Goal: Task Accomplishment & Management: Use online tool/utility

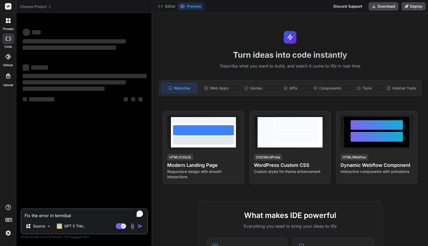
click at [72, 212] on textarea "Fix the error in termibal" at bounding box center [84, 214] width 126 height 10
type textarea "x"
type textarea "Fix the error in termibal"
type textarea "x"
type textarea "Fix the error in termiba"
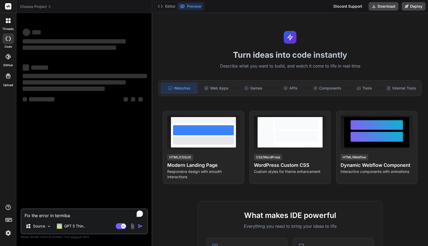
type textarea "x"
type textarea "Fix the error in termib"
type textarea "x"
type textarea "Fix the error in termi"
type textarea "x"
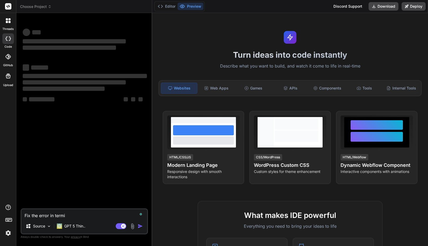
type textarea "Fix the error in term"
type textarea "x"
type textarea "Fix the error in termi"
type textarea "x"
type textarea "Fix the error in termin"
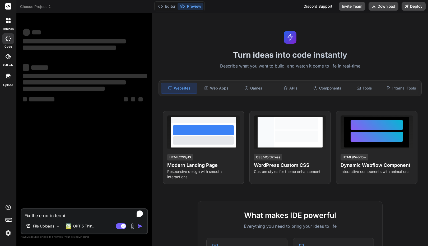
type textarea "x"
type textarea "Fix the error in termina"
type textarea "x"
type textarea "Fix the error in terminal"
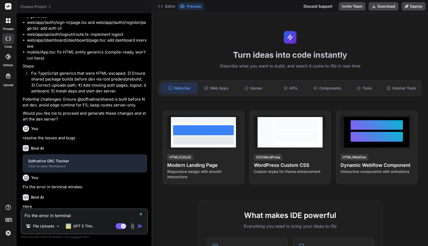
scroll to position [129, 0]
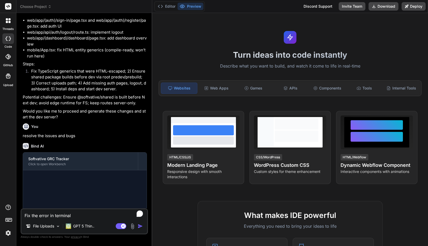
type textarea "x"
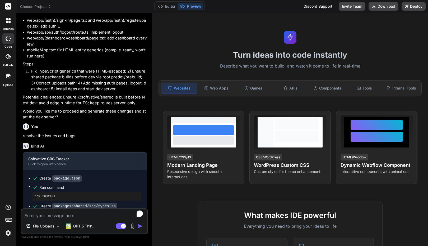
type textarea "x"
paste textarea "Fix the error in terminal"
type textarea "Fix the error in terminal"
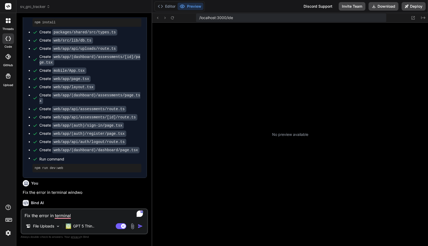
scroll to position [40, 0]
type textarea "x"
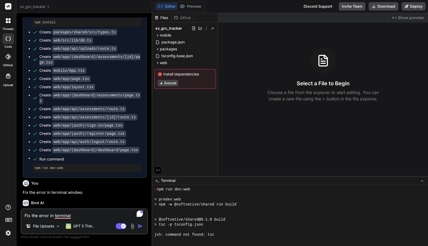
scroll to position [111, 0]
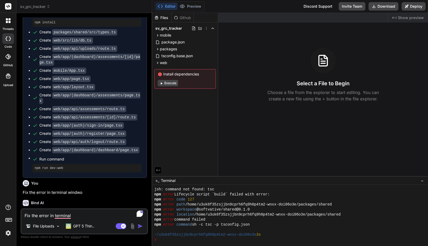
type textarea "Fix the error in terminal"
click at [30, 209] on p "Here" at bounding box center [85, 212] width 124 height 6
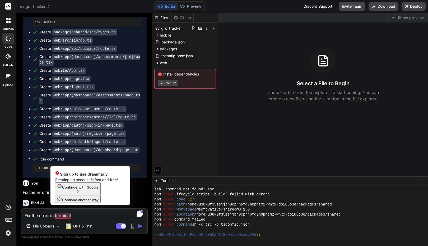
click at [81, 215] on textarea "Fix the error in terminal" at bounding box center [84, 214] width 126 height 10
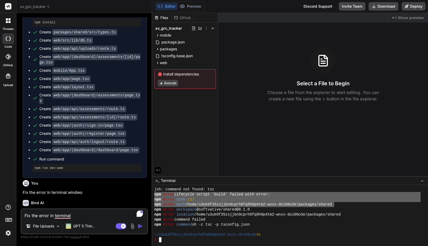
drag, startPoint x: 335, startPoint y: 205, endPoint x: 154, endPoint y: 195, distance: 180.6
click at [154, 195] on div "77777777777777777777777777777777 mmmmmmmmmmmmmmmmmmmmmmmmmmmmmmmm jsh: command …" at bounding box center [290, 215] width 276 height 61
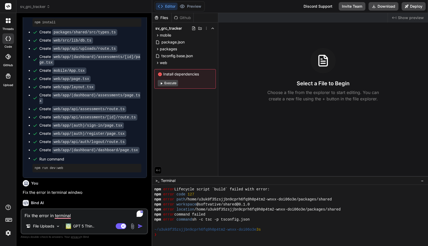
scroll to position [110, 0]
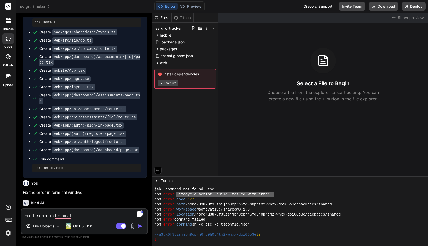
drag, startPoint x: 274, startPoint y: 194, endPoint x: 180, endPoint y: 195, distance: 94.7
click at [177, 194] on div "npm error Lifecycle script `build` failed with error:" at bounding box center [287, 194] width 267 height 5
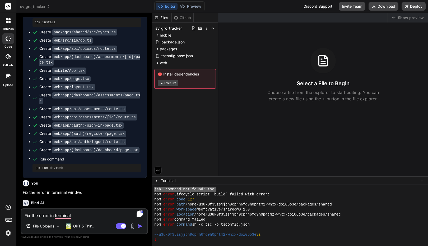
drag, startPoint x: 217, startPoint y: 190, endPoint x: 153, endPoint y: 190, distance: 64.0
click at [153, 190] on div "77777777777777777777777777777777 mmmmmmmmmmmmmmmmmmmmmmmmmmmmmmmm jsh: command …" at bounding box center [290, 215] width 276 height 61
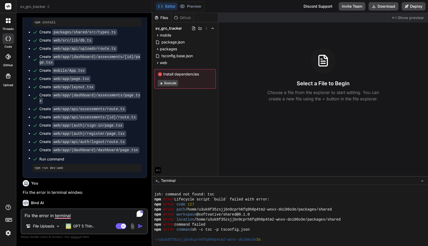
scroll to position [100, 0]
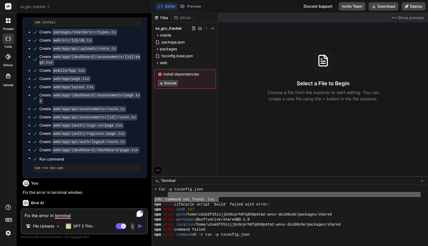
drag, startPoint x: 219, startPoint y: 199, endPoint x: 165, endPoint y: 196, distance: 53.8
click at [165, 196] on div "> tsc -p tsconfig.json jsh: command not found: tsc npm error Lifecycle script `…" at bounding box center [287, 214] width 267 height 55
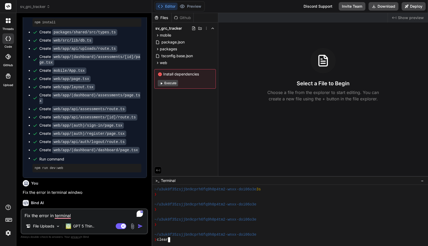
scroll to position [0, 0]
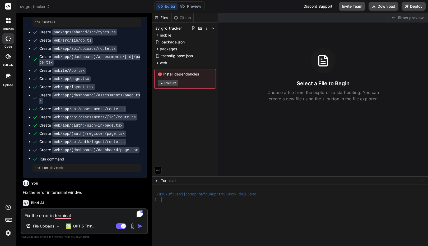
click at [73, 218] on textarea "Fix the error in terminal" at bounding box center [84, 214] width 126 height 10
drag, startPoint x: 81, startPoint y: 212, endPoint x: 19, endPoint y: 207, distance: 62.8
click at [19, 207] on div "Bind AI Web Search Created with Pixso. Code Generator You Fix the errors and is…" at bounding box center [84, 129] width 136 height 232
type textarea "x"
click at [48, 214] on textarea "To enrich screen reader interactions, please activate Accessibility in Grammarl…" at bounding box center [84, 214] width 126 height 10
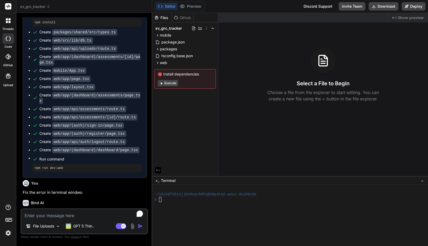
click at [169, 84] on button "Execute" at bounding box center [168, 83] width 20 height 6
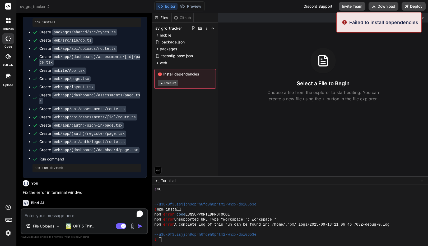
scroll to position [10, 0]
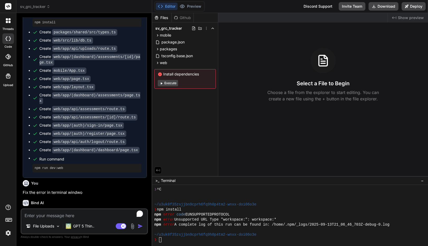
click at [356, 31] on div "Created with Pixso. Show preview Select a File to Begin Choose a file from the …" at bounding box center [323, 94] width 210 height 163
click at [402, 19] on span "Show preview" at bounding box center [411, 17] width 26 height 5
click at [159, 44] on icon at bounding box center [157, 42] width 4 height 4
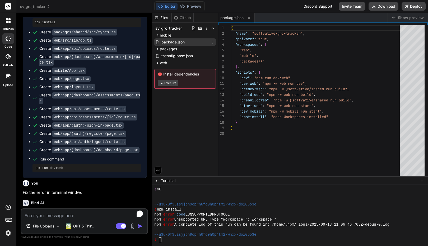
type textarea "x"
click at [171, 48] on span "packages" at bounding box center [168, 48] width 17 height 5
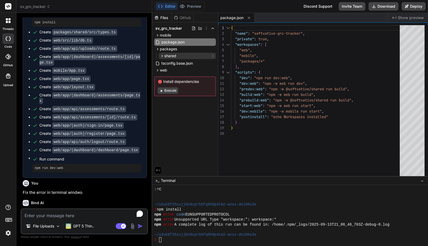
click at [172, 56] on span "shared" at bounding box center [170, 55] width 12 height 5
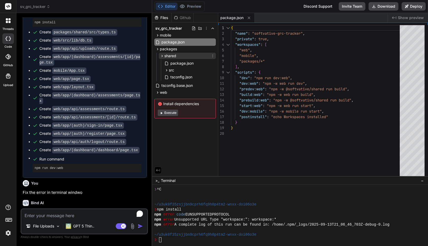
click at [162, 56] on icon at bounding box center [162, 56] width 4 height 4
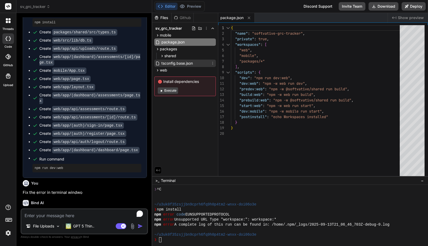
click at [159, 61] on icon at bounding box center [157, 63] width 4 height 4
type textarea ""jsx": "react-jsx", "baseUrl": ".", "paths": { "@softvative/shared/*": ["packag…"
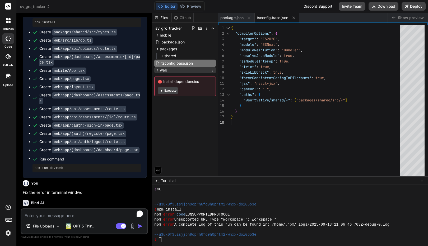
click at [167, 72] on span "web" at bounding box center [163, 69] width 7 height 5
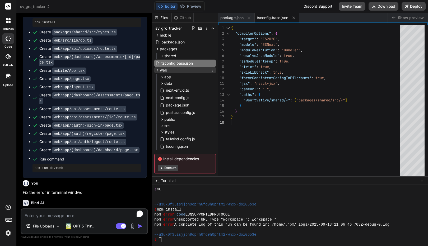
click at [167, 72] on span "web" at bounding box center [163, 69] width 7 height 5
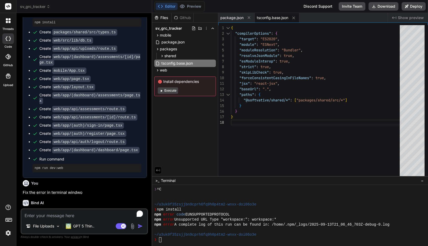
click at [160, 83] on icon at bounding box center [160, 82] width 4 height 4
click at [160, 81] on icon at bounding box center [160, 81] width 4 height 4
click at [178, 82] on span "Install dependencies" at bounding box center [185, 81] width 55 height 5
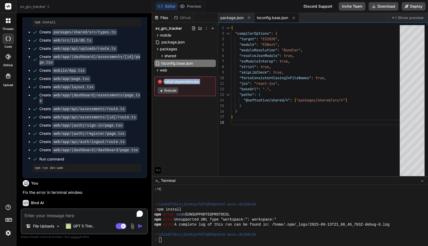
click at [178, 82] on span "Install dependencies" at bounding box center [185, 81] width 55 height 5
click at [183, 131] on div "Files Github sv_grc_tracker mobile App.tsx app.json babel.config.js package.jso…" at bounding box center [185, 94] width 66 height 163
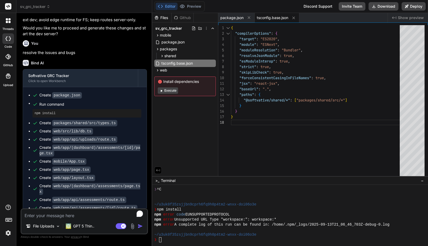
scroll to position [303, 0]
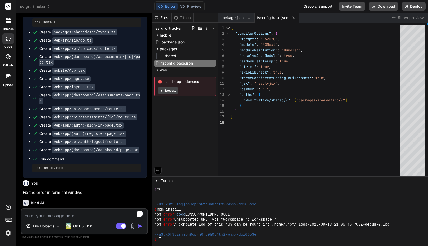
click at [62, 214] on textarea "To enrich screen reader interactions, please activate Accessibility in Grammarl…" at bounding box center [84, 214] width 126 height 10
paste textarea "Fix the error in terminal"
type textarea "Fix the error in terminal"
type textarea "x"
type textarea "Fix the error in termina"
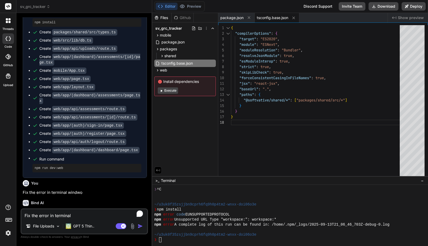
type textarea "x"
type textarea "Fix the error in termin"
type textarea "x"
type textarea "Fix the error in termi"
type textarea "x"
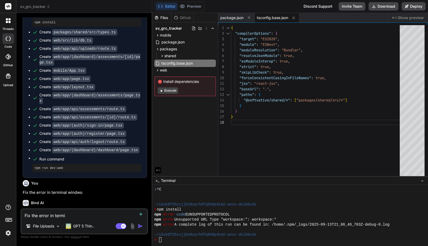
type textarea "Fix the error in term"
type textarea "x"
type textarea "Fix the error in ter"
type textarea "x"
type textarea "Fix the error in te"
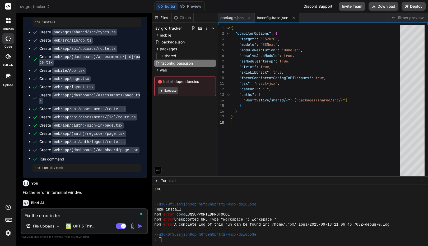
type textarea "x"
type textarea "Fix the error in t"
type textarea "x"
type textarea "Fix the error in"
type textarea "x"
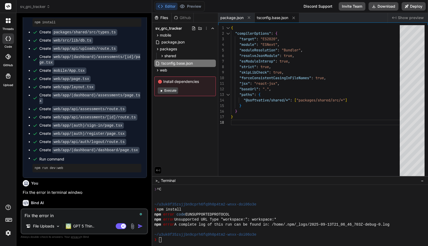
type textarea "Fix the error in"
type textarea "x"
type textarea "Fix the error i"
type textarea "x"
type textarea "Fix the error"
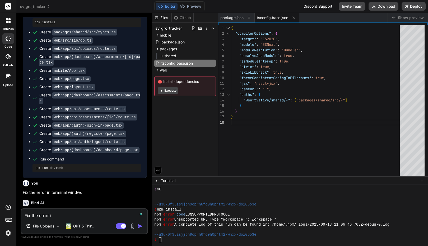
type textarea "x"
type textarea "Fix the error"
type textarea "x"
type textarea "Fix the erro"
type textarea "x"
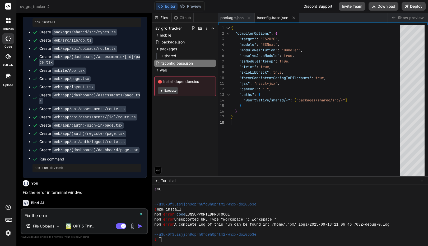
type textarea "Fix the err"
type textarea "x"
type textarea "Fix the er"
type textarea "x"
type textarea "Fix the e"
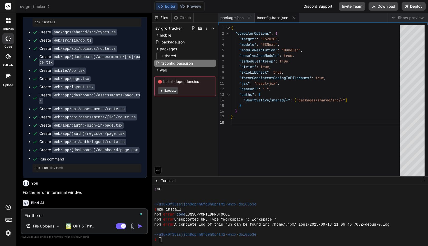
type textarea "x"
type textarea "Fix the"
type textarea "x"
type textarea "Fix the"
type textarea "x"
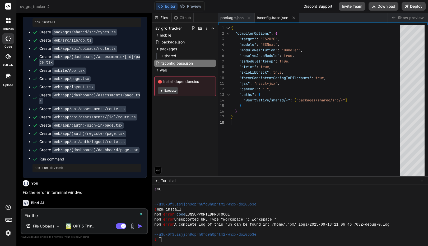
type textarea "Fix th"
type textarea "x"
type textarea "Fix t"
type textarea "x"
type textarea "Fix"
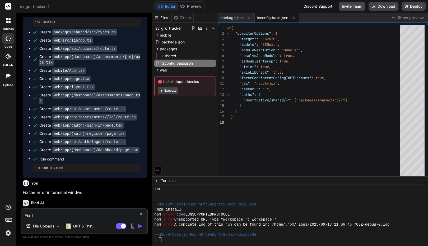
type textarea "x"
type textarea "Fix"
type textarea "x"
type textarea "Fi"
type textarea "x"
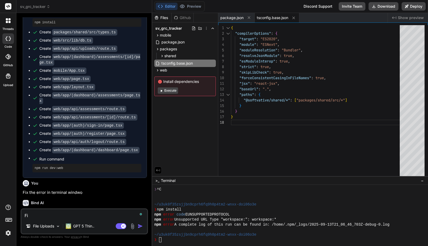
type textarea "F"
type textarea "x"
paste textarea "Fix the error in terminal"
type textarea "Fix the error in terminal"
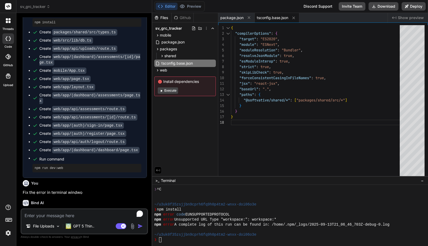
type textarea "x"
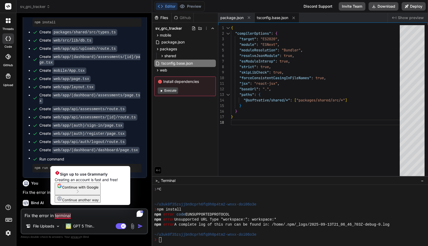
click at [75, 217] on textarea "Fix the error in terminal" at bounding box center [84, 214] width 126 height 10
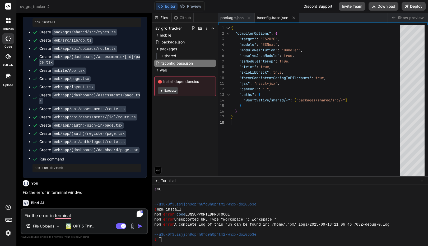
type textarea "Fix the error in terminal"
type textarea "x"
type textarea "Fix the error in terminal w"
type textarea "x"
type textarea "Fix the error in terminal wi"
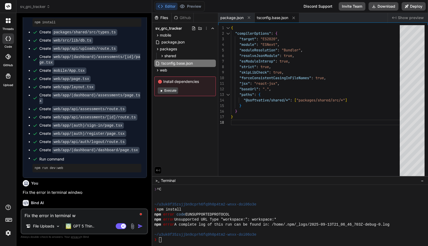
type textarea "x"
type textarea "Fix the error in terminal win"
type textarea "x"
type textarea "Fix the error in terminal wind"
type textarea "x"
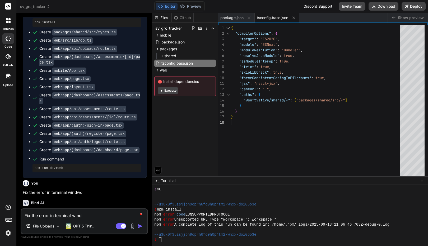
type textarea "Fix the error in terminal windo"
type textarea "x"
type textarea "Fix the error in terminal window"
type textarea "x"
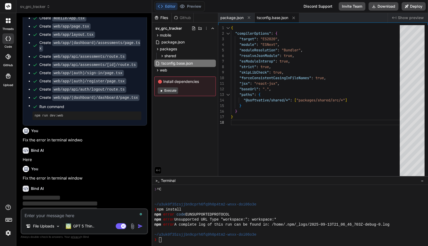
scroll to position [358, 0]
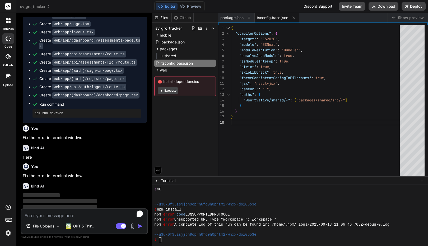
click at [10, 22] on icon at bounding box center [9, 22] width 2 height 2
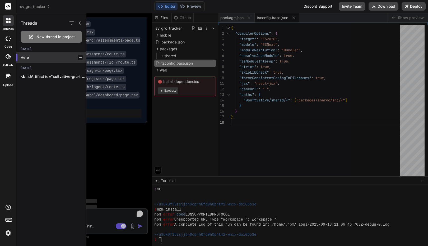
click at [81, 58] on p "Here" at bounding box center [54, 57] width 66 height 5
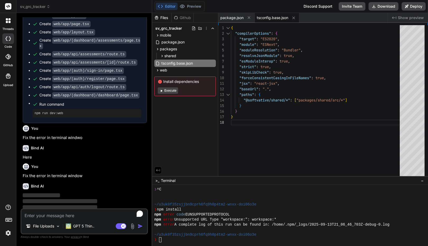
click at [11, 25] on div at bounding box center [8, 20] width 11 height 11
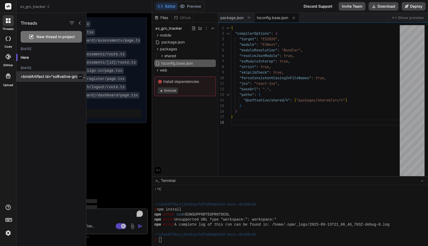
click at [82, 77] on p "<bindArtifact id="softvative-grc-tracker" title="Softvative GRC Tracker"> <bind…" at bounding box center [54, 76] width 66 height 5
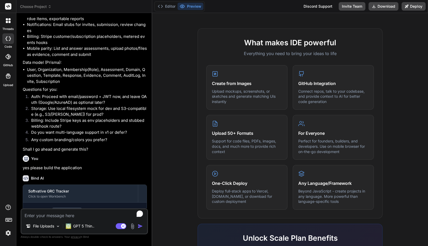
scroll to position [173, 0]
click at [230, 141] on p "Support for code files, PDFs, images, docs, and much more to provide rich conte…" at bounding box center [247, 146] width 70 height 16
click at [386, 144] on div "What makes IDE powerful Everything you need to bring your ideas to life Create …" at bounding box center [290, 181] width 270 height 306
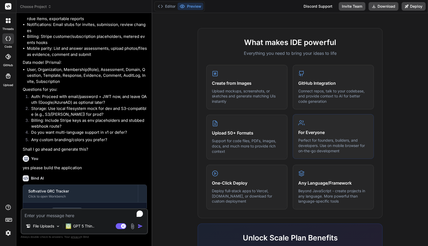
click at [338, 145] on p "Perfect for founders, builders, and developers. Use on mobile browser for on-th…" at bounding box center [334, 146] width 70 height 16
click at [347, 156] on div "For Everyone Perfect for founders, builders, and developers. Use on mobile brow…" at bounding box center [333, 136] width 81 height 45
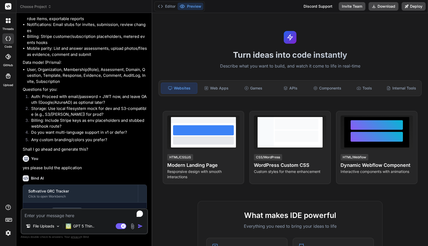
scroll to position [0, 0]
click at [218, 88] on div "Web Apps" at bounding box center [217, 87] width 36 height 11
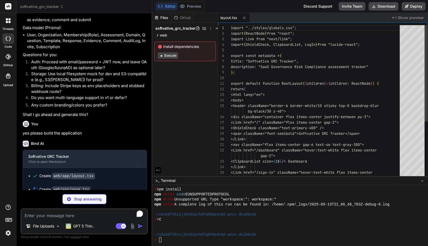
scroll to position [733, 0]
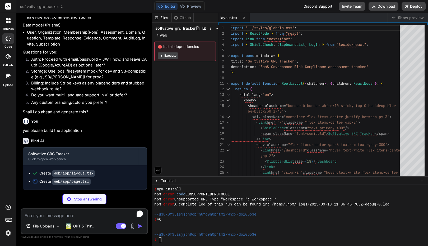
click at [10, 24] on div at bounding box center [8, 20] width 11 height 11
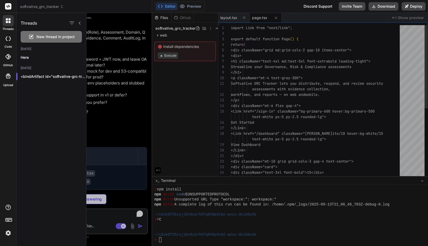
click at [7, 47] on label "code" at bounding box center [7, 46] width 7 height 4
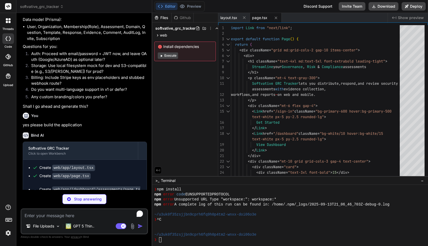
scroll to position [741, 0]
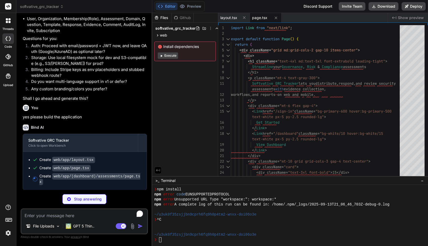
click at [10, 60] on div at bounding box center [8, 57] width 12 height 12
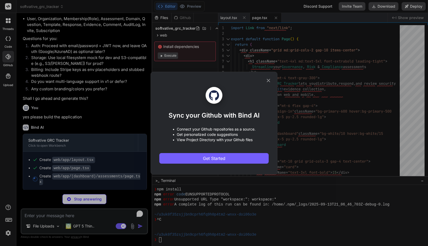
click at [270, 80] on icon at bounding box center [269, 80] width 6 height 6
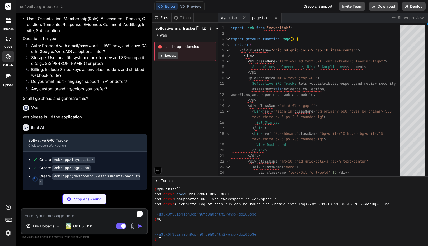
click at [6, 77] on icon at bounding box center [8, 76] width 5 height 5
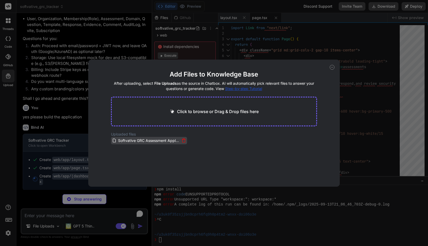
type textarea "x"
type textarea "</Link> ))} </div> </div> ); }"
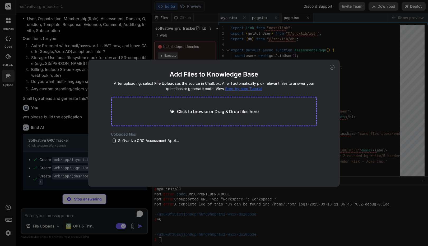
scroll to position [749, 0]
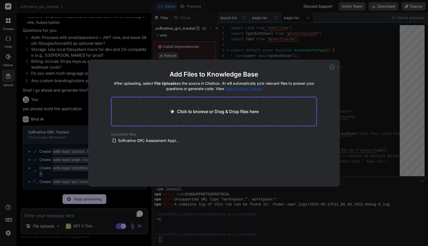
click at [333, 68] on icon at bounding box center [332, 67] width 5 height 5
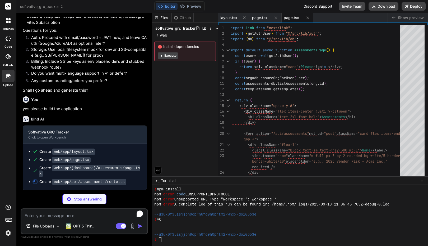
click at [186, 18] on div "Github" at bounding box center [183, 17] width 22 height 5
type textarea "x"
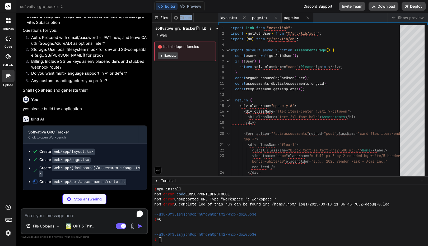
type textarea "id: created.id } }); return NextResponse.json({ assessment: created }); } catch…"
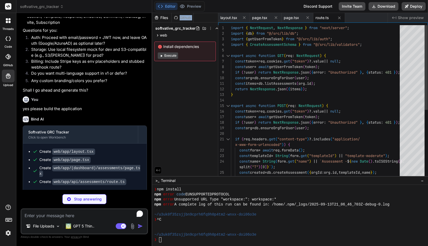
scroll to position [757, 0]
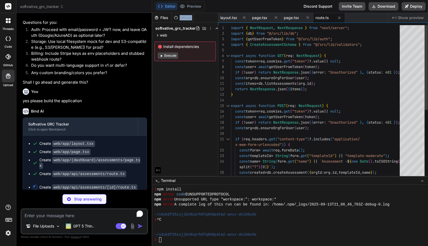
click at [186, 18] on div "Github" at bounding box center [183, 17] width 22 height 5
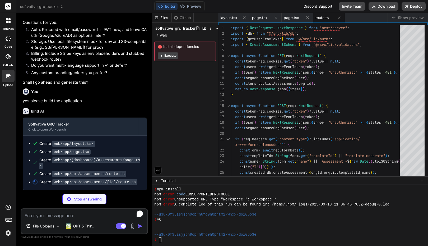
click at [9, 227] on div at bounding box center [8, 220] width 16 height 33
click at [8, 231] on img at bounding box center [8, 232] width 9 height 9
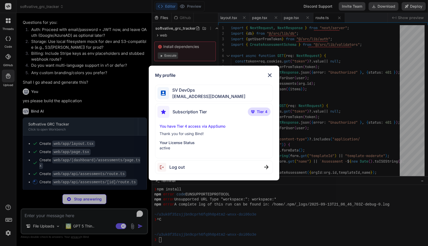
click at [272, 76] on img at bounding box center [270, 75] width 6 height 6
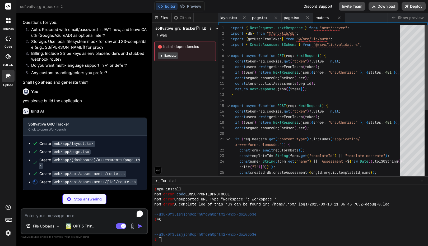
type textarea "x"
type textarea "if (action === "submit") { const updated = db.setAssessmentStatus(params.id, "S…"
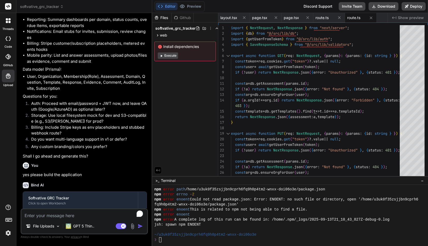
scroll to position [758, 0]
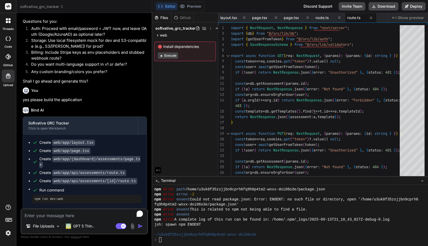
click at [10, 25] on div at bounding box center [8, 20] width 11 height 11
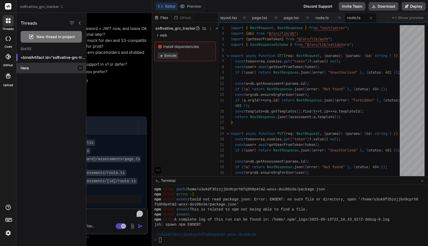
click at [30, 67] on p "Here" at bounding box center [54, 67] width 66 height 5
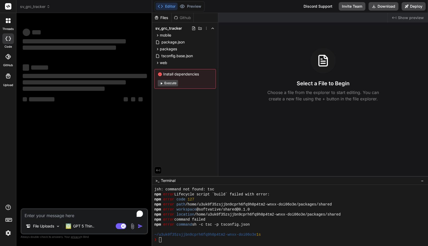
scroll to position [261, 0]
click at [6, 23] on icon at bounding box center [7, 22] width 2 height 2
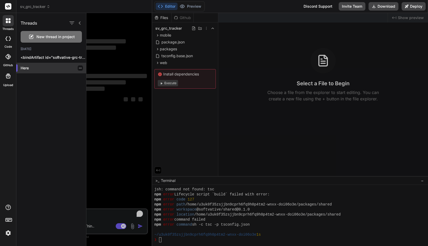
click at [81, 70] on div at bounding box center [80, 67] width 5 height 5
click at [118, 50] on div at bounding box center [257, 129] width 342 height 233
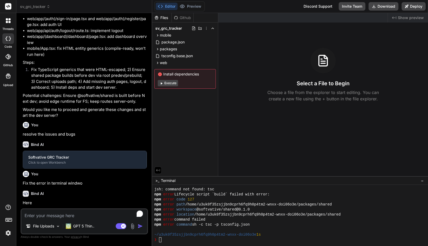
click at [174, 239] on div "❯" at bounding box center [287, 239] width 267 height 5
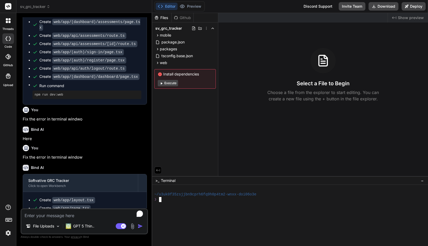
scroll to position [420, 0]
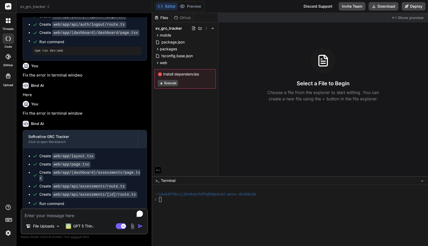
click at [307, 116] on div "Created with Pixso. Show preview Select a File to Begin Choose a file from the …" at bounding box center [323, 94] width 210 height 163
click at [382, 8] on button "Download" at bounding box center [384, 6] width 30 height 8
drag, startPoint x: 352, startPoint y: 14, endPoint x: 350, endPoint y: 28, distance: 14.4
click at [350, 28] on div "Created with Pixso. Show preview Select a File to Begin Choose a file from the …" at bounding box center [323, 94] width 210 height 163
click at [187, 19] on div "Github" at bounding box center [183, 17] width 22 height 5
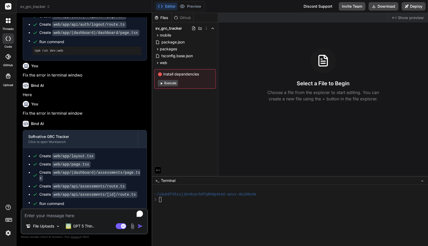
click at [166, 6] on button "Editor" at bounding box center [167, 6] width 22 height 7
click at [58, 219] on div "File Uploads GPT 5 Thin.. Agent Mode. When this toggle is activated, AI automat…" at bounding box center [84, 221] width 127 height 26
click at [53, 215] on textarea "To enrich screen reader interactions, please activate Accessibility in Grammarl…" at bounding box center [84, 214] width 126 height 10
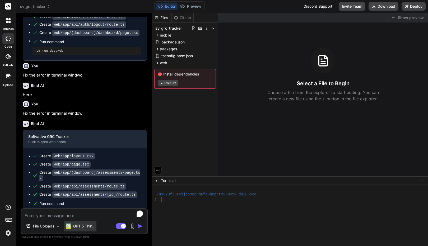
click at [74, 227] on p "GPT 5 Thin.." at bounding box center [83, 225] width 21 height 5
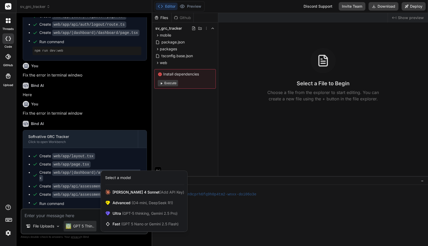
click at [64, 213] on div at bounding box center [214, 123] width 428 height 246
type textarea "x"
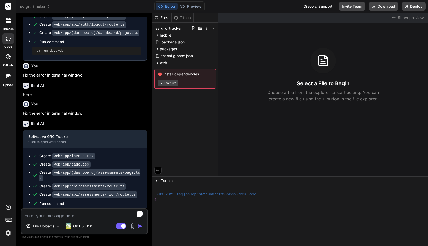
click at [64, 213] on textarea "To enrich screen reader interactions, please activate Accessibility in Grammarl…" at bounding box center [84, 214] width 126 height 10
type textarea "P"
type textarea "x"
type textarea "Pr"
type textarea "x"
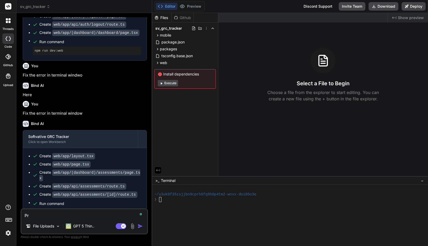
type textarea "Pre"
type textarea "x"
type textarea "Prev"
type textarea "x"
type textarea "Previ"
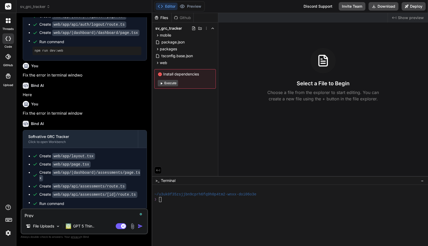
type textarea "x"
type textarea "G"
type textarea "x"
type textarea "Ge"
type textarea "x"
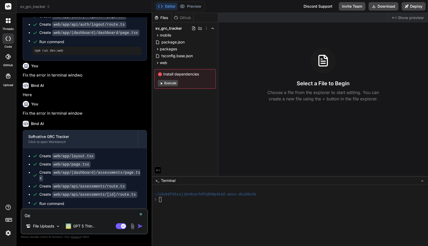
type textarea "Gen"
type textarea "x"
type textarea "Gene"
type textarea "x"
type textarea "Gener"
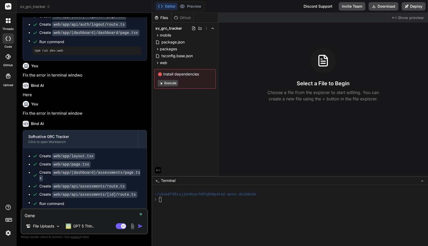
type textarea "x"
type textarea "Genera"
type textarea "x"
type textarea "Generas"
type textarea "x"
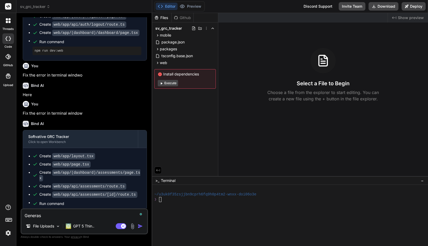
type textarea "Generast"
type textarea "x"
type textarea "Generaste"
type textarea "x"
type textarea "Generaste p"
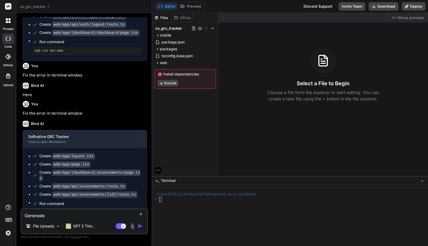
type textarea "x"
type textarea "Generaste pr"
type textarea "x"
type textarea "Generaste pre"
type textarea "x"
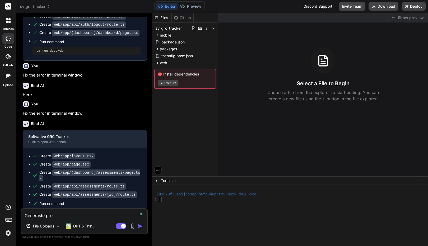
type textarea "Generaste prev"
type textarea "x"
type textarea "Generaste previ"
type textarea "x"
type textarea "Generaste previe"
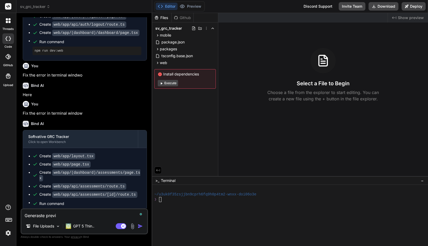
type textarea "x"
type textarea "Generaste preview"
type textarea "x"
type textarea "Generaste preview"
type textarea "x"
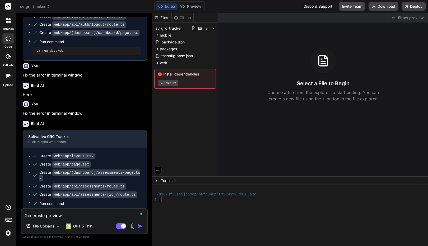
type textarea "Generaste preview o"
type textarea "x"
type textarea "Generaste preview of"
type textarea "x"
type textarea "Generaste preview of"
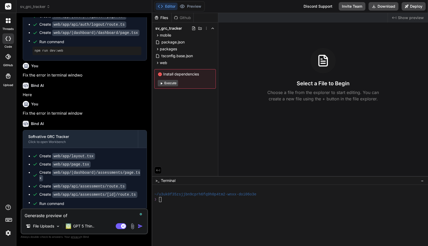
type textarea "x"
type textarea "Generaste preview of t"
type textarea "x"
type textarea "Generaste preview of th"
type textarea "x"
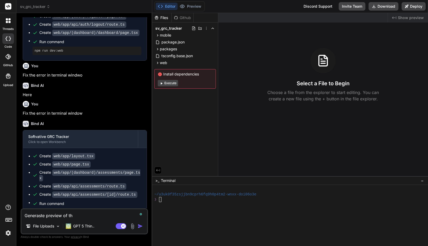
type textarea "Generaste preview of the"
type textarea "x"
type textarea "Generaste preview of the"
type textarea "x"
type textarea "Generaste preview of the a"
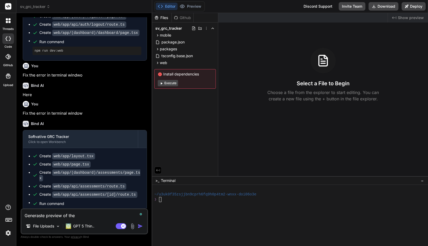
type textarea "x"
type textarea "Generaste preview of the ap"
type textarea "x"
type textarea "Generaste preview of the app"
type textarea "x"
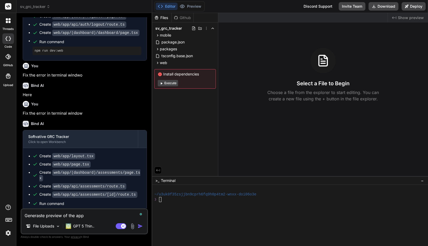
type textarea "Generaste preview of the appl"
type textarea "x"
type textarea "Generaste preview of the appli"
type textarea "x"
type textarea "Generaste preview of the appl"
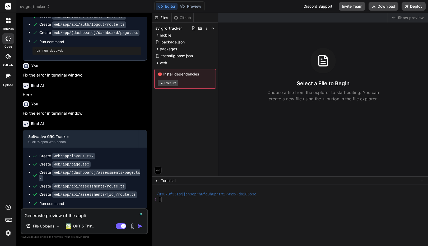
type textarea "x"
type textarea "Generaste preview of the app"
type textarea "x"
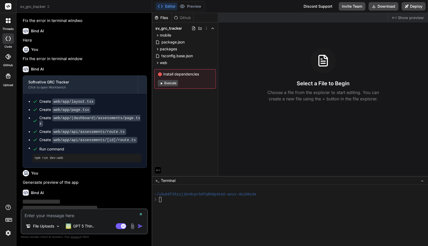
scroll to position [475, 0]
click at [11, 221] on rect at bounding box center [9, 219] width 6 height 3
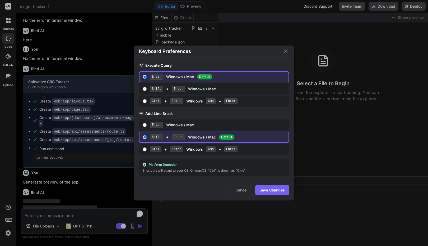
click at [145, 90] on input "Shift + Enter Windows / Mac" at bounding box center [145, 89] width 4 height 4
radio input "true"
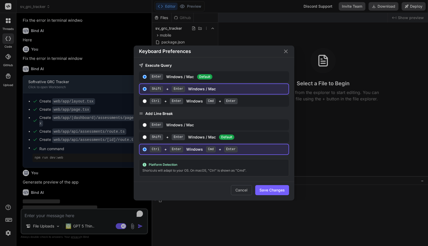
click at [144, 102] on input "Ctrl + Enter Windows Cmd + Enter" at bounding box center [145, 101] width 4 height 4
radio input "true"
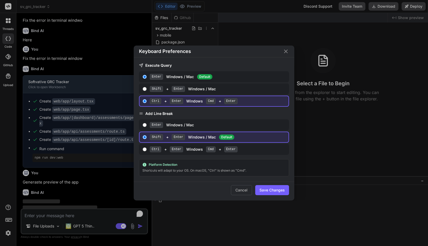
click at [144, 102] on input "Ctrl + Enter Windows Cmd + Enter" at bounding box center [145, 101] width 4 height 4
click at [143, 88] on input "Shift + Enter Windows / Mac" at bounding box center [145, 89] width 4 height 4
radio input "true"
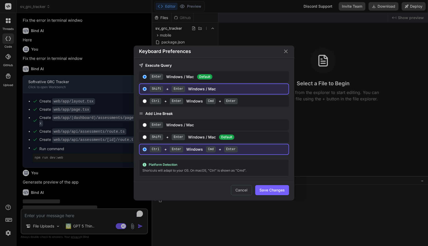
click at [145, 125] on input "Enter Windows / Mac" at bounding box center [145, 125] width 4 height 4
radio input "true"
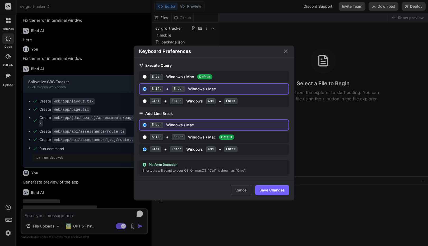
click at [268, 191] on button "Save Changes" at bounding box center [272, 190] width 34 height 10
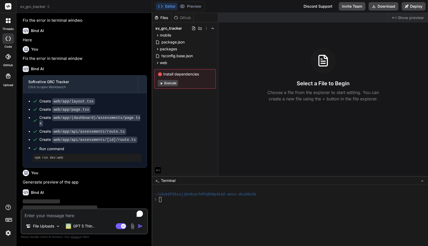
click at [9, 232] on img at bounding box center [8, 232] width 9 height 9
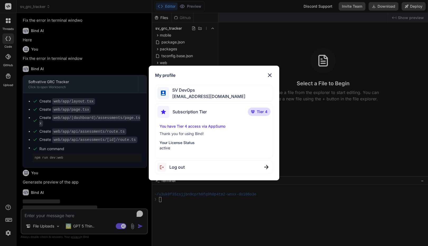
click at [271, 76] on img at bounding box center [270, 75] width 6 height 6
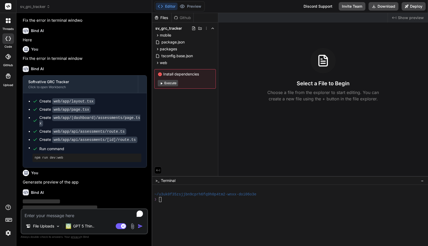
click at [33, 238] on p "Always double-check its answers. Your privacy in Bind" at bounding box center [84, 236] width 127 height 5
click at [269, 161] on div "Created with Pixso. Show preview Select a File to Begin Choose a file from the …" at bounding box center [323, 94] width 210 height 163
click at [182, 16] on div "Github" at bounding box center [183, 17] width 22 height 5
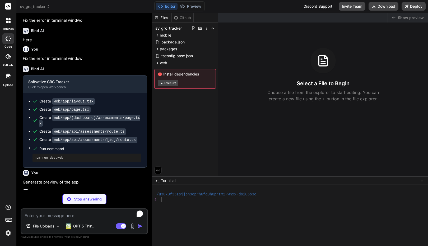
scroll to position [504, 0]
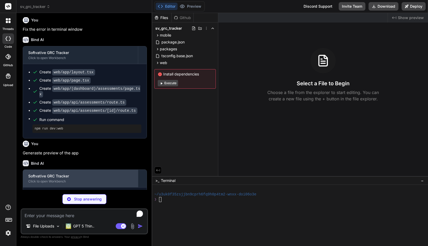
click at [63, 173] on div "Softvative GRC Tracker" at bounding box center [80, 175] width 104 height 5
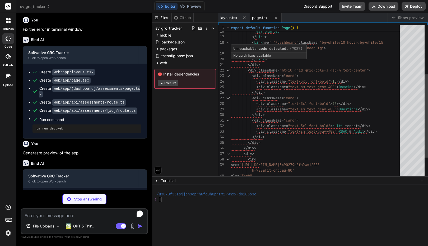
click at [239, 52] on div "No quick fixes available" at bounding box center [268, 55] width 75 height 6
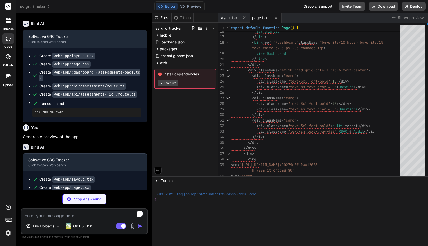
type textarea "x"
type textarea "</Link> ))} </div> </div> ); }"
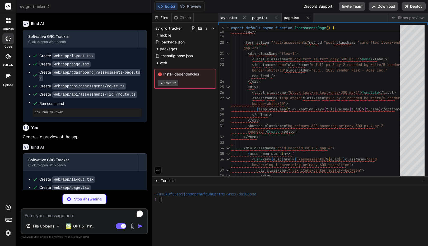
click at [133, 227] on img at bounding box center [133, 226] width 6 height 6
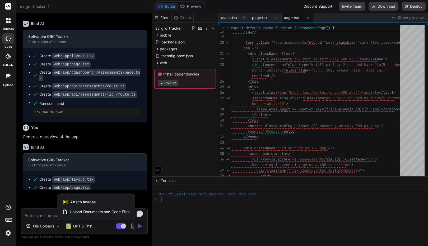
click at [111, 210] on span "Upload Documents and Code Files" at bounding box center [100, 211] width 60 height 5
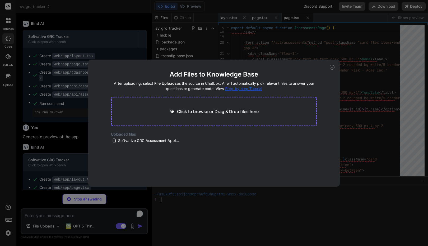
click at [332, 66] on icon at bounding box center [332, 67] width 5 height 5
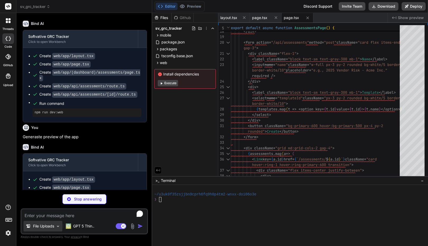
click at [60, 226] on img at bounding box center [58, 226] width 4 height 4
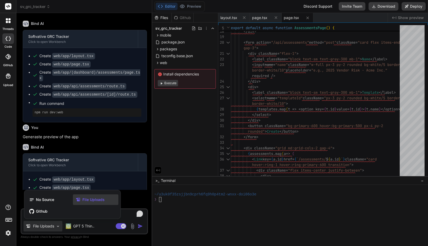
click at [83, 199] on span "File Uploads" at bounding box center [94, 199] width 22 height 5
type textarea "x"
type textarea "} }"
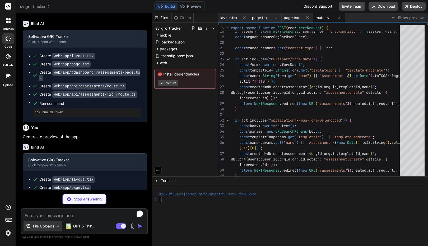
click at [60, 226] on img at bounding box center [58, 226] width 4 height 4
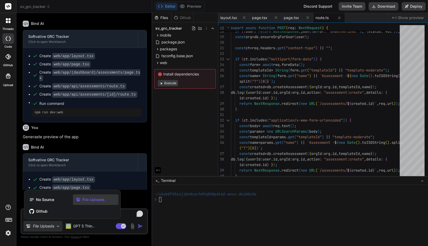
click at [173, 214] on div at bounding box center [214, 123] width 428 height 246
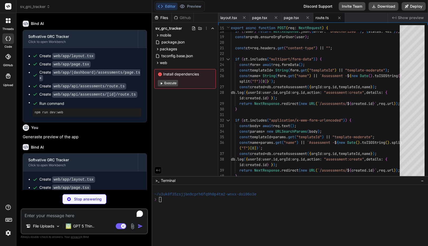
scroll to position [536, 0]
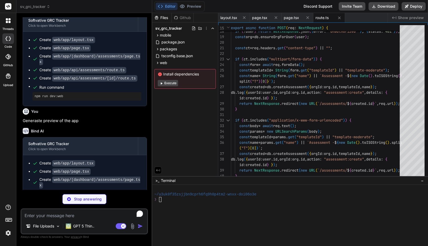
type textarea "x"
type textarea "if (action === "submit") { const updated = db.setAssessmentStatus(params.id, "S…"
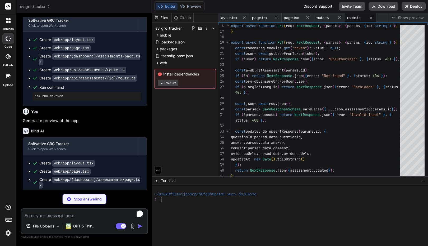
type textarea "x"
type textarea "</form> <div className="text-sm text-gray-400 mt-3"> Don&apos;t have an account…"
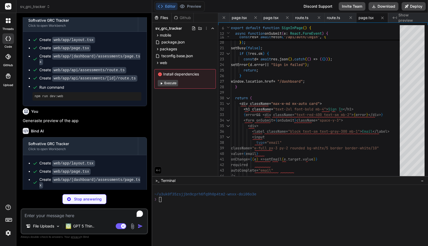
type textarea "x"
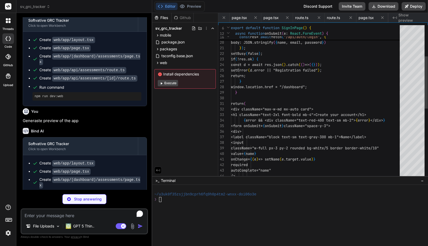
scroll to position [0, 52]
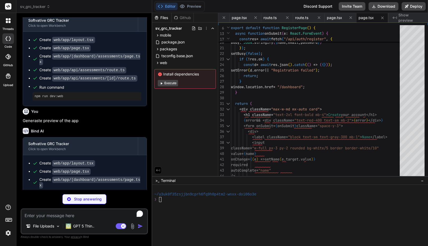
type textarea "x"
type textarea "sameSite: "lax", maxAge: 0 }); return res; }"
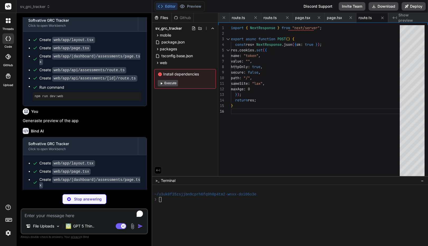
scroll to position [569, 0]
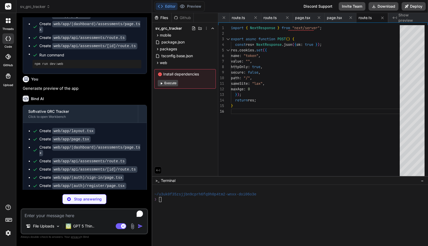
type textarea "x"
type textarea "alt="Tech" className="rounded-xl border border-white/10 shadow-2xl" /> </div> <…"
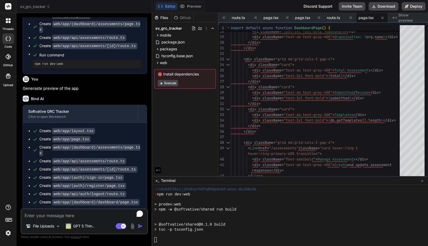
scroll to position [75, 0]
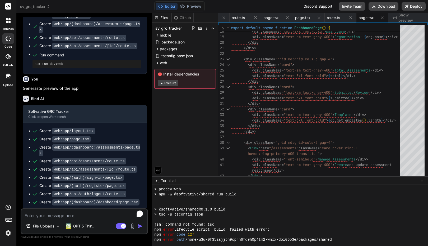
type textarea "x"
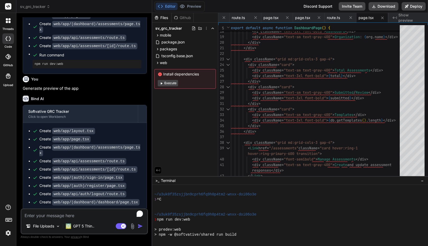
scroll to position [0, 0]
click at [209, 203] on div at bounding box center [287, 204] width 267 height 5
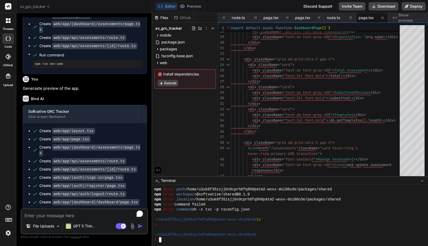
scroll to position [90, 0]
drag, startPoint x: 255, startPoint y: 225, endPoint x: 149, endPoint y: 180, distance: 115.5
click at [149, 180] on div "sv_grc_tracker Created with Pixso. Bind AI Web Search Created with Pixso. Code …" at bounding box center [222, 123] width 412 height 246
click at [209, 203] on div "npm error command failed" at bounding box center [287, 204] width 267 height 5
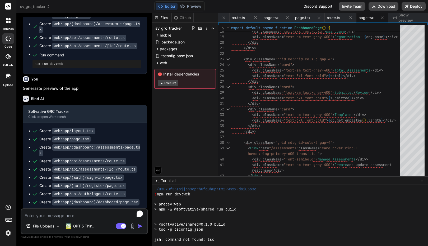
scroll to position [24, 0]
click at [194, 212] on div at bounding box center [287, 214] width 267 height 5
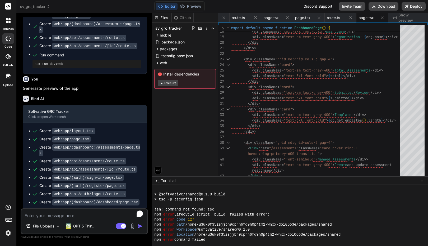
scroll to position [60, 0]
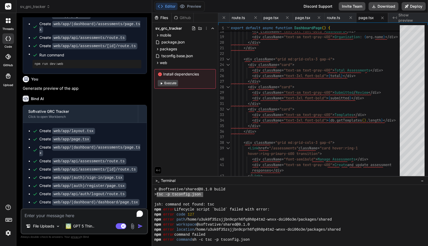
drag, startPoint x: 204, startPoint y: 193, endPoint x: 160, endPoint y: 193, distance: 43.9
click at [159, 193] on div "> tsc -p tsconfig.json" at bounding box center [287, 194] width 267 height 5
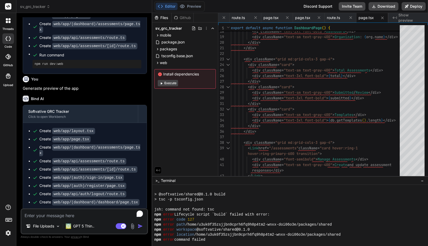
scroll to position [58, 0]
click at [158, 180] on span ">_" at bounding box center [157, 180] width 4 height 5
click at [155, 180] on span ">_" at bounding box center [157, 180] width 4 height 5
click at [168, 182] on span "Terminal" at bounding box center [168, 180] width 15 height 5
click at [422, 181] on span "−" at bounding box center [422, 180] width 3 height 5
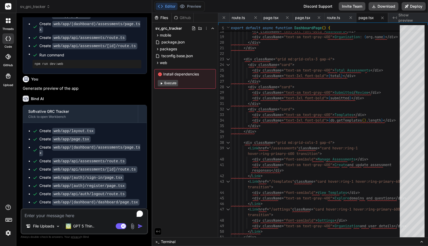
click at [423, 241] on icon at bounding box center [422, 241] width 4 height 4
click at [422, 241] on icon at bounding box center [422, 241] width 4 height 4
click at [158, 240] on span ">_" at bounding box center [157, 241] width 4 height 5
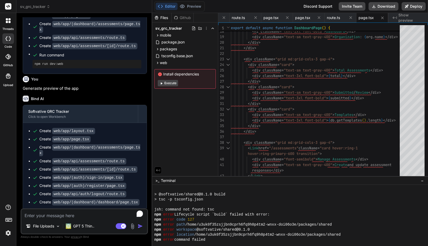
click at [177, 206] on div at bounding box center [287, 204] width 267 height 5
click at [59, 214] on textarea "To enrich screen reader interactions, please activate Accessibility in Grammarl…" at bounding box center [84, 214] width 126 height 10
click at [10, 218] on rect at bounding box center [9, 219] width 6 height 3
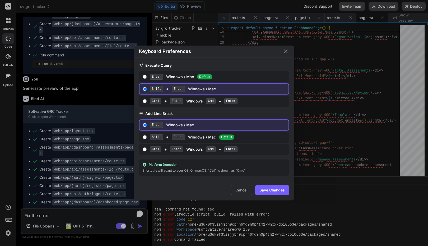
click at [286, 52] on icon "Close" at bounding box center [286, 51] width 6 height 6
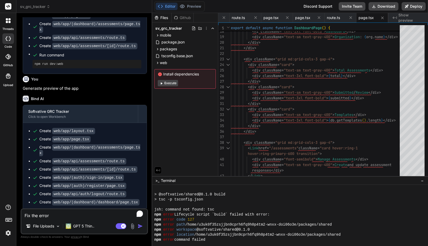
click at [52, 217] on textarea "Fix the error" at bounding box center [84, 214] width 126 height 10
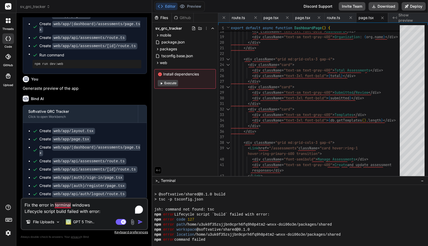
click at [67, 206] on textarea "Fix the error in terminal windows Lifecycle script build failed with error:" at bounding box center [84, 206] width 126 height 16
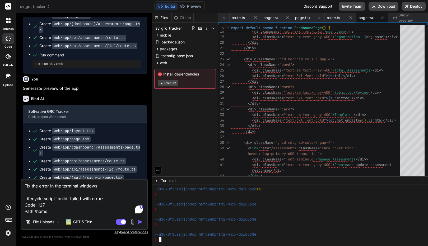
scroll to position [121, 0]
drag, startPoint x: 188, startPoint y: 225, endPoint x: 333, endPoint y: 225, distance: 145.7
click at [66, 210] on textarea "Fix the error in the terminal windows Lifecycle script 'build' failed with erro…" at bounding box center [84, 196] width 126 height 35
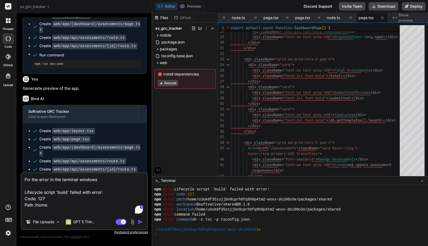
scroll to position [80, 0]
click at [57, 208] on textarea "Fix the error in the terminal windows Lifecycle script 'build' failed with erro…" at bounding box center [84, 193] width 126 height 41
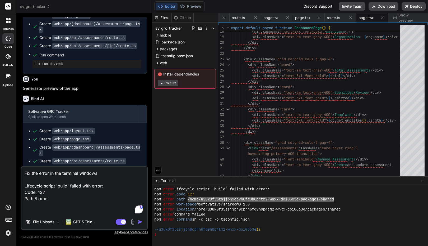
paste textarea "/home/u3uk0f35zsjjbn9cprh6fq9h0p4tm2-wnxx-doi06o3e/packages/shared"
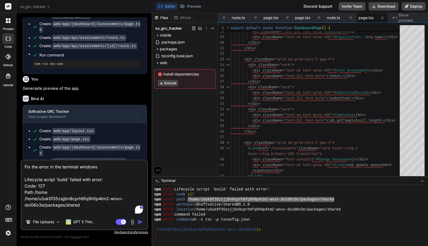
click at [43, 193] on textarea "Fix the error in the terminal windows Lifecycle script 'build' failed with erro…" at bounding box center [84, 187] width 126 height 54
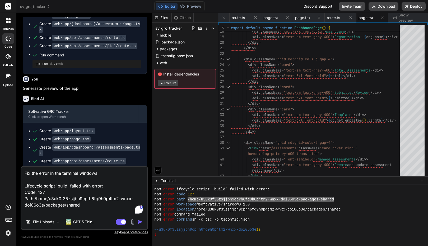
click at [96, 205] on textarea "Fix the error in the terminal windows Lifecycle script 'build' failed with erro…" at bounding box center [84, 191] width 126 height 48
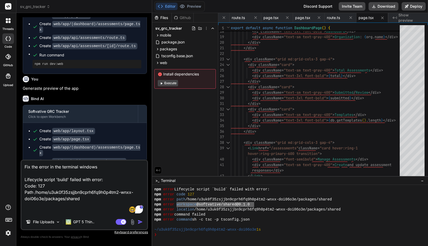
drag, startPoint x: 254, startPoint y: 204, endPoint x: 178, endPoint y: 204, distance: 76.2
click at [178, 204] on div "npm error workspace @softvative/shared@0.1.0" at bounding box center [287, 204] width 267 height 5
click at [55, 206] on textarea "Fix the error in the terminal windows Lifecycle script 'build' failed with erro…" at bounding box center [84, 187] width 126 height 54
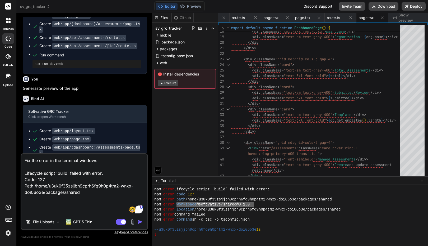
paste textarea "workspace @softvative/shared@0.1.0"
click at [52, 178] on textarea "Fix the error in the terminal windows Lifecycle script 'build' failed with erro…" at bounding box center [84, 184] width 126 height 60
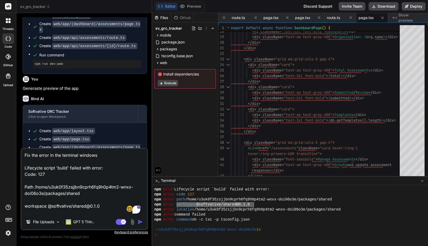
click at [103, 204] on textarea "Fix the error in the terminal windows Lifecycle script 'build' failed with erro…" at bounding box center [84, 182] width 126 height 66
click at [218, 213] on div "npm error command failed" at bounding box center [287, 214] width 267 height 5
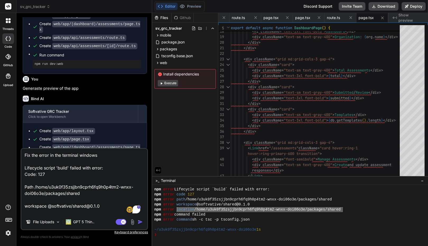
drag, startPoint x: 344, startPoint y: 209, endPoint x: 177, endPoint y: 209, distance: 167.4
click at [177, 209] on div "npm error location /home/u3uk0f35zsjjbn9cprh6fq9h0p4tm2-wnxx-doi06o3e/packages/…" at bounding box center [287, 209] width 267 height 5
click at [43, 210] on textarea "Fix the error in the terminal windows Lifecycle script 'build' failed with erro…" at bounding box center [84, 182] width 126 height 66
paste textarea "location /home/u3uk0f35zsjjbn9cprh6fq9h0p4tm2-wnxx-doi06o3e/packages/shared"
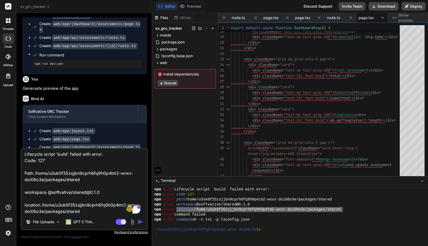
scroll to position [26, 0]
click at [215, 213] on div "npm error command failed" at bounding box center [287, 214] width 267 height 5
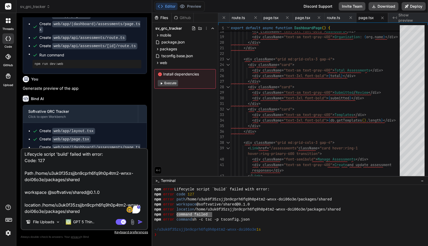
drag, startPoint x: 212, startPoint y: 214, endPoint x: 178, endPoint y: 214, distance: 33.8
click at [177, 214] on div "npm error command failed" at bounding box center [287, 214] width 267 height 5
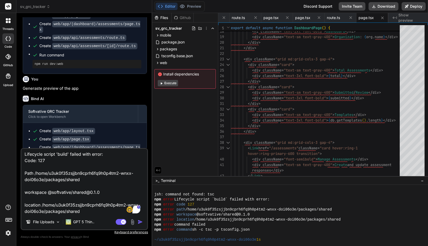
scroll to position [72, 0]
drag, startPoint x: 209, startPoint y: 224, endPoint x: 176, endPoint y: 225, distance: 33.3
click at [176, 225] on div "npm error command failed" at bounding box center [287, 224] width 267 height 5
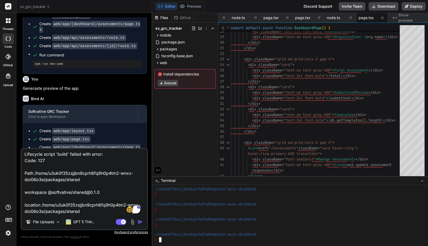
scroll to position [151, 0]
click at [43, 210] on textarea "Fix the error in the terminal windows Lifecycle script 'build' failed with erro…" at bounding box center [84, 182] width 126 height 66
paste textarea "location /home/u3uk0f35zsjjbn9cprh6fq9h0p4tm2-wnxx-doi06o3e/packages/shared"
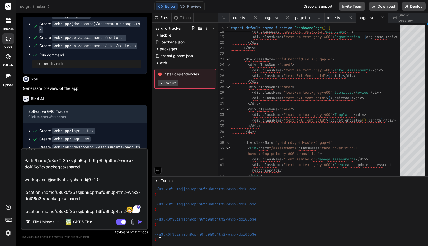
scroll to position [32, 0]
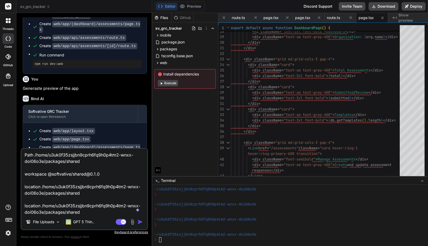
click at [26, 207] on textarea "Fix the error in the terminal windows Lifecycle script 'build' failed with erro…" at bounding box center [84, 182] width 126 height 66
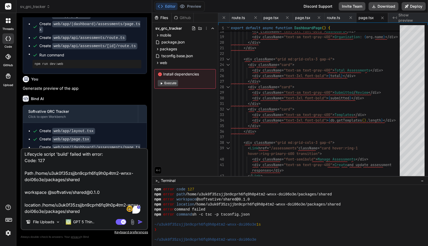
scroll to position [81, 0]
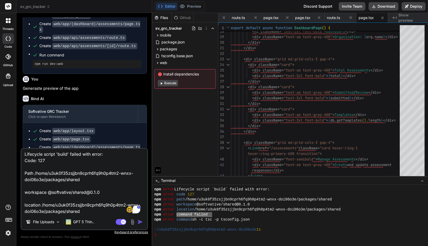
drag, startPoint x: 212, startPoint y: 215, endPoint x: 177, endPoint y: 215, distance: 34.6
click at [177, 215] on div "npm error command failed" at bounding box center [287, 214] width 267 height 5
click at [50, 210] on textarea "Fix the error in the terminal windows Lifecycle script 'build' failed with erro…" at bounding box center [84, 182] width 126 height 66
paste textarea "command failed"
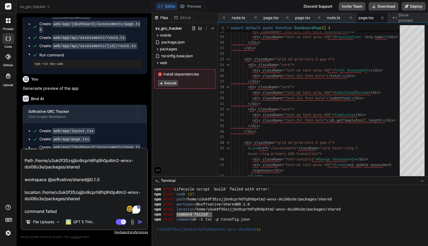
scroll to position [33, 0]
click at [202, 223] on div at bounding box center [287, 224] width 267 height 5
drag, startPoint x: 252, startPoint y: 218, endPoint x: 177, endPoint y: 220, distance: 74.6
click at [72, 213] on textarea "Fix the error in the terminal windows Lifecycle script 'build' failed with erro…" at bounding box center [84, 182] width 126 height 66
paste textarea "command sh -c tsc -p tsconfig.json"
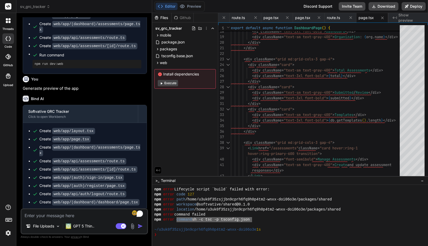
scroll to position [0, 0]
paste textarea "Fix the error in the terminal windows Lifecycle script 'build' failed with erro…"
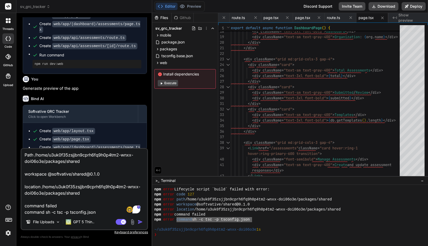
click at [86, 207] on textarea "Fix the error in the terminal windows Lifecycle script 'build' failed with erro…" at bounding box center [84, 182] width 126 height 66
click at [168, 238] on div at bounding box center [287, 239] width 267 height 5
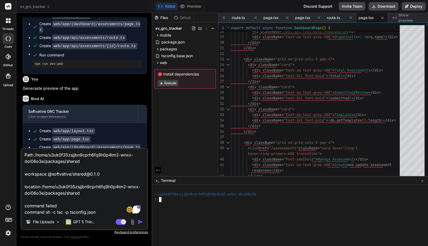
scroll to position [0, 0]
click at [111, 208] on textarea "Fix the error in the terminal windows Lifecycle script 'build' failed with erro…" at bounding box center [84, 182] width 126 height 66
click at [84, 222] on p "GPT 5 Thin.." at bounding box center [83, 221] width 21 height 5
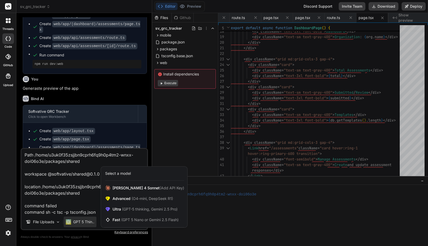
click at [81, 183] on div at bounding box center [214, 123] width 428 height 246
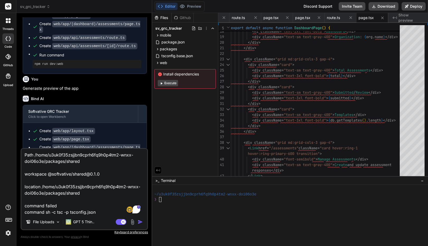
click at [139, 222] on img "button" at bounding box center [140, 221] width 5 height 5
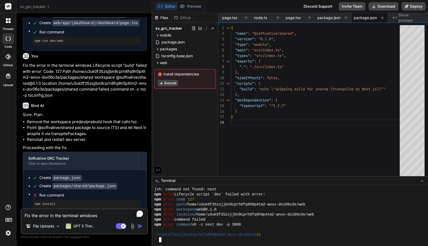
scroll to position [752, 0]
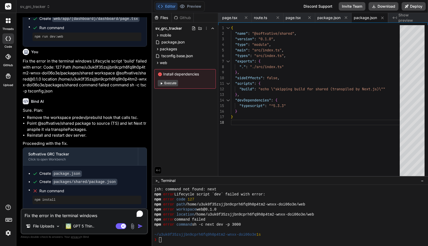
click at [54, 188] on span "Run command" at bounding box center [90, 190] width 102 height 5
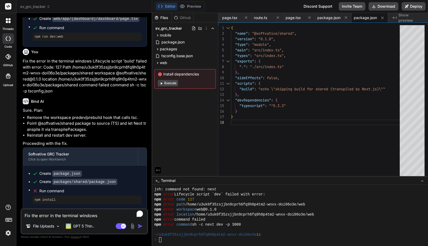
click at [69, 212] on textarea "Fix the error in the terminal windows Lifecycle script 'build' failed with erro…" at bounding box center [84, 214] width 126 height 10
click at [89, 228] on p "GPT 5 Thin.." at bounding box center [83, 225] width 21 height 5
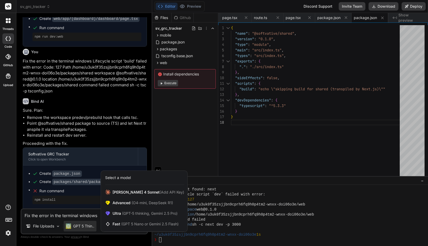
click at [89, 228] on div at bounding box center [214, 123] width 428 height 246
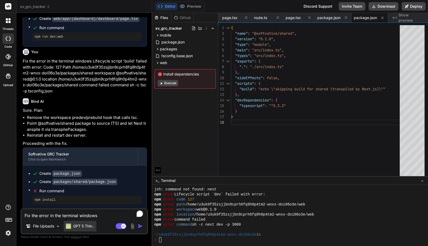
click at [89, 228] on p "GPT 5 Thin.." at bounding box center [83, 225] width 21 height 5
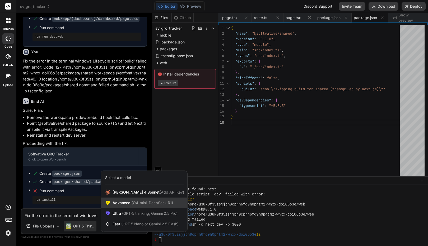
click at [128, 203] on span "Advanced (O4-mini, DeepSeek R1)" at bounding box center [143, 202] width 61 height 5
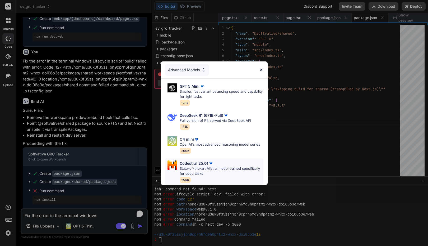
click at [204, 167] on p "State-of-the-art Mistral model trained specifically for code tasks" at bounding box center [222, 171] width 84 height 10
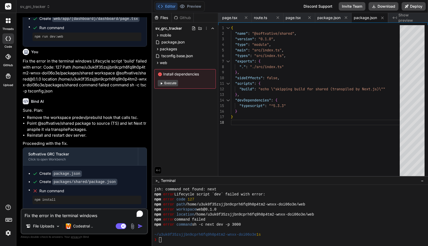
click at [73, 210] on textarea "Fix the error in the terminal windows Lifecycle script 'build' failed with erro…" at bounding box center [84, 214] width 126 height 10
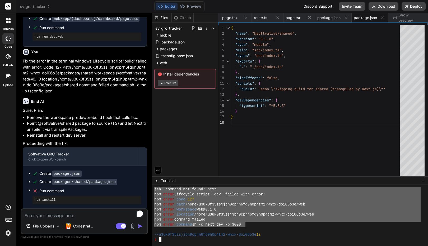
drag, startPoint x: 245, startPoint y: 225, endPoint x: 155, endPoint y: 190, distance: 96.6
click at [155, 190] on div "jsh: command not found: next npm error Lifecycle script `dev` failed with error…" at bounding box center [287, 214] width 267 height 55
click at [60, 215] on textarea "To enrich screen reader interactions, please activate Accessibility in Grammarl…" at bounding box center [84, 214] width 126 height 10
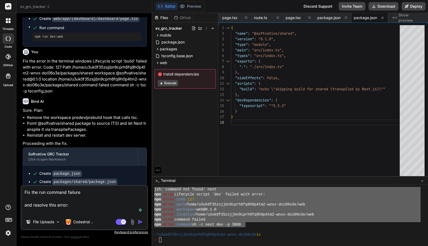
paste textarea "jsh: command not found: next npm error Lifecycle script `dev` failed with error…"
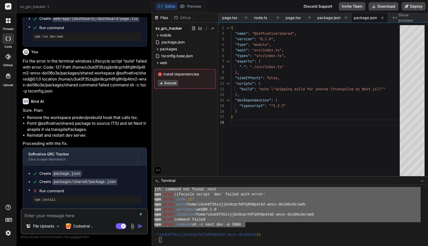
scroll to position [0, 0]
paste textarea "Fix the run command failure and resolve this error: jsh: command not found: nex…"
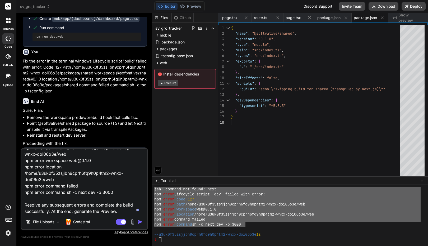
scroll to position [58, 0]
click at [107, 210] on textarea "Fix the run command failure and resolve this error: jsh: command not found: nex…" at bounding box center [84, 182] width 126 height 66
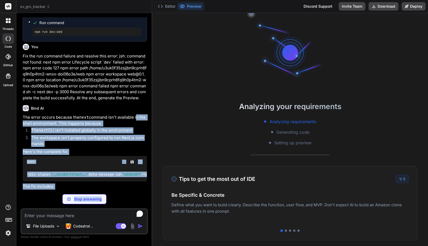
scroll to position [151, 0]
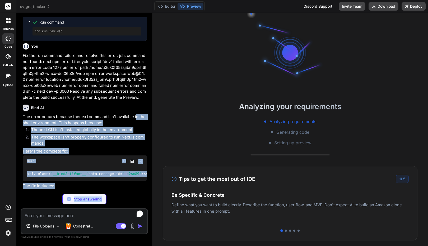
click at [139, 188] on div "The error occurs because the next command isn't available in the shell environm…" at bounding box center [85, 151] width 124 height 75
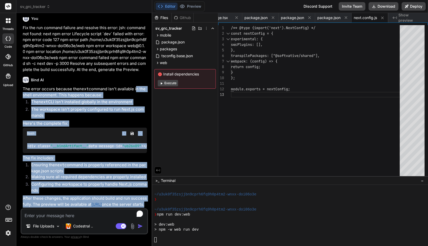
click at [112, 106] on li "The next CLI isn't installed globally in the environment" at bounding box center [87, 102] width 120 height 7
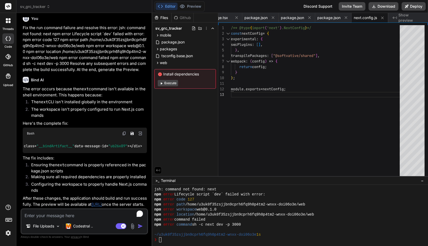
scroll to position [0, 19]
click at [51, 204] on p "After these changes, the application should build and run successfully. The pre…" at bounding box center [85, 201] width 124 height 12
click at [103, 200] on p "After these changes, the application should build and run successfully. The pre…" at bounding box center [85, 201] width 124 height 12
click at [102, 201] on link "[URL]" at bounding box center [96, 203] width 10 height 5
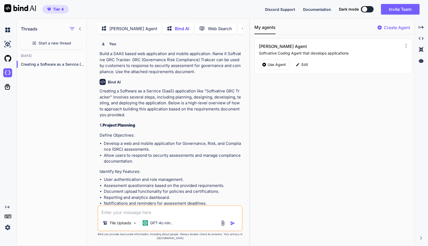
scroll to position [2, 0]
click at [8, 31] on img at bounding box center [7, 29] width 9 height 9
type textarea "x"
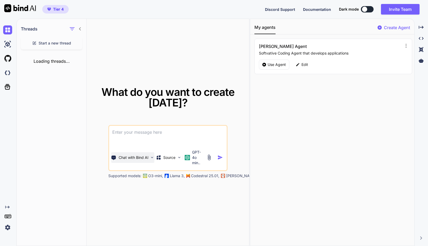
click at [152, 158] on img at bounding box center [152, 157] width 4 height 4
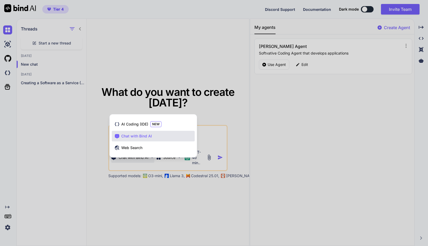
click at [96, 156] on div at bounding box center [214, 123] width 428 height 246
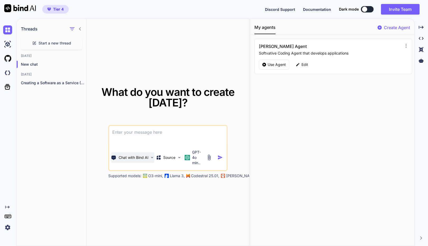
click at [151, 157] on img at bounding box center [152, 157] width 4 height 4
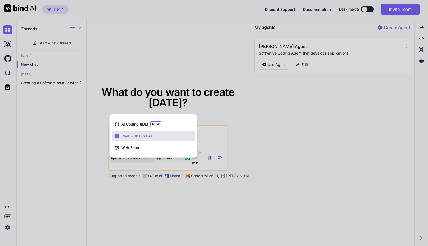
click at [151, 157] on div "AI Coding (IDE) NEW Chat with Bind AI Web Search" at bounding box center [153, 136] width 87 height 41
click at [86, 158] on div at bounding box center [214, 123] width 428 height 246
click at [86, 158] on div "Threads Start a new thread Today New chat Yesterday Creating a Software as a Se…" at bounding box center [52, 132] width 70 height 227
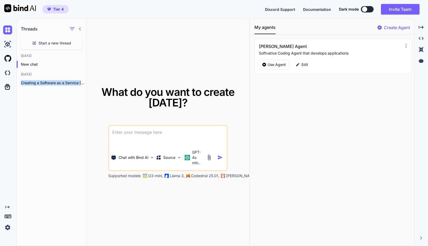
click at [86, 158] on div "Threads Start a new thread Today New chat Yesterday Creating a Software as a Se…" at bounding box center [52, 132] width 70 height 227
click at [179, 158] on img at bounding box center [179, 157] width 4 height 4
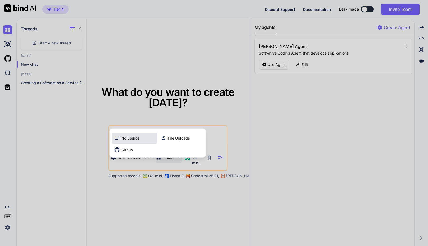
click at [119, 139] on icon at bounding box center [116, 137] width 5 height 5
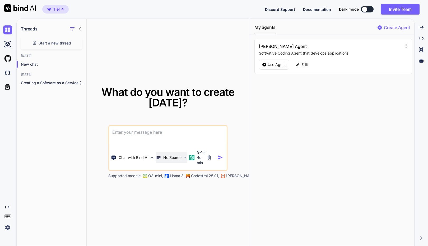
click at [181, 160] on div "No Source" at bounding box center [171, 157] width 31 height 11
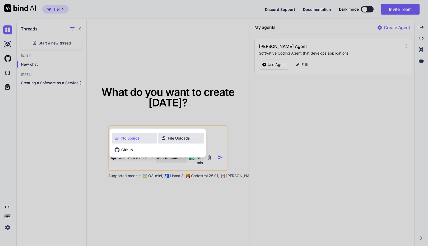
click at [169, 139] on span "File Uploads" at bounding box center [179, 137] width 22 height 5
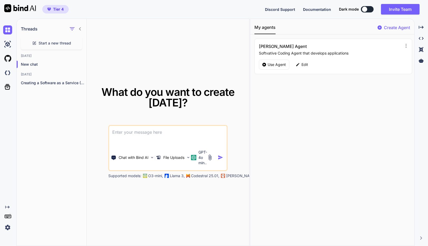
click at [172, 151] on div "Chat with Bind AI File Uploads GPT-4o min.." at bounding box center [158, 157] width 98 height 21
click at [203, 159] on p "GPT-4o min.." at bounding box center [203, 157] width 9 height 16
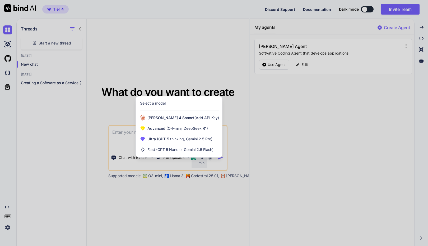
click at [158, 103] on div "Select a model" at bounding box center [153, 102] width 26 height 5
click at [145, 128] on icon at bounding box center [142, 128] width 5 height 5
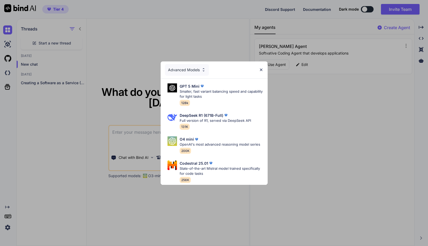
click at [195, 68] on div "Advanced Models" at bounding box center [187, 70] width 44 height 12
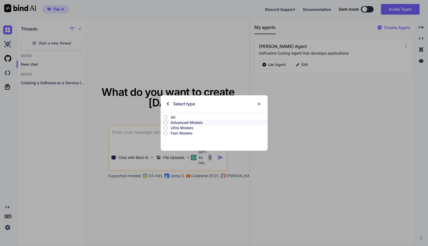
click at [175, 116] on p "All" at bounding box center [219, 116] width 97 height 5
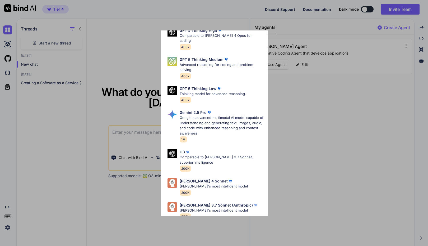
scroll to position [9, 0]
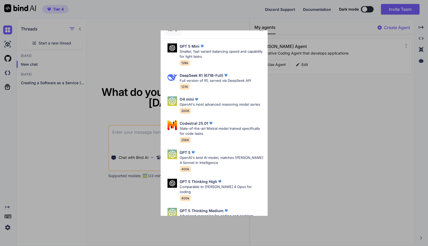
click at [295, 107] on div "All GPT 5 Mini Smaller, fast variant balancing speed and capability for light t…" at bounding box center [214, 123] width 428 height 246
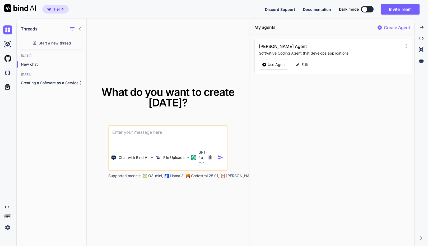
click at [405, 45] on icon at bounding box center [406, 45] width 5 height 5
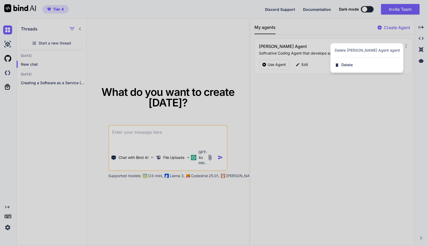
click at [340, 117] on div at bounding box center [214, 123] width 428 height 246
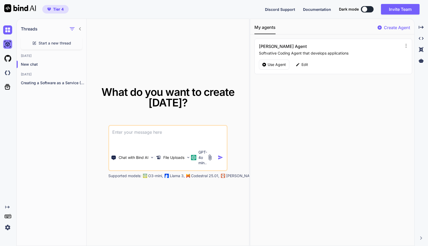
click at [8, 46] on img at bounding box center [7, 44] width 9 height 9
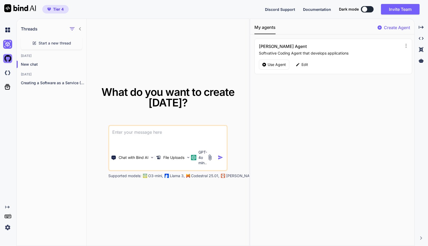
click at [9, 57] on img at bounding box center [7, 58] width 9 height 9
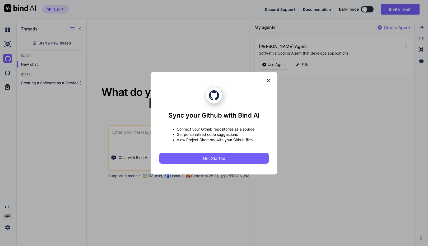
click at [270, 79] on icon at bounding box center [268, 80] width 3 height 3
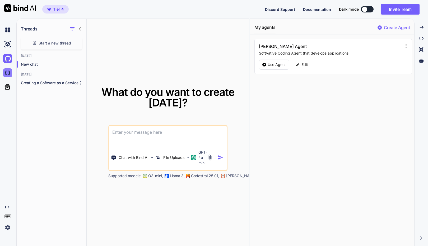
click at [9, 74] on img at bounding box center [7, 72] width 9 height 9
click at [8, 88] on icon at bounding box center [7, 86] width 7 height 7
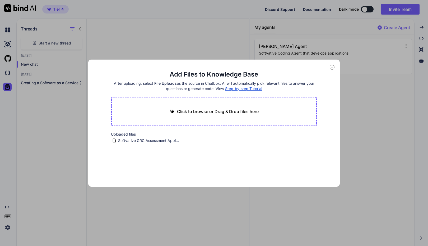
click at [47, 137] on div "Add Files to Knowledge Base After uploading, select File Uploads as the source …" at bounding box center [214, 123] width 428 height 246
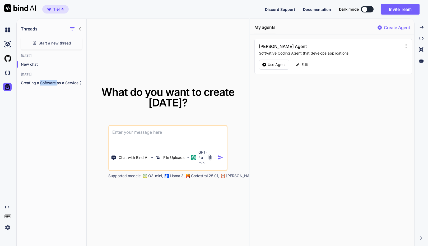
click at [47, 137] on div "Threads Start a new thread Today New chat Yesterday Creating a Software as a Se…" at bounding box center [52, 132] width 70 height 227
drag, startPoint x: 8, startPoint y: 206, endPoint x: 32, endPoint y: 185, distance: 31.8
click at [32, 185] on div "Created with Pixso. Threads Start a new thread Today New chat Yesterday Creatin…" at bounding box center [214, 132] width 428 height 227
click at [18, 184] on div "Threads Start a new thread Today New chat Yesterday Creating a Software as a Se…" at bounding box center [52, 132] width 70 height 227
click at [7, 216] on rect at bounding box center [7, 216] width 1 height 1
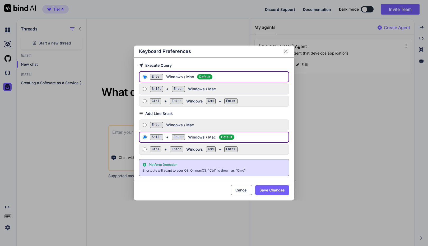
click at [7, 216] on div "Keyboard Preferences Execute Query Enter Windows / Mac Default Shift + Enter Wi…" at bounding box center [214, 123] width 428 height 246
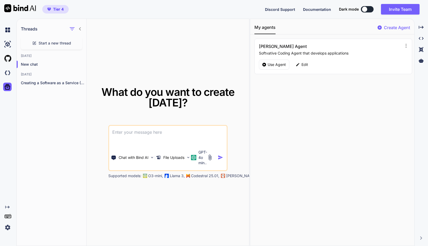
click at [7, 218] on rect at bounding box center [8, 216] width 6 height 3
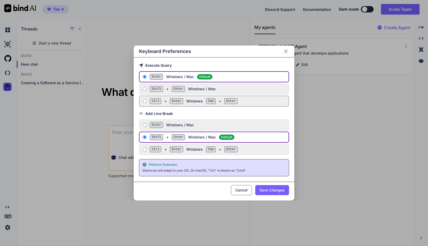
click at [146, 101] on input "Ctrl + Enter Windows Cmd + Enter" at bounding box center [145, 101] width 4 height 4
radio input "true"
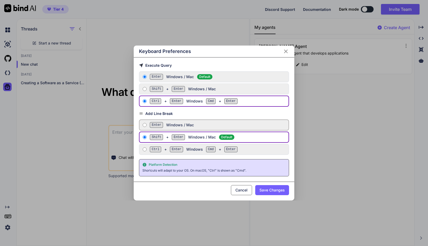
click at [144, 126] on input "Enter Windows / Mac" at bounding box center [145, 125] width 4 height 4
radio input "true"
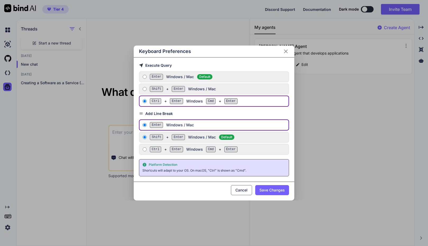
click at [275, 189] on button "Save Changes" at bounding box center [272, 190] width 34 height 10
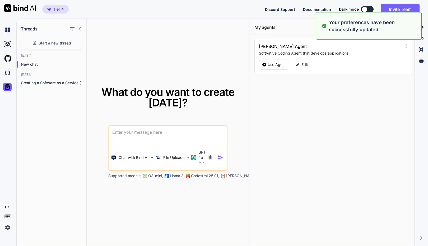
click at [157, 139] on textarea at bounding box center [168, 136] width 118 height 20
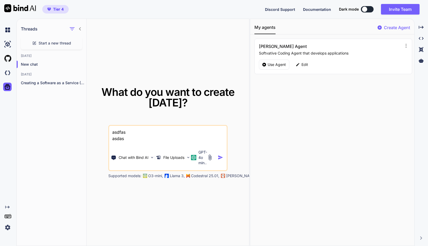
type textarea "asdfas asdas"
click at [10, 216] on rect at bounding box center [10, 216] width 1 height 1
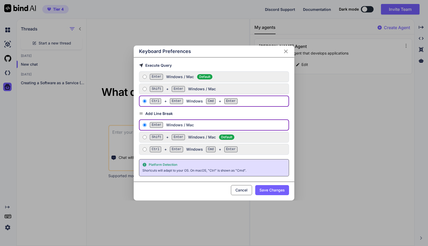
click at [243, 190] on button "Cancel" at bounding box center [241, 190] width 21 height 10
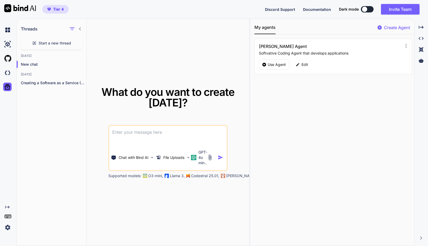
click at [7, 227] on img at bounding box center [7, 227] width 9 height 9
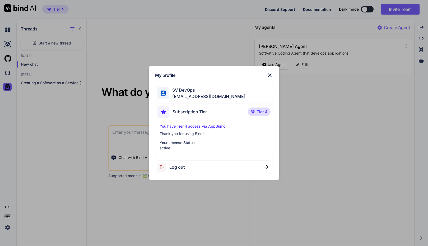
click at [164, 149] on p "active" at bounding box center [214, 147] width 109 height 5
click at [191, 112] on span "Subscription Tier" at bounding box center [190, 111] width 34 height 6
click at [271, 75] on img at bounding box center [270, 75] width 6 height 6
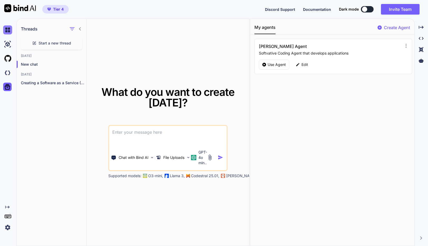
click at [8, 30] on img at bounding box center [7, 29] width 9 height 9
click at [421, 38] on icon "Created with Pixso." at bounding box center [421, 38] width 5 height 5
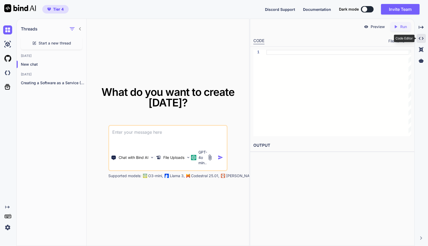
click at [421, 38] on icon "Created with Pixso." at bounding box center [421, 38] width 5 height 5
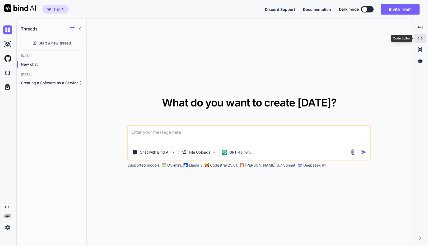
click at [421, 39] on icon "Created with Pixso." at bounding box center [420, 38] width 5 height 5
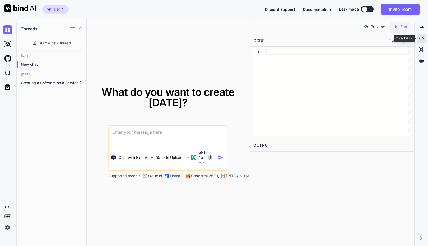
click at [421, 39] on icon "Created with Pixso." at bounding box center [421, 38] width 5 height 5
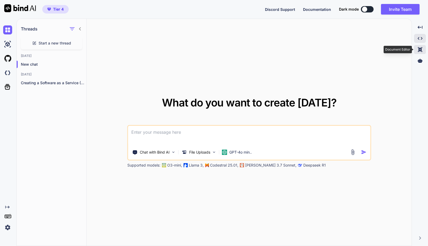
click at [422, 51] on icon at bounding box center [420, 49] width 4 height 5
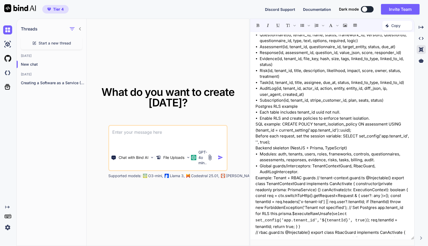
scroll to position [0, 0]
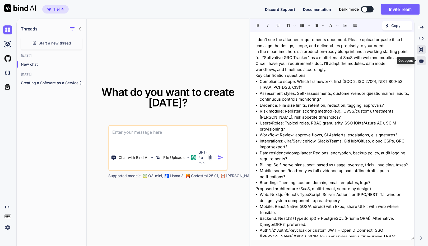
click at [423, 61] on icon at bounding box center [421, 60] width 5 height 4
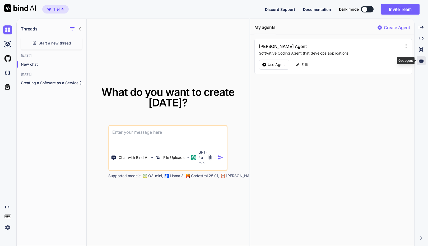
click at [422, 61] on icon at bounding box center [421, 60] width 5 height 5
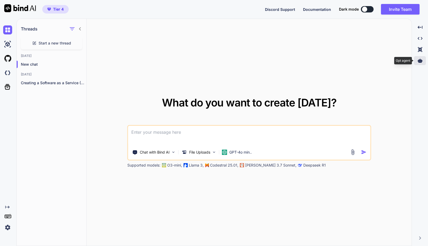
click at [422, 61] on icon at bounding box center [420, 60] width 5 height 5
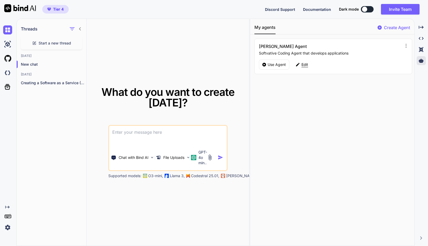
click at [305, 66] on p "Edit" at bounding box center [305, 64] width 7 height 5
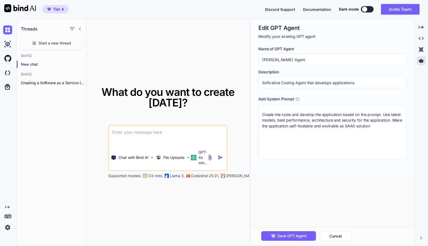
click at [388, 126] on textarea "Create the code and develop the application based on the prompt. Use latest mod…" at bounding box center [333, 133] width 148 height 54
type textarea "Create the code and develop the application based on the prompt. Use latest mod…"
click at [298, 57] on input "[PERSON_NAME] Agent" at bounding box center [333, 60] width 148 height 12
type input "[PERSON_NAME] Agent"
click at [345, 240] on button "Cancel" at bounding box center [336, 236] width 32 height 10
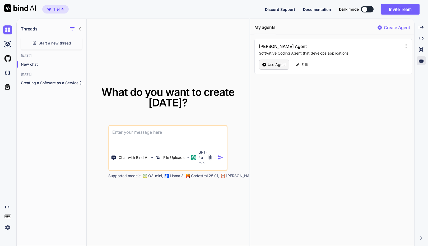
click at [272, 65] on p "Use Agent" at bounding box center [277, 64] width 18 height 5
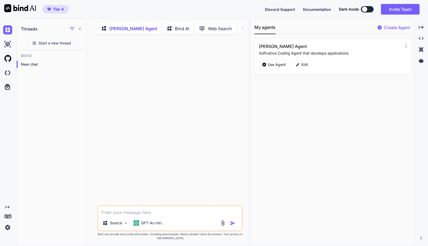
click at [158, 48] on div at bounding box center [171, 121] width 144 height 167
click at [8, 31] on img at bounding box center [7, 29] width 9 height 9
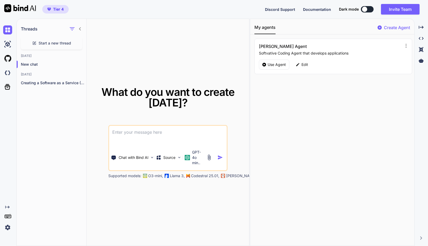
click at [367, 70] on div "SV Coder Agent Softvative Coding Agent that develops applications Use Agent Edit" at bounding box center [334, 56] width 158 height 35
click at [229, 9] on div "Tier 4 Discord Support Documentation Dark mode Invite Team Created with Pixso." at bounding box center [214, 9] width 428 height 19
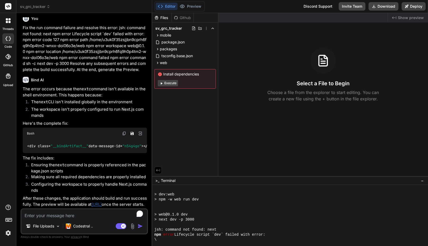
scroll to position [156, 0]
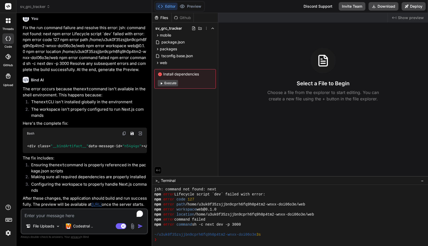
click at [214, 237] on div "❯" at bounding box center [287, 239] width 267 height 5
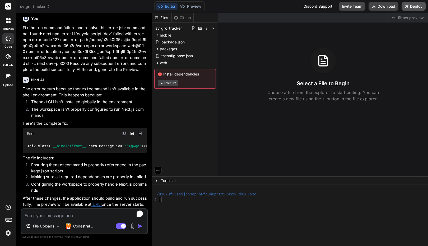
click at [416, 4] on button "Deploy" at bounding box center [414, 6] width 24 height 8
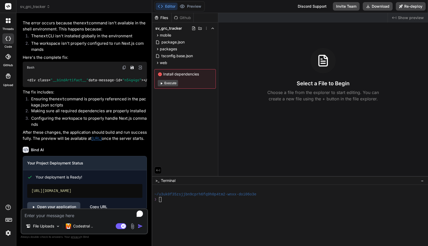
scroll to position [587, 0]
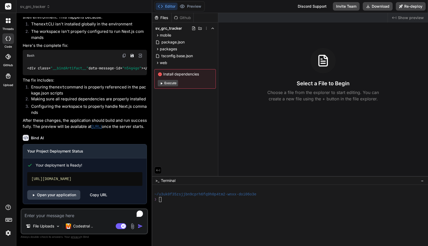
click at [92, 196] on div "Copy URL" at bounding box center [98, 195] width 17 height 10
click at [48, 194] on link "Open your application" at bounding box center [53, 195] width 53 height 10
click at [189, 19] on div "Github" at bounding box center [183, 17] width 22 height 5
click at [280, 108] on div "Created with Pixso. Show preview Select a File to Begin Choose a file from the …" at bounding box center [323, 94] width 210 height 163
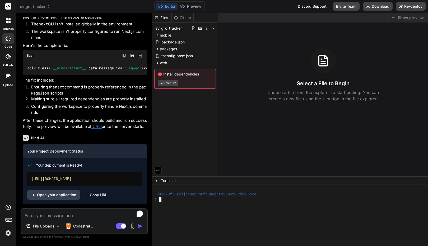
click at [166, 217] on div at bounding box center [287, 219] width 267 height 5
click at [63, 195] on link "Open your application" at bounding box center [53, 195] width 53 height 10
click at [243, 102] on div "Select a File to Begin Choose a file from the explorer to start editing. You ca…" at bounding box center [323, 75] width 210 height 54
click at [174, 82] on button "Execute" at bounding box center [168, 83] width 20 height 6
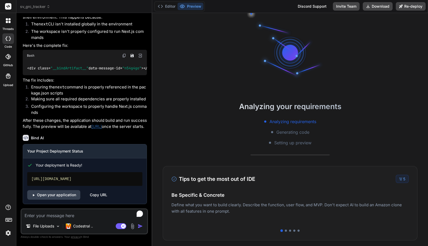
type textarea "x"
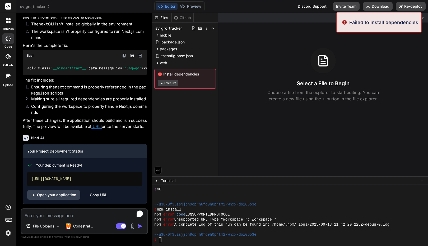
scroll to position [10, 0]
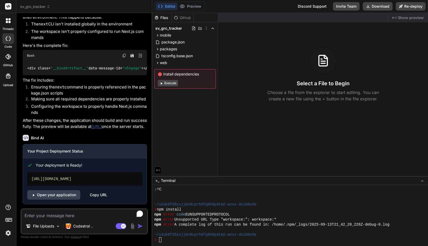
click at [79, 180] on div "https://svgrctracker.vercel.app" at bounding box center [84, 179] width 115 height 14
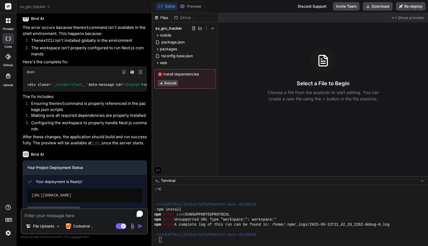
scroll to position [543, 0]
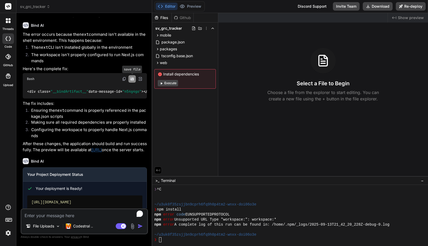
click at [129, 83] on button "Save file" at bounding box center [132, 78] width 7 height 7
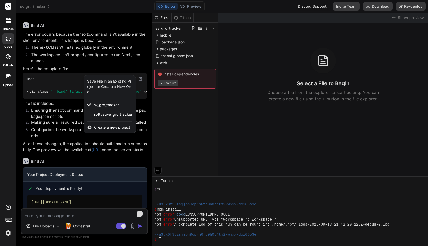
click at [164, 106] on div at bounding box center [214, 123] width 428 height 246
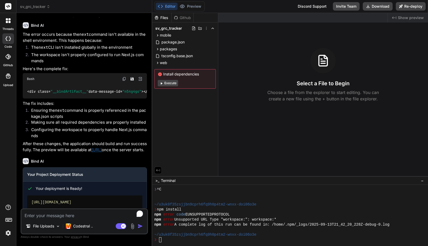
click at [140, 81] on img at bounding box center [140, 78] width 5 height 5
click at [139, 81] on img at bounding box center [140, 78] width 5 height 5
click at [125, 81] on img at bounding box center [124, 79] width 4 height 4
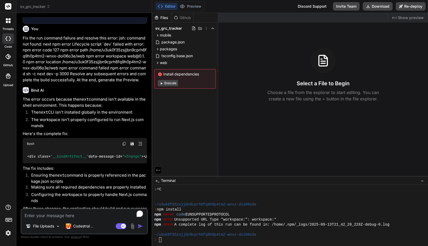
scroll to position [587, 0]
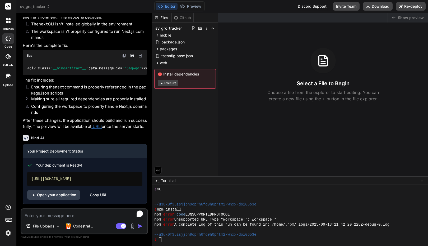
click at [71, 212] on textarea "To enrich screen reader interactions, please activate Accessibility in Grammarl…" at bounding box center [84, 214] width 126 height 10
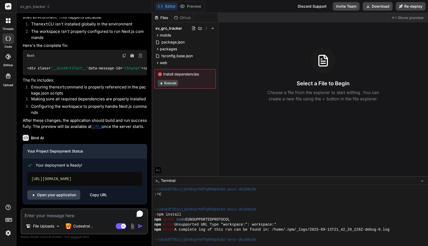
scroll to position [10, 0]
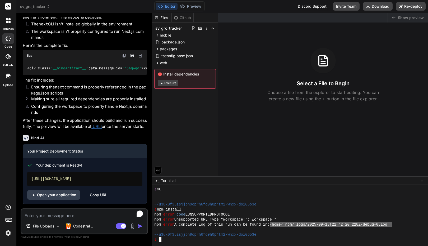
drag, startPoint x: 393, startPoint y: 223, endPoint x: 278, endPoint y: 225, distance: 115.6
click at [274, 225] on div "npm error A complete log of this run can be found in: /home/.npm/_logs/2025-09-…" at bounding box center [287, 224] width 267 height 5
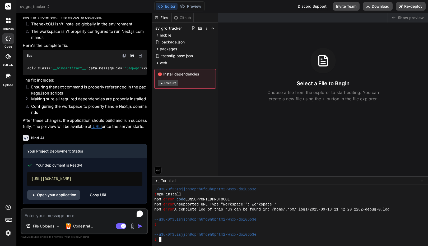
scroll to position [25, 0]
drag, startPoint x: 274, startPoint y: 210, endPoint x: 392, endPoint y: 210, distance: 118.2
type textarea "/home/.npm/_logs/2025-09-13T21_42_20_228Z-debug-0.log"
click at [81, 215] on textarea "To enrich screen reader interactions, please activate Accessibility in Grammarl…" at bounding box center [84, 214] width 126 height 10
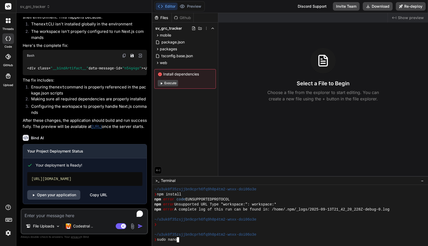
click at [204, 239] on div "❯ sudo nano" at bounding box center [287, 239] width 267 height 5
type textarea "/home/.npm/_logs/2025-09-13T21_42_20_228Z-debug-0.log"
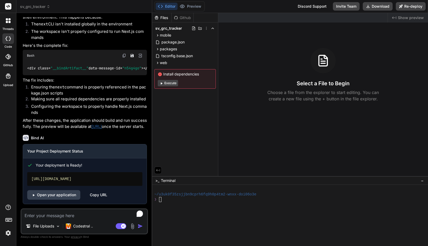
click at [315, 7] on div "Discord Support" at bounding box center [312, 6] width 35 height 8
click at [374, 6] on button "Download" at bounding box center [378, 6] width 30 height 8
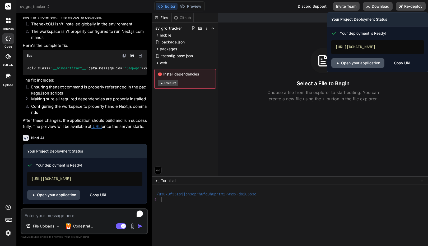
click at [340, 62] on link "Open your application" at bounding box center [358, 63] width 53 height 10
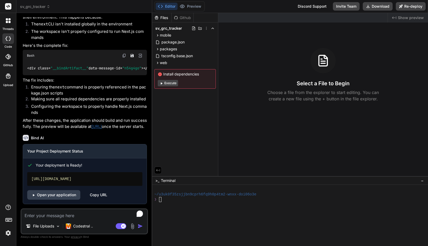
click at [172, 83] on button "Execute" at bounding box center [168, 83] width 20 height 6
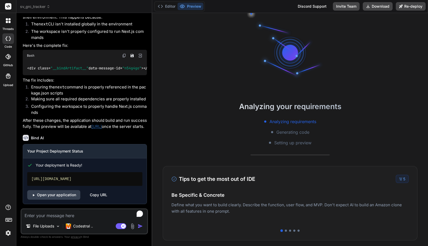
type textarea "x"
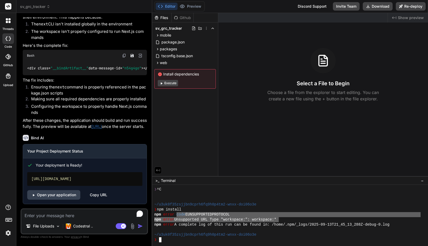
drag, startPoint x: 176, startPoint y: 215, endPoint x: 280, endPoint y: 218, distance: 103.7
click at [374, 221] on div "npm error Unsupported URL Type "workspace:": workspace:*" at bounding box center [287, 219] width 267 height 5
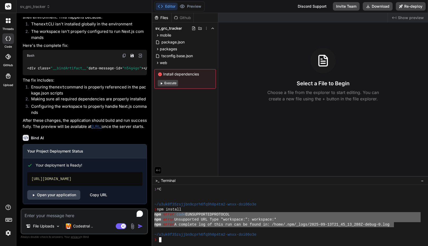
drag, startPoint x: 395, startPoint y: 225, endPoint x: 153, endPoint y: 216, distance: 242.4
click at [153, 216] on div "IIIIIIIIIIIIIIIIIIIIIIIIIIIIIIII mmmmmmmmmmmmmmmmmmmmmmmmmmmmmmmm ❯ ^C ~/u3uk0f…" at bounding box center [290, 215] width 276 height 61
type textarea "npm error code EUNSUPPORTEDPROTOCOL npm error Unsupported URL Type "workspace:"…"
click at [70, 216] on textarea "To enrich screen reader interactions, please activate Accessibility in Grammarl…" at bounding box center [84, 214] width 126 height 10
click at [83, 226] on p "Codestral .." at bounding box center [83, 225] width 20 height 5
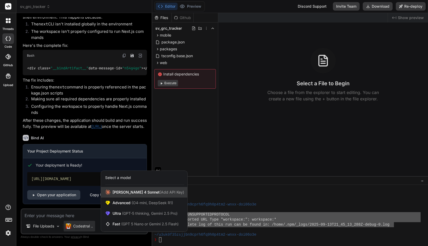
click at [125, 190] on span "Claude 4 Sonnet (Add API Key)" at bounding box center [149, 191] width 72 height 5
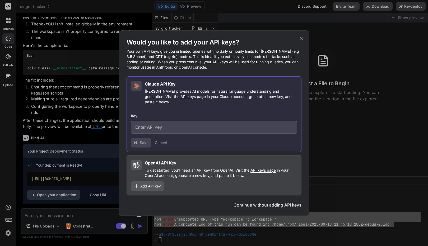
click at [245, 202] on button "Continue without adding API keys" at bounding box center [268, 204] width 68 height 6
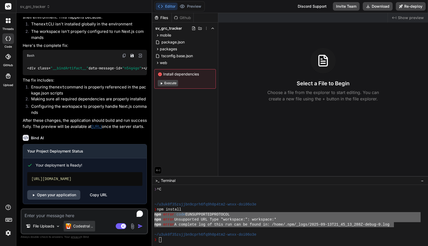
click at [81, 227] on p "Codestral .." at bounding box center [83, 225] width 20 height 5
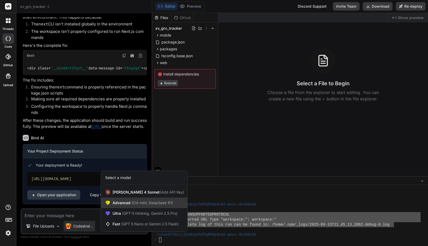
click at [128, 205] on span "Advanced (O4-mini, DeepSeek R1)" at bounding box center [143, 202] width 61 height 5
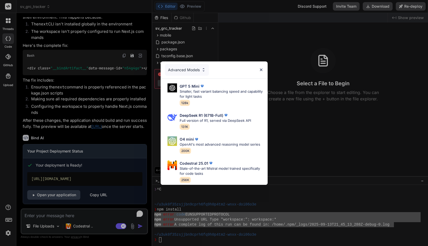
click at [183, 65] on div "Advanced Models" at bounding box center [187, 70] width 44 height 12
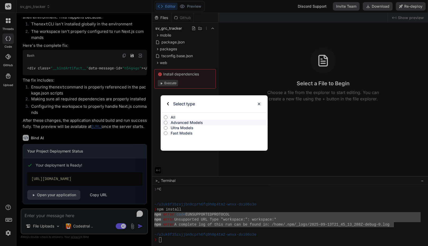
click at [184, 127] on p "Ultra Models" at bounding box center [219, 127] width 97 height 5
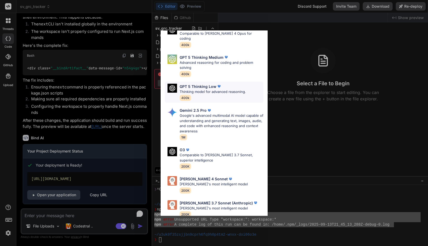
scroll to position [58, 0]
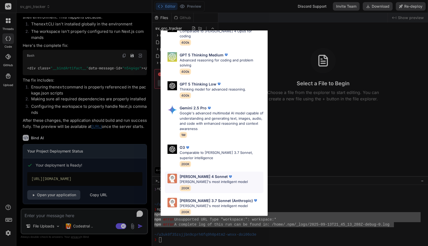
click at [190, 173] on p "Claude 4 Sonnet" at bounding box center [204, 176] width 48 height 6
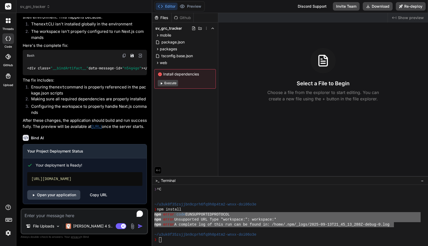
click at [76, 213] on textarea "To enrich screen reader interactions, please activate Accessibility in Grammarl…" at bounding box center [84, 214] width 126 height 10
click at [59, 228] on div "File Uploads" at bounding box center [43, 226] width 39 height 11
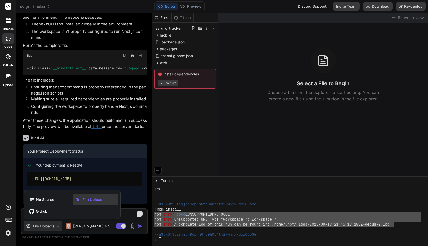
click at [91, 200] on span "File Uploads" at bounding box center [94, 199] width 22 height 5
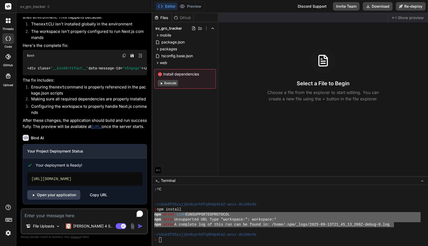
click at [134, 228] on img at bounding box center [133, 226] width 6 height 6
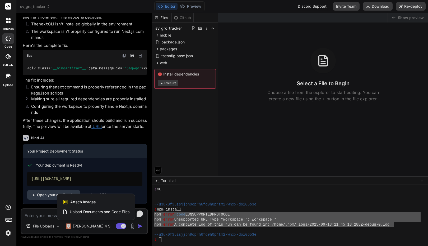
click at [107, 213] on span "Upload Documents and Code Files" at bounding box center [100, 211] width 60 height 5
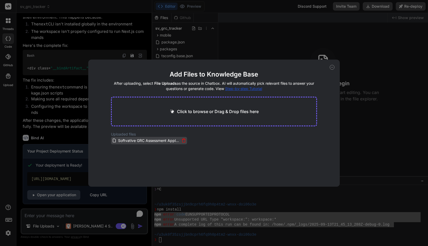
click at [162, 142] on span "Softvative GRC Assessment Application.docx" at bounding box center [149, 140] width 62 height 6
click at [334, 67] on icon at bounding box center [332, 67] width 5 height 5
type textarea "x"
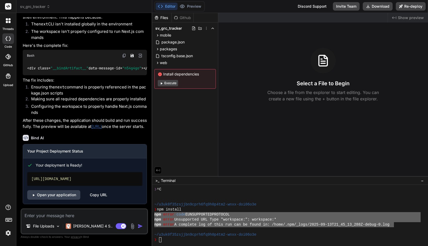
click at [77, 215] on textarea "To enrich screen reader interactions, please activate Accessibility in Grammarl…" at bounding box center [84, 214] width 126 height 10
click at [58, 214] on textarea "To enrich screen reader interactions, please activate Accessibility in Grammarl…" at bounding box center [84, 214] width 126 height 10
paste textarea "npm error code EUNSUPPORTEDPROTOCOL npm error Unsupported URL Type "workspace:"…"
type textarea "npm error code EUNSUPPORTEDPROTOCOL npm error Unsupported URL Type "workspace:"…"
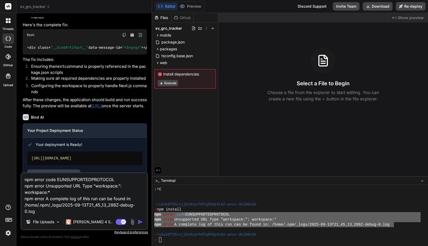
type textarea "x"
type textarea "npm error code EUNSUPPORTEDPROTOCOL npm error Unsupported URL Type "workspace:"…"
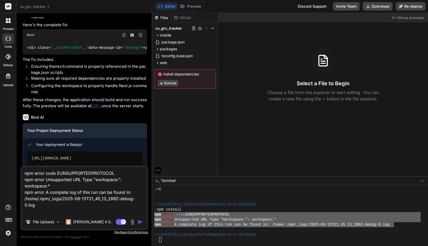
type textarea "x"
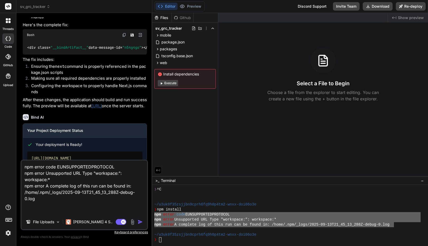
type textarea "F npm error code EUNSUPPORTEDPROTOCOL npm error Unsupported URL Type "workspace…"
type textarea "x"
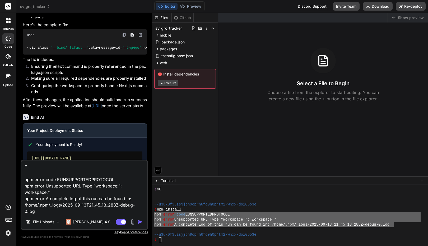
type textarea "Fi npm error code EUNSUPPORTEDPROTOCOL npm error Unsupported URL Type "workspac…"
type textarea "x"
type textarea "Fix npm error code EUNSUPPORTEDPROTOCOL npm error Unsupported URL Type "workspa…"
type textarea "x"
type textarea "Fix npm error code EUNSUPPORTEDPROTOCOL npm error Unsupported URL Type "workspa…"
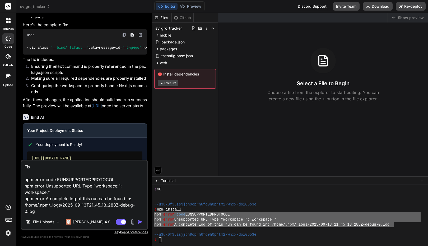
type textarea "x"
type textarea "Fix t npm error code EUNSUPPORTEDPROTOCOL npm error Unsupported URL Type "works…"
type textarea "x"
type textarea "Fix th npm error code EUNSUPPORTEDPROTOCOL npm error Unsupported URL Type "work…"
type textarea "x"
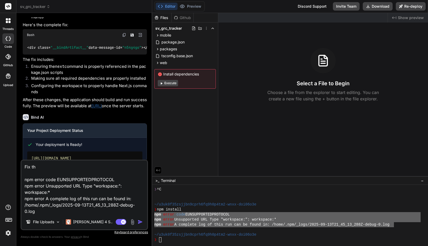
type textarea "Fix the npm error code EUNSUPPORTEDPROTOCOL npm error Unsupported URL Type "wor…"
type textarea "x"
type textarea "Fix the npm error code EUNSUPPORTEDPROTOCOL npm error Unsupported URL Type "wor…"
type textarea "x"
type textarea "Fix the d npm error code EUNSUPPORTEDPROTOCOL npm error Unsupported URL Type "w…"
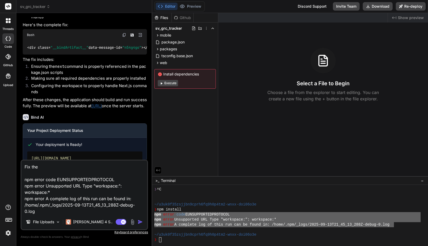
type textarea "x"
type textarea "Fix the de npm error code EUNSUPPORTEDPROTOCOL npm error Unsupported URL Type "…"
type textarea "x"
type textarea "Fix the dep npm error code EUNSUPPORTEDPROTOCOL npm error Unsupported URL Type …"
type textarea "x"
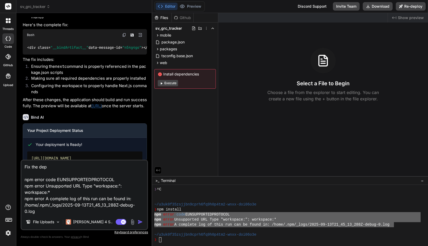
type textarea "Fix the depl npm error code EUNSUPPORTEDPROTOCOL npm error Unsupported URL Type…"
type textarea "x"
type textarea "Fix the deplo npm error code EUNSUPPORTEDPROTOCOL npm error Unsupported URL Typ…"
type textarea "x"
type textarea "Fix the deploy npm error code EUNSUPPORTEDPROTOCOL npm error Unsupported URL Ty…"
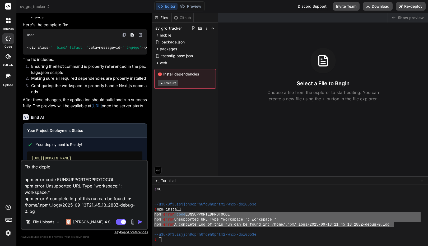
type textarea "x"
type textarea "Fix the deploym npm error code EUNSUPPORTEDPROTOCOL npm error Unsupported URL T…"
type textarea "x"
type textarea "Fix the deployme npm error code EUNSUPPORTEDPROTOCOL npm error Unsupported URL …"
type textarea "x"
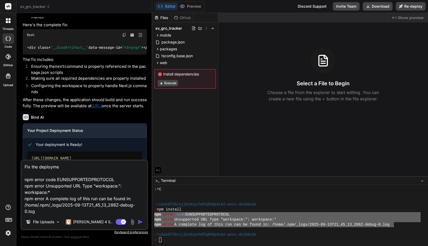
type textarea "Fix the deploymen npm error code EUNSUPPORTEDPROTOCOL npm error Unsupported URL…"
type textarea "x"
type textarea "Fix the deployment npm error code EUNSUPPORTEDPROTOCOL npm error Unsupported UR…"
type textarea "x"
type textarea "Fix the deployment npm error code EUNSUPPORTEDPROTOCOL npm error Unsupported UR…"
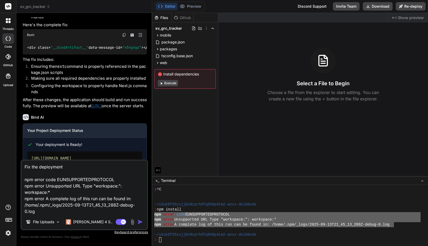
type textarea "x"
type textarea "Fix the deployment i npm error code EUNSUPPORTEDPROTOCOL npm error Unsupported …"
type textarea "x"
type textarea "Fix the deployment is npm error code EUNSUPPORTEDPROTOCOL npm error Unsupported…"
type textarea "x"
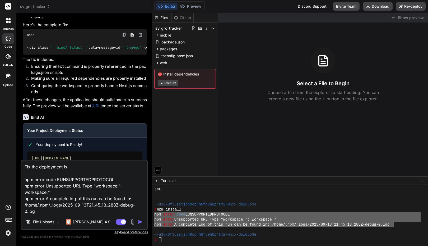
type textarea "Fix the deployment iss npm error code EUNSUPPORTEDPROTOCOL npm error Unsupporte…"
type textarea "x"
type textarea "Fix the deployment issu npm error code EUNSUPPORTEDPROTOCOL npm error Unsupport…"
type textarea "x"
type textarea "Fix the deployment issue npm error code EUNSUPPORTEDPROTOCOL npm error Unsuppor…"
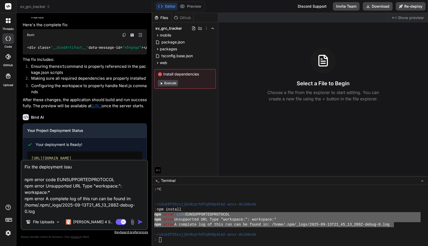
type textarea "x"
type textarea "Fix the deployment issues npm error code EUNSUPPORTEDPROTOCOL npm error Unsuppo…"
type textarea "x"
type textarea "Fix the deployment issues. npm error code EUNSUPPORTEDPROTOCOL npm error Unsupp…"
type textarea "x"
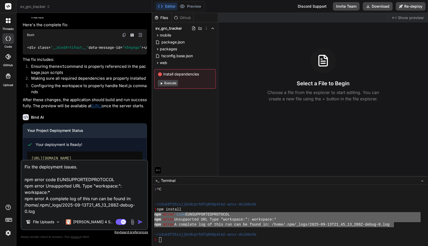
type textarea "Fix the deployment issues. npm error code EUNSUPPORTEDPROTOCOL npm error Unsupp…"
type textarea "x"
type textarea "Fix the deployment issues. I npm error code EUNSUPPORTEDPROTOCOL npm error Unsu…"
type textarea "x"
type textarea "Fix the deployment issues. In npm error code EUNSUPPORTEDPROTOCOL npm error Uns…"
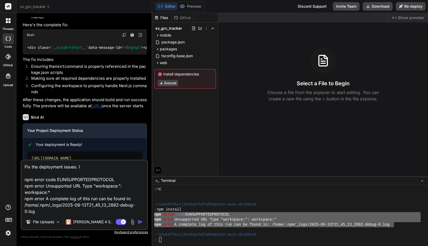
type textarea "x"
type textarea "Fix the deployment issues. Ins npm error code EUNSUPPORTEDPROTOCOL npm error Un…"
type textarea "x"
type textarea "Fix the deployment issues. Inst npm error code EUNSUPPORTEDPROTOCOL npm error U…"
type textarea "x"
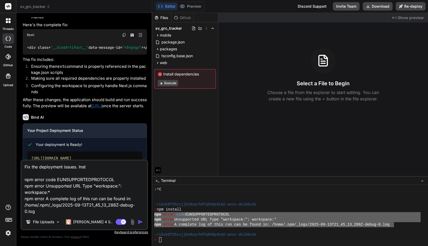
type textarea "Fix the deployment issues. Insta npm error code EUNSUPPORTEDPROTOCOL npm error …"
type textarea "x"
type textarea "Fix the deployment issues. Instal npm error code EUNSUPPORTEDPROTOCOL npm error…"
type textarea "x"
type textarea "Fix the deployment issues. Install npm error code EUNSUPPORTEDPROTOCOL npm erro…"
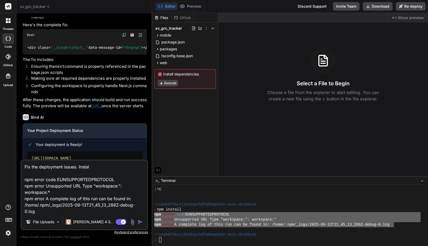
type textarea "x"
type textarea "Fix the deployment issues. Install npm error code EUNSUPPORTEDPROTOCOL npm erro…"
type textarea "x"
type textarea "Fix the deployment issues. Install d npm error code EUNSUPPORTEDPROTOCOL npm er…"
type textarea "x"
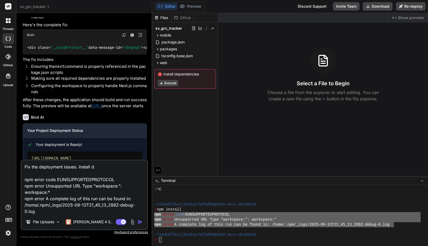
type textarea "Fix the deployment issues. Install de npm error code EUNSUPPORTEDPROTOCOL npm e…"
type textarea "x"
type textarea "Fix the deployment issues. Install dep npm error code EUNSUPPORTEDPROTOCOL npm …"
type textarea "x"
type textarea "Fix the deployment issues. Install depe npm error code EUNSUPPORTEDPROTOCOL npm…"
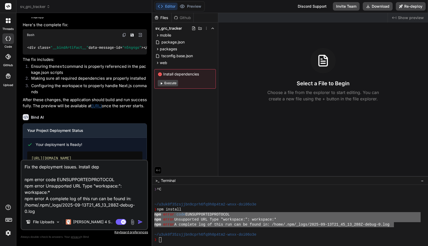
type textarea "x"
type textarea "Fix the deployment issues. Install depenm npm error code EUNSUPPORTEDPROTOCOL n…"
type textarea "x"
type textarea "Fix the deployment issues. Install depenmd npm error code EUNSUPPORTEDPROTOCOL …"
type textarea "x"
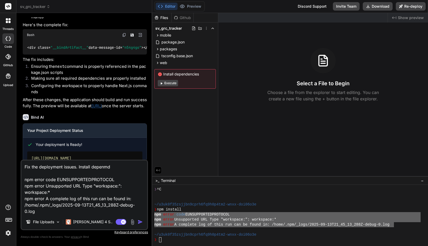
type textarea "Fix the deployment issues. Install depenmde npm error code EUNSUPPORTEDPROTOCOL…"
type textarea "x"
type textarea "Fix the deployment issues. Install depenmden npm error code EUNSUPPORTEDPROTOCO…"
type textarea "x"
type textarea "Fix the deployment issues. Install depenmdenc npm error code EUNSUPPORTEDPROTOC…"
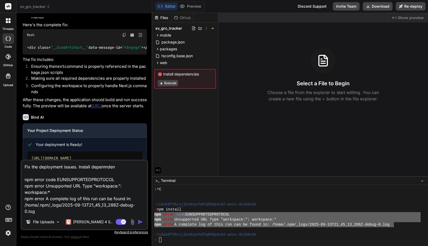
type textarea "x"
type textarea "Fix the deployment issues. Install depenmdenci npm error code EUNSUPPORTEDPROTO…"
type textarea "x"
type textarea "Fix the deployment issues. Install depenmdencie npm error code EUNSUPPORTEDPROT…"
type textarea "x"
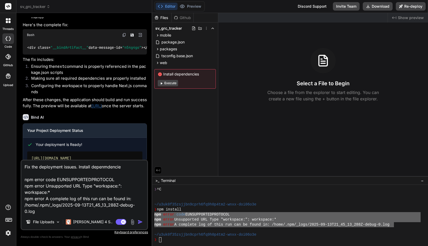
type textarea "Fix the deployment issues. Install depenmdencies npm error code EUNSUPPORTEDPRO…"
type textarea "x"
type textarea "Fix the deployment issues. Install depenmdencies npm error code EUNSUPPORTEDPRO…"
type textarea "x"
type textarea "Fix the deployment issues. Install dependencies npm error code EUNSUPPORTEDPROT…"
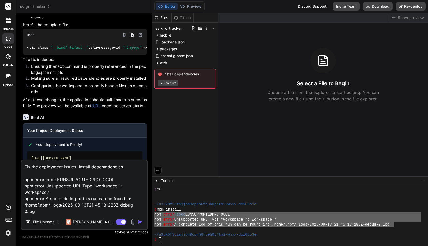
type textarea "x"
type textarea "Install dependencies npm error code EUNSUPPORTEDPROTOCOL npm error Unsupported …"
type textarea "x"
type textarea "Install mdependencies npm error code EUNSUPPORTEDPROTOCOL npm error Unsupported…"
type textarea "x"
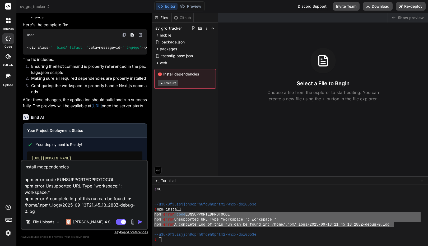
type textarea "Install midependencies npm error code EUNSUPPORTEDPROTOCOL npm error Unsupporte…"
type textarea "x"
type textarea "Install misdependencies npm error code EUNSUPPORTEDPROTOCOL npm error Unsupport…"
type textarea "x"
type textarea "Install missdependencies npm error code EUNSUPPORTEDPROTOCOL npm error Unsuppor…"
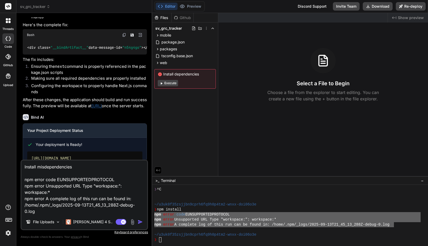
type textarea "x"
type textarea "Install missidependencies npm error code EUNSUPPORTEDPROTOCOL npm error Unsuppo…"
type textarea "x"
type textarea "Install missindependencies npm error code EUNSUPPORTEDPROTOCOL npm error Unsupp…"
type textarea "x"
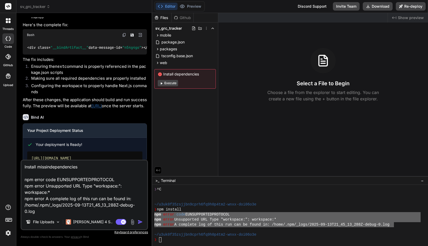
type textarea "Install missingdependencies npm error code EUNSUPPORTEDPROTOCOL npm error Unsup…"
type textarea "x"
type textarea "Install missing dependencies npm error code EUNSUPPORTEDPROTOCOL npm error Unsu…"
type textarea "x"
type textarea "Install missing dependencies a npm error code EUNSUPPORTEDPROTOCOL npm error Un…"
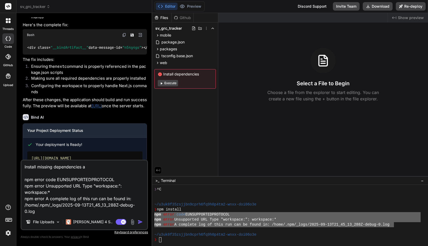
type textarea "x"
type textarea "Install missing dependencies an npm error code EUNSUPPORTEDPROTOCOL npm error U…"
type textarea "x"
type textarea "Install missing dependencies and npm error code EUNSUPPORTEDPROTOCOL npm error …"
type textarea "x"
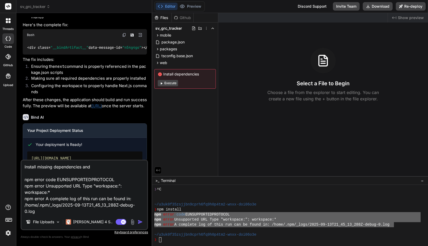
type textarea "Install missing dependencies and npm error code EUNSUPPORTEDPROTOCOL npm error …"
type textarea "x"
type textarea "Install missing dependencies and f npm error code EUNSUPPORTEDPROTOCOL npm erro…"
type textarea "x"
type textarea "Install missing dependencies and npm error code EUNSUPPORTEDPROTOCOL npm error …"
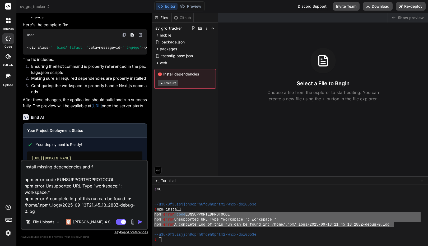
type textarea "x"
paste textarea "Fix the deployment issues."
type textarea "Install missing dependencies and Fix the deployment issues. npm error code EUNS…"
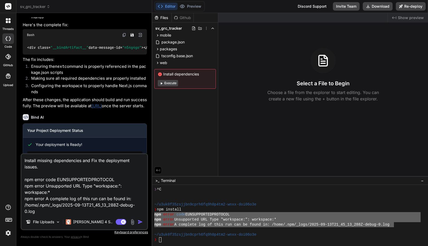
type textarea "x"
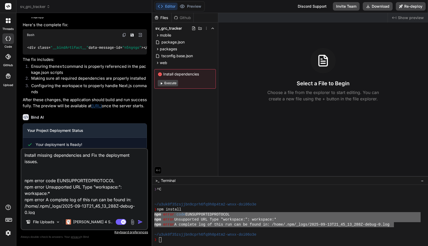
type textarea "Install missing dependencies and Fix the deployment issues. npm error code EUNS…"
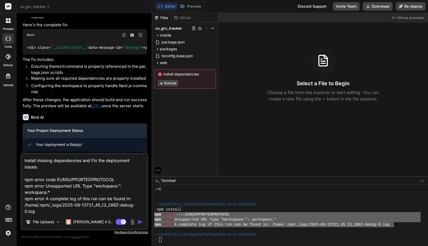
type textarea "x"
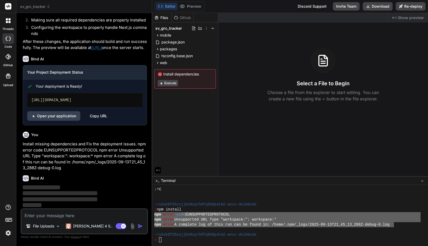
scroll to position [666, 0]
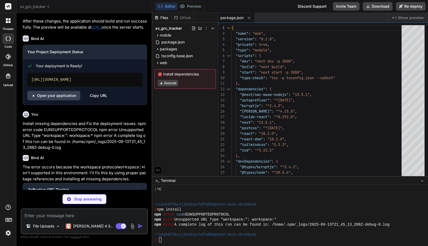
type textarea "x"
type textarea "replace("Bearer ", "") || null; }"
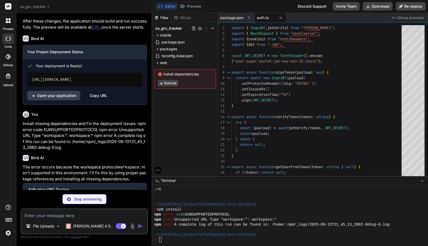
type textarea "x"
type textarea "} } export const db = new InMemoryDB();"
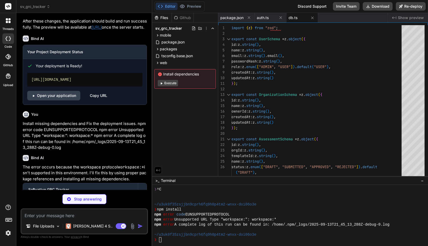
type textarea "x"
type textarea "export const RegisterSchema = z.object({ name: z.string().min(1, "Name is requi…"
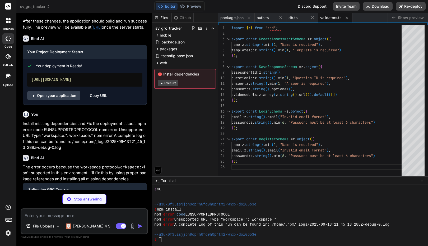
type textarea "x"
type textarea "} catch (error) { return NextResponse.json({ error: "Login failed" }, { status:…"
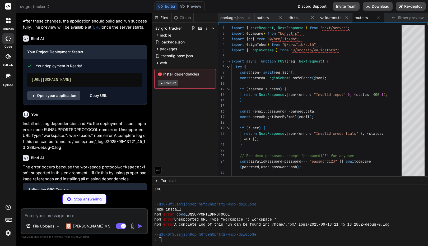
click at [277, 6] on div "Editor Preview Disabled until preview for your project is generated Discord Sup…" at bounding box center [290, 6] width 276 height 13
type textarea "x"
type textarea "maxAge: 7 * 24 * 60 * 60 // 7 days }); return response; } catch (error) { retur…"
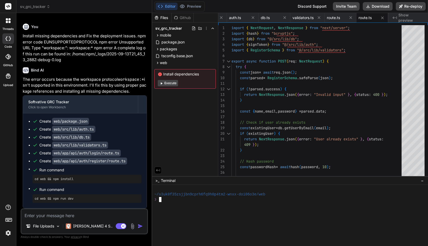
scroll to position [0, 0]
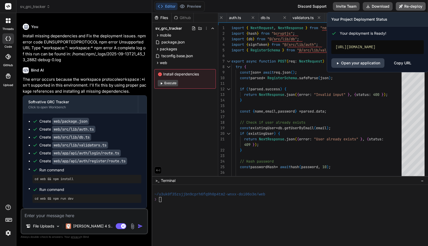
click at [405, 8] on button "Re-deploy" at bounding box center [411, 6] width 30 height 8
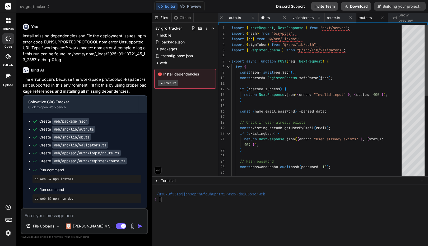
type textarea "x"
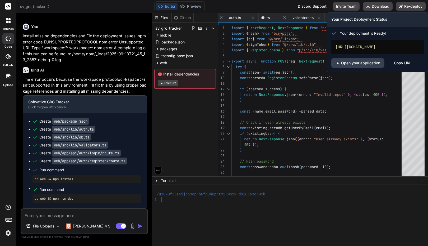
click at [403, 65] on div "Copy URL" at bounding box center [402, 63] width 17 height 10
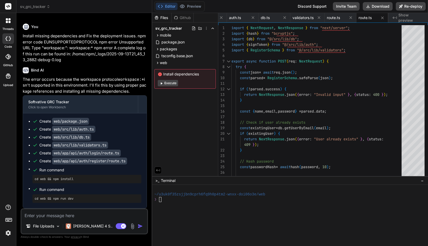
click at [409, 18] on span "Show preview" at bounding box center [411, 17] width 25 height 11
click at [397, 19] on icon "Created with Pixso." at bounding box center [395, 18] width 4 height 4
click at [365, 18] on span "route.ts" at bounding box center [365, 17] width 13 height 5
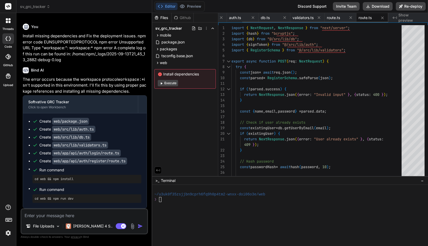
click at [365, 18] on span "route.ts" at bounding box center [365, 17] width 13 height 5
click at [334, 19] on span "route.ts" at bounding box center [333, 17] width 13 height 5
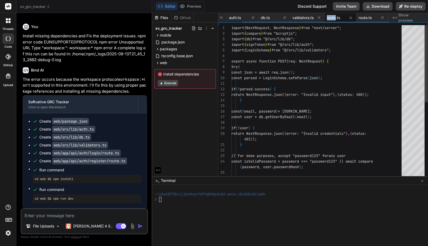
click at [334, 19] on span "route.ts" at bounding box center [333, 17] width 13 height 5
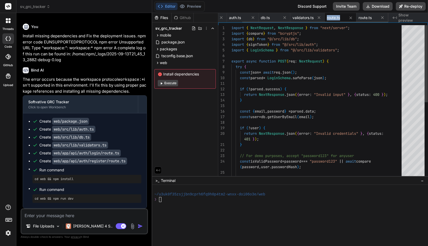
click at [334, 19] on span "route.ts" at bounding box center [333, 17] width 13 height 5
click at [363, 17] on span "route.ts" at bounding box center [365, 17] width 13 height 5
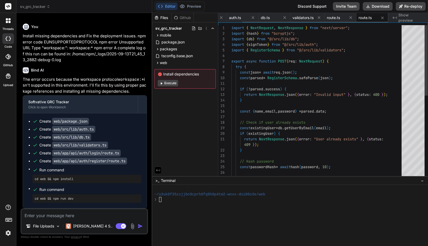
click at [363, 17] on span "route.ts" at bounding box center [365, 17] width 13 height 5
click at [332, 18] on span "route.ts" at bounding box center [333, 17] width 13 height 5
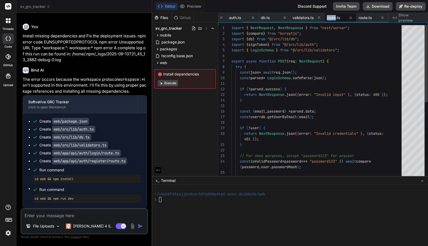
click at [332, 18] on span "route.ts" at bounding box center [333, 17] width 13 height 5
click at [302, 17] on span "validators.ts" at bounding box center [303, 17] width 21 height 5
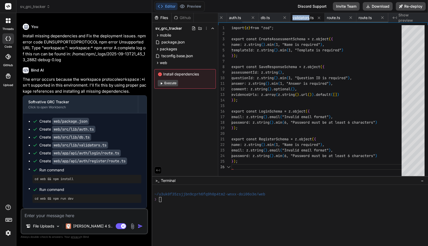
click at [302, 17] on span "validators.ts" at bounding box center [303, 17] width 21 height 5
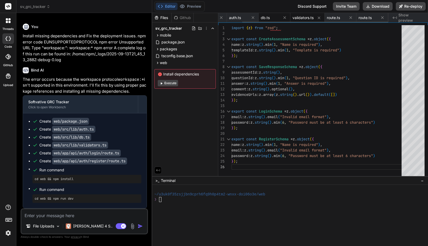
click at [269, 19] on span "db.ts" at bounding box center [265, 17] width 9 height 5
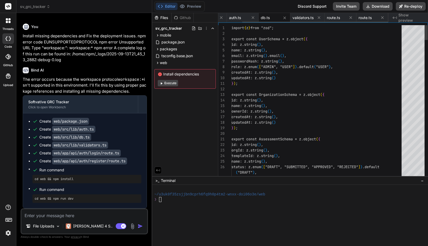
click at [269, 19] on span "db.ts" at bounding box center [265, 17] width 9 height 5
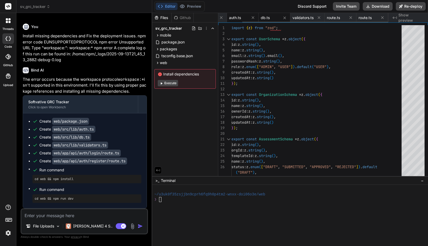
click at [233, 16] on span "auth.ts" at bounding box center [235, 17] width 12 height 5
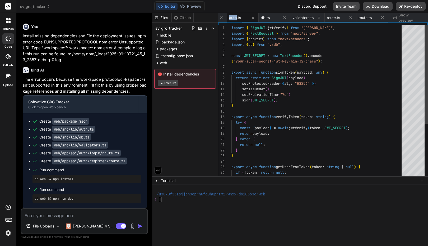
click at [233, 16] on span "auth.ts" at bounding box center [235, 17] width 12 height 5
click at [253, 17] on icon at bounding box center [253, 18] width 4 height 4
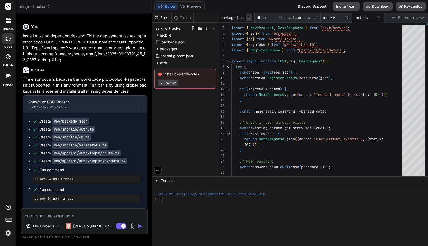
click at [250, 19] on icon at bounding box center [249, 17] width 4 height 4
click at [250, 19] on div "db.ts" at bounding box center [234, 18] width 32 height 10
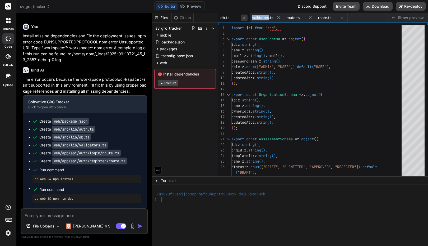
click at [244, 18] on icon at bounding box center [244, 18] width 4 height 4
type textarea "maxAge: 7 * 24 * 60 * 60 // 7 days }); return response; } catch (error) { retur…"
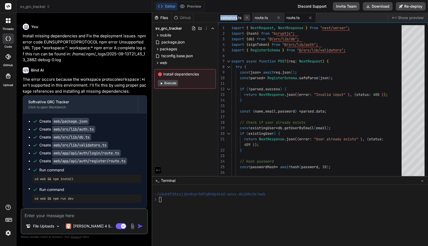
click at [246, 18] on icon at bounding box center [247, 17] width 4 height 4
click at [246, 18] on icon at bounding box center [244, 17] width 4 height 4
click at [245, 19] on icon at bounding box center [244, 17] width 3 height 3
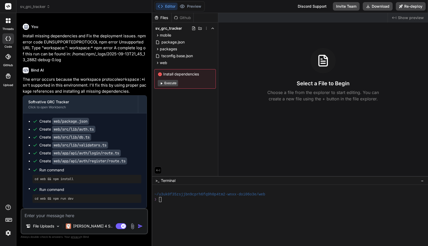
click at [251, 72] on div "Select a File to Begin Choose a file from the explorer to start editing. You ca…" at bounding box center [323, 75] width 210 height 54
click at [167, 60] on span "web" at bounding box center [163, 62] width 7 height 5
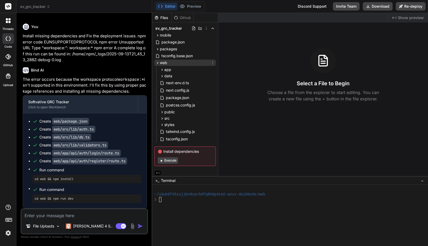
click at [167, 62] on span "web" at bounding box center [163, 62] width 7 height 5
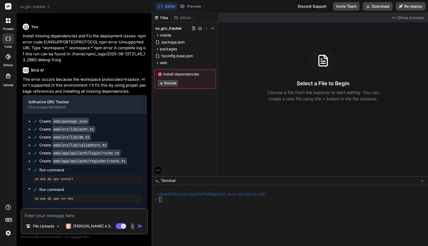
click at [167, 82] on button "Execute" at bounding box center [168, 83] width 20 height 6
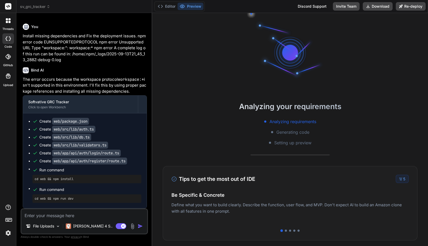
type textarea "x"
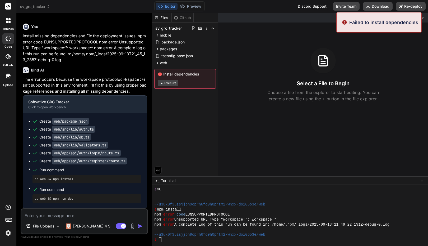
scroll to position [10, 0]
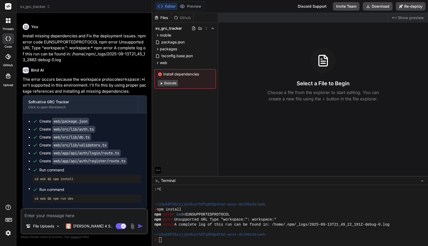
click at [101, 51] on p "Install missing dependencies and Fix the deployment issues. npm error code EUNS…" at bounding box center [85, 48] width 124 height 30
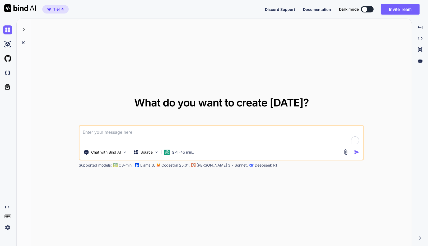
click at [135, 11] on div "Tier 4 Discord Support Documentation Dark mode Invite Team Created with Pixso." at bounding box center [214, 9] width 428 height 19
click at [25, 29] on icon at bounding box center [24, 29] width 4 height 4
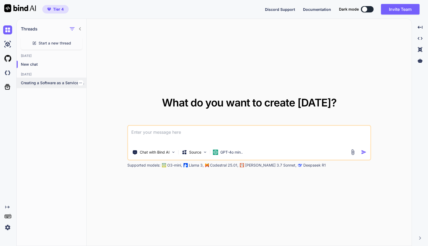
click at [34, 85] on p "Creating a Software as a Service (SaaS)..." at bounding box center [54, 82] width 66 height 5
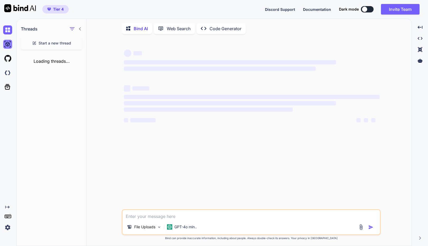
click at [9, 45] on img at bounding box center [7, 44] width 9 height 9
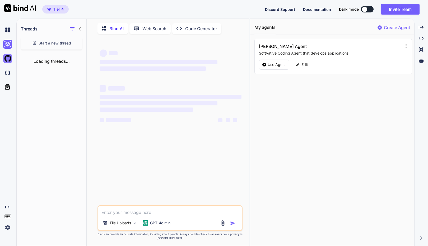
click at [8, 60] on img at bounding box center [7, 58] width 9 height 9
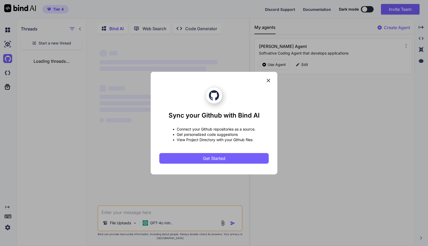
click at [269, 83] on icon at bounding box center [269, 80] width 6 height 6
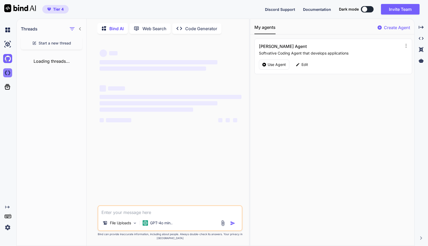
click at [8, 73] on img at bounding box center [7, 72] width 9 height 9
click at [9, 30] on img at bounding box center [7, 29] width 9 height 9
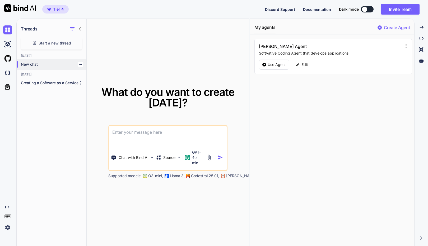
click at [47, 61] on div "New chat" at bounding box center [52, 64] width 70 height 11
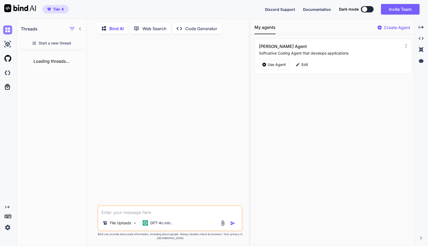
click at [10, 33] on img at bounding box center [7, 29] width 9 height 9
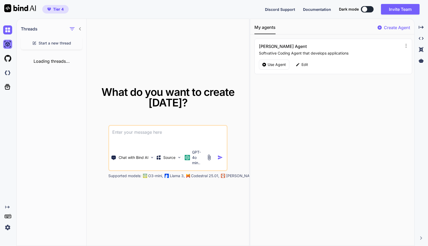
click at [7, 47] on img at bounding box center [7, 44] width 9 height 9
type textarea "x"
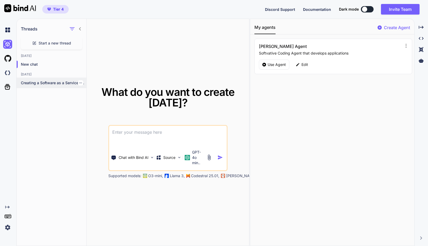
click at [79, 84] on icon "button" at bounding box center [80, 82] width 3 height 3
click at [88, 91] on span "Rename and Save" at bounding box center [102, 93] width 31 height 5
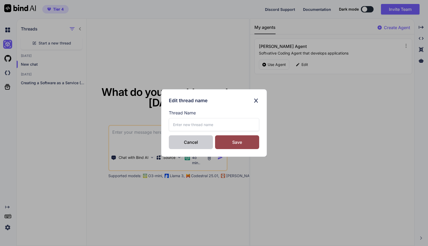
click at [193, 139] on div "Cancel" at bounding box center [191, 142] width 44 height 14
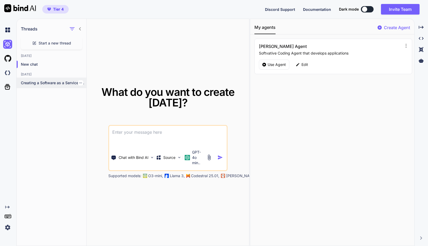
click at [64, 85] on p "Creating a Software as a Service (SaaS)..." at bounding box center [54, 82] width 66 height 5
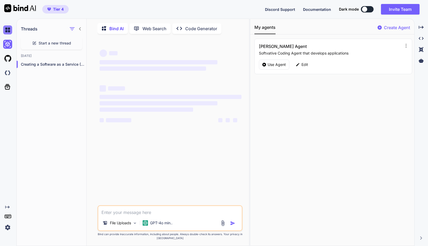
click at [7, 29] on img at bounding box center [7, 29] width 9 height 9
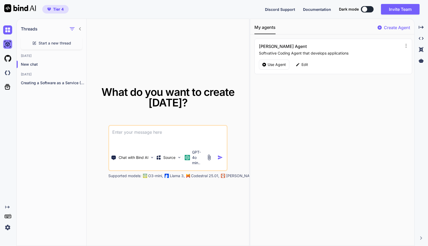
click at [8, 43] on img at bounding box center [7, 44] width 9 height 9
click at [29, 85] on p "Creating a Software as a Service (SaaS)..." at bounding box center [54, 82] width 66 height 5
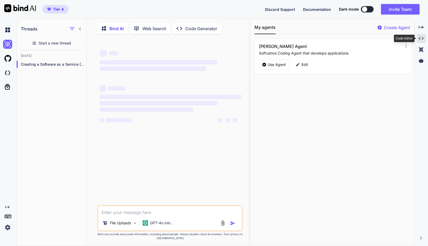
click at [420, 40] on icon "Created with Pixso." at bounding box center [421, 38] width 5 height 5
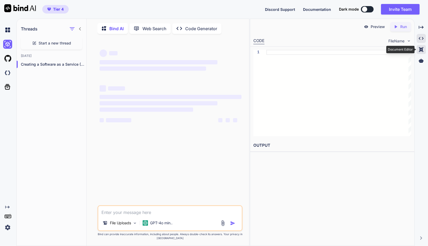
click at [420, 47] on icon at bounding box center [421, 49] width 4 height 5
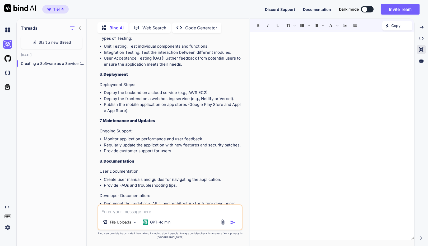
scroll to position [533, 0]
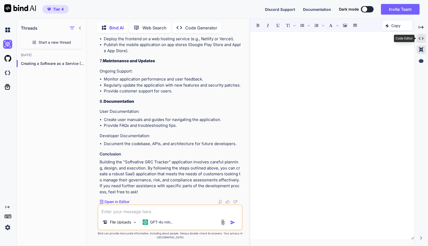
click at [424, 37] on icon "Created with Pixso." at bounding box center [421, 38] width 5 height 5
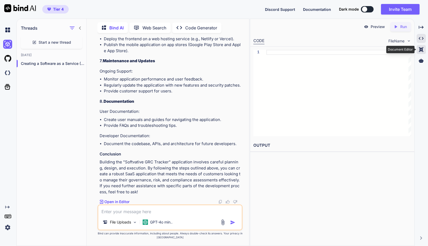
click at [423, 49] on icon at bounding box center [421, 49] width 4 height 5
drag, startPoint x: 423, startPoint y: 62, endPoint x: 425, endPoint y: 34, distance: 27.9
click at [426, 37] on div "Created with Pixso. Created with Pixso. Created with Pixso. Document Editor" at bounding box center [421, 45] width 9 height 44
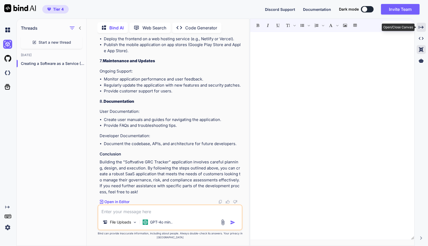
click at [424, 28] on div "Created with Pixso." at bounding box center [421, 27] width 9 height 9
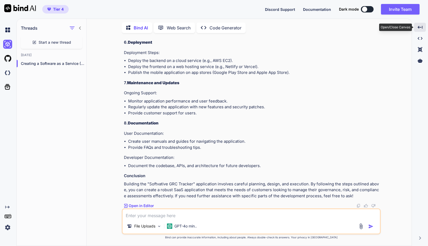
click at [424, 28] on div "Created with Pixso." at bounding box center [420, 27] width 12 height 9
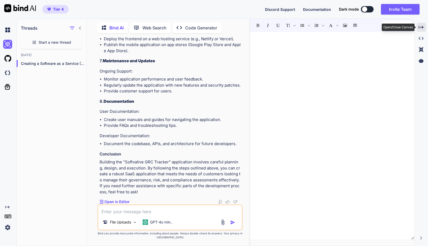
click at [423, 29] on icon "Created with Pixso." at bounding box center [421, 27] width 5 height 5
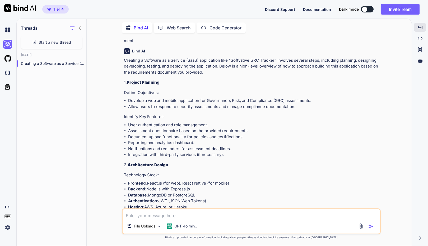
scroll to position [0, 0]
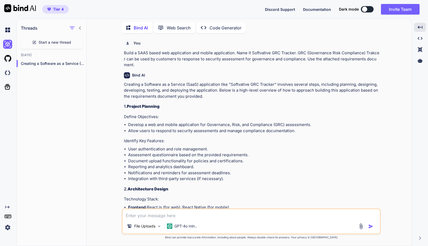
click at [178, 25] on p "Web Search" at bounding box center [179, 28] width 24 height 6
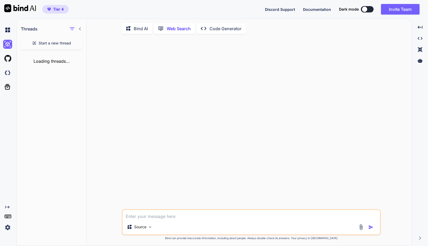
scroll to position [2, 0]
click at [178, 26] on p "Web Search" at bounding box center [179, 28] width 24 height 6
click at [138, 28] on p "Bind AI" at bounding box center [141, 28] width 14 height 6
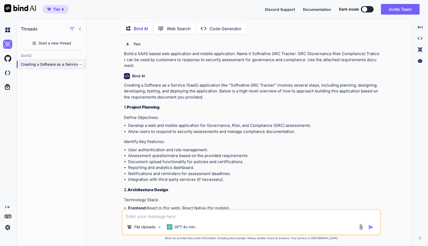
scroll to position [2, 0]
click at [4, 29] on img at bounding box center [7, 29] width 9 height 9
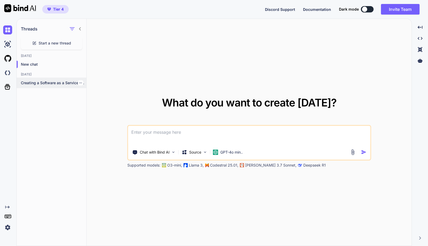
click at [44, 83] on p "Creating a Software as a Service (SaaS)..." at bounding box center [54, 82] width 66 height 5
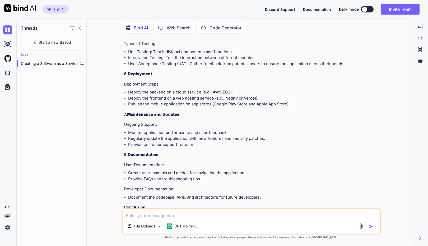
scroll to position [446, 0]
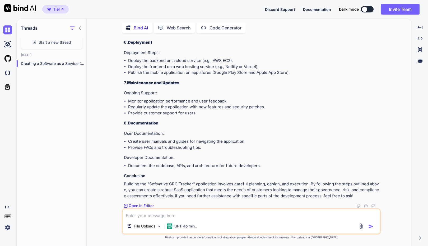
click at [213, 25] on p "Code Generator" at bounding box center [226, 28] width 32 height 6
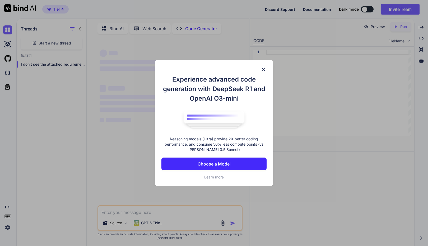
click at [263, 70] on img at bounding box center [263, 69] width 6 height 6
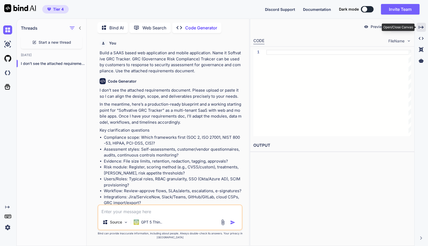
click at [421, 28] on icon "Created with Pixso." at bounding box center [421, 27] width 5 height 5
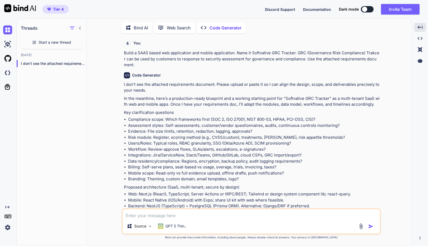
click at [176, 215] on textarea at bounding box center [252, 214] width 258 height 10
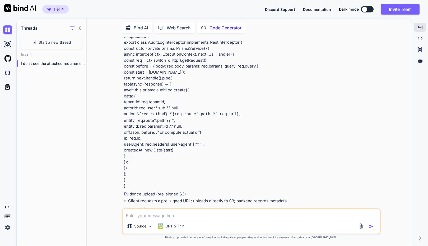
scroll to position [743, 0]
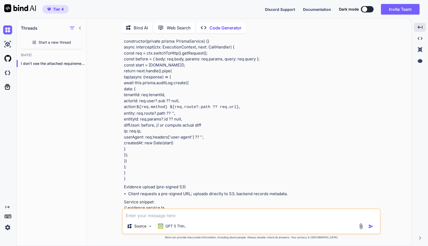
click at [205, 222] on div "Source GPT 5 Thin.." at bounding box center [252, 227] width 258 height 13
click at [8, 217] on icon at bounding box center [7, 215] width 7 height 7
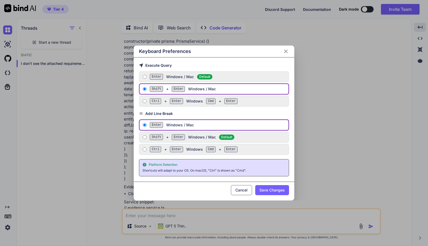
click at [237, 186] on button "Cancel" at bounding box center [241, 190] width 21 height 10
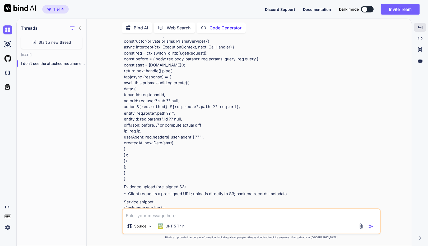
click at [168, 211] on textarea at bounding box center [252, 214] width 258 height 10
type textarea "x"
type textarea "R"
type textarea "x"
type textarea "Re"
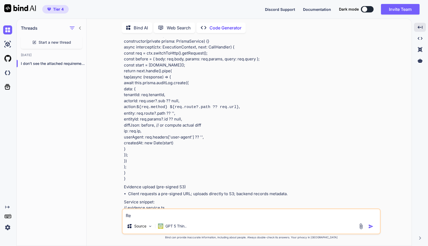
type textarea "x"
type textarea "Rev"
type textarea "x"
type textarea "Revi"
type textarea "x"
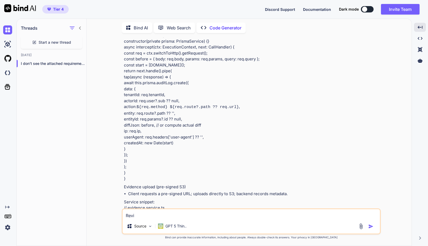
type textarea "Revis"
type textarea "x"
type textarea "Revise"
type textarea "x"
type textarea "Revise"
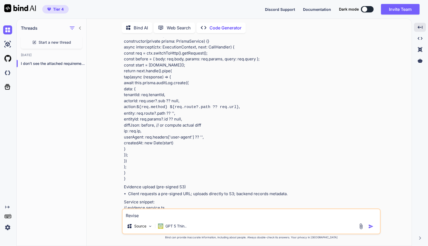
type textarea "x"
type textarea "Revise t"
type textarea "x"
type textarea "Revise th"
type textarea "x"
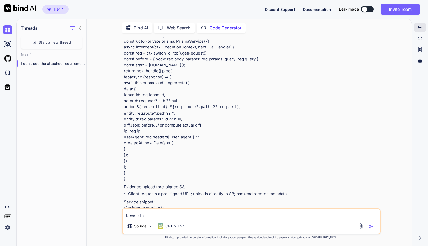
type textarea "Revise the"
type textarea "x"
type textarea "Revise the"
type textarea "x"
type textarea "Revise the a"
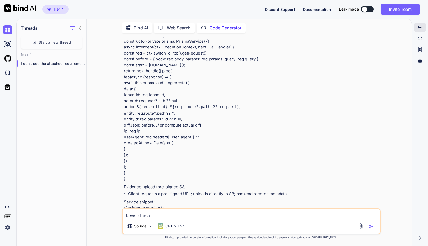
type textarea "x"
type textarea "Revise the ab"
type textarea "x"
type textarea "Revise the abo"
type textarea "x"
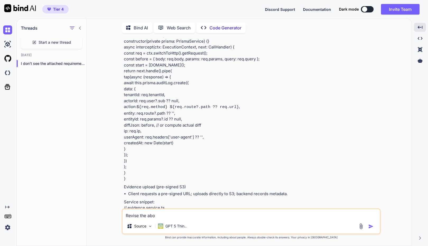
type textarea "Revise the abov"
type textarea "x"
type textarea "Revise the above"
type textarea "x"
type textarea "Revise the above"
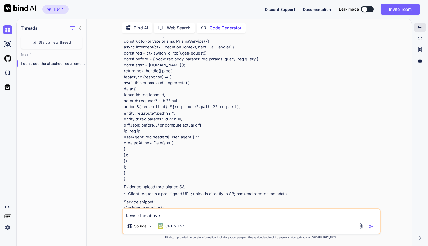
type textarea "x"
type textarea "Revise the above w"
type textarea "x"
type textarea "Revise the above wi"
type textarea "x"
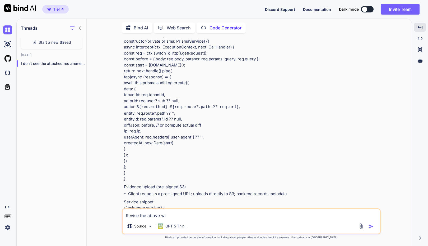
type textarea "Revise the above wit"
type textarea "x"
type textarea "Revise the above with"
type textarea "x"
type textarea "Revise the above with"
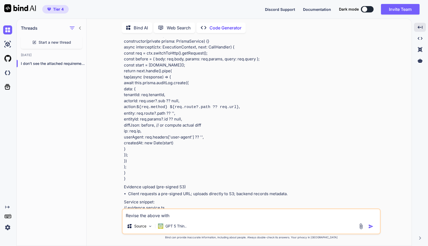
type textarea "x"
type textarea "Revise the above with f"
type textarea "x"
type textarea "Revise the above with fo"
type textarea "x"
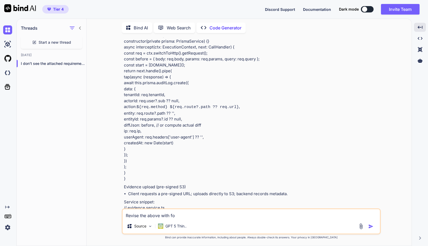
type textarea "Revise the above with fol"
type textarea "x"
type textarea "Revise the above with foll"
type textarea "x"
type textarea "Revise the above with follo"
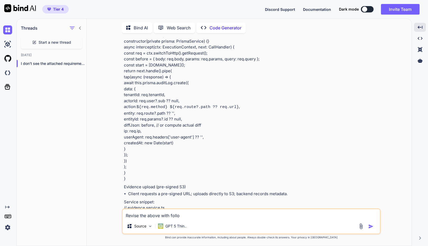
type textarea "x"
type textarea "Revise the above with follow"
type textarea "x"
type textarea "Revise the above with followi"
type textarea "x"
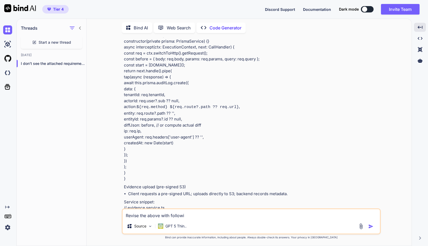
type textarea "Revise the above with followin"
type textarea "x"
type textarea "Revise the above with following"
type textarea "x"
type textarea "Revise the above with following"
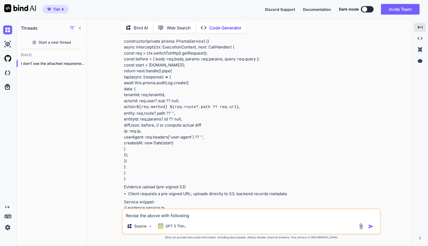
type textarea "x"
type textarea "Revise the above with following s"
type textarea "x"
type textarea "Revise the above with following sp"
type textarea "x"
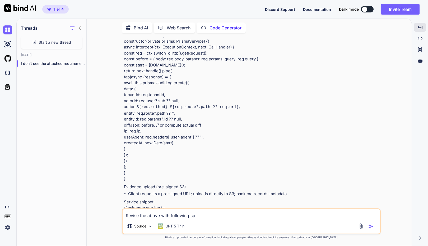
type textarea "Revise the above with following spe"
type textarea "x"
type textarea "Revise the above with following spec"
type textarea "x"
type textarea "Revise the above with following speci"
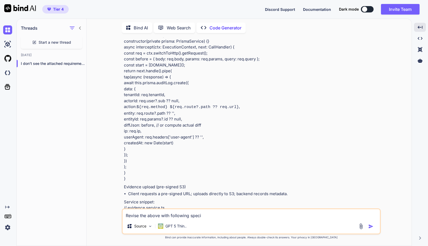
type textarea "x"
type textarea "Revise the above with following specif"
type textarea "x"
type textarea "Revise the above with following specific"
type textarea "x"
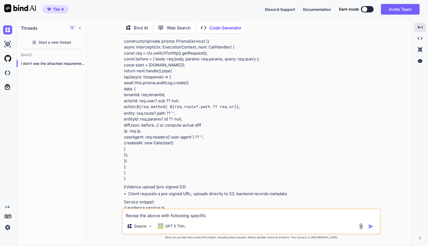
type textarea "Revise the above with following specifica"
type textarea "x"
type textarea "Revise the above with following specificat"
type textarea "x"
type textarea "Revise the above with following specificati"
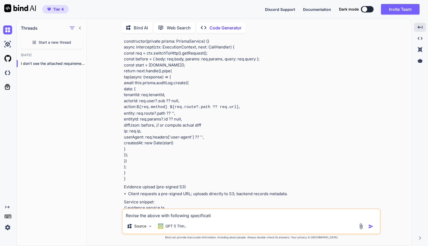
type textarea "x"
type textarea "Revise the above with following specificatio"
type textarea "x"
type textarea "Revise the above with following specification"
type textarea "x"
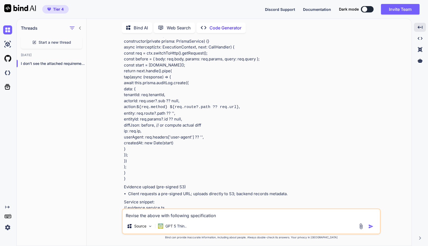
type textarea "Revise the above with following specifications"
type textarea "x"
type textarea "Revise the above with following specifications:"
type textarea "x"
type textarea "Revise the above with following specifications:""
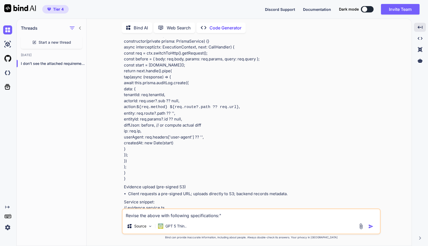
type textarea "x"
type textarea "Revise the above with following specifications:"
type textarea "x"
type textarea "Revise the above with following specifications:"
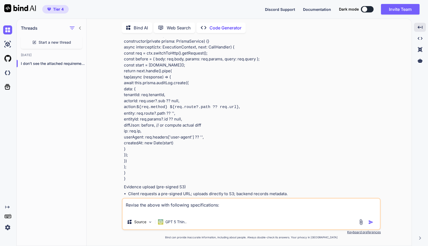
type textarea "x"
type textarea "Revise the above with following specifications:"
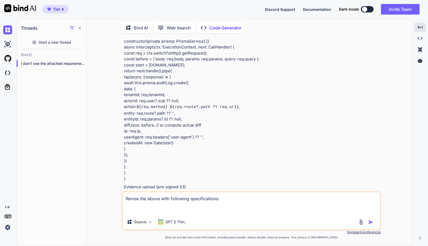
paste textarea "2. Technical Requirements (Laravel + CyberPanel) A. Backend • Framework: Larave…"
type textarea "x"
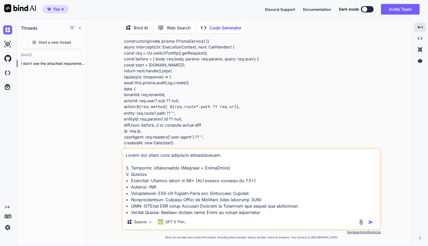
scroll to position [197, 0]
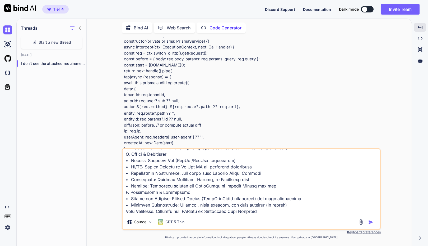
drag, startPoint x: 185, startPoint y: 186, endPoint x: 129, endPoint y: 186, distance: 56.3
click at [124, 185] on textarea at bounding box center [252, 182] width 258 height 66
click at [195, 187] on textarea at bounding box center [252, 182] width 258 height 66
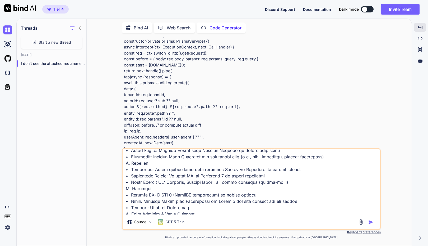
scroll to position [0, 0]
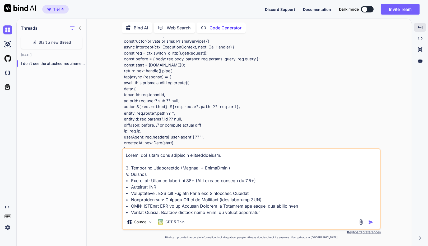
type textarea "Revise the above with following specifications: 2. Technical Requirements (Lara…"
click at [371, 221] on img "button" at bounding box center [371, 221] width 5 height 5
type textarea "x"
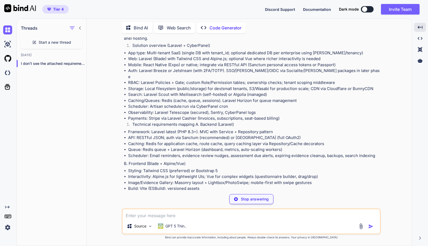
scroll to position [1642, 0]
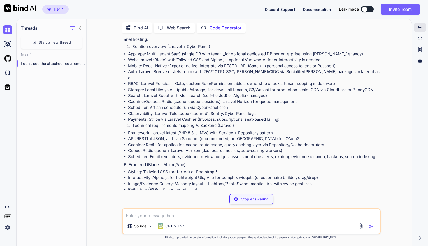
click at [256, 87] on li "RBAC: Laravel Policies + Gate; custom Role/Permission tables; ownership checks;…" at bounding box center [254, 84] width 252 height 6
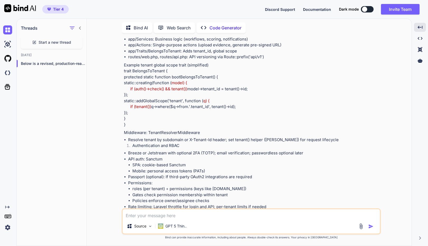
scroll to position [2252, 0]
drag, startPoint x: 196, startPoint y: 104, endPoint x: 168, endPoint y: 135, distance: 41.6
click at [168, 127] on p "Example tenant global scope trait (simplified) trait BelongsToTenant { protecte…" at bounding box center [252, 95] width 256 height 66
click at [213, 127] on p "Example tenant global scope trait (simplified) trait BelongsToTenant { protecte…" at bounding box center [252, 95] width 256 height 66
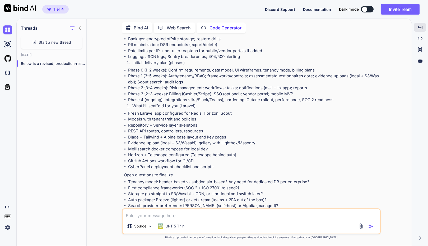
scroll to position [3258, 0]
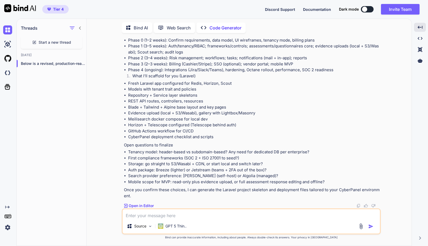
click at [359, 204] on img at bounding box center [359, 205] width 4 height 4
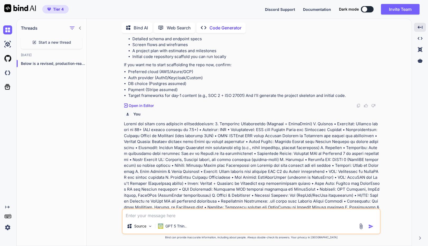
scroll to position [1432, 0]
click at [374, 107] on img at bounding box center [374, 105] width 4 height 4
click at [373, 107] on img at bounding box center [374, 105] width 4 height 4
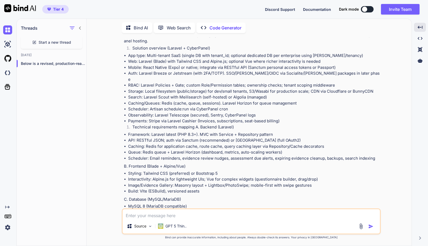
scroll to position [1641, 0]
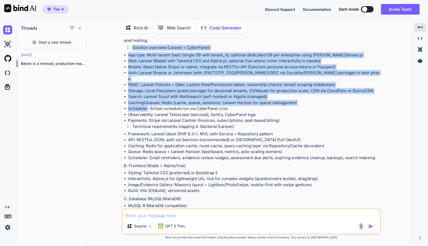
drag, startPoint x: 126, startPoint y: 77, endPoint x: 146, endPoint y: 132, distance: 58.6
click at [127, 93] on ul "App type: Multi-tenant SaaS (single DB with tenant_id; optional dedicated DB pe…" at bounding box center [252, 87] width 256 height 71
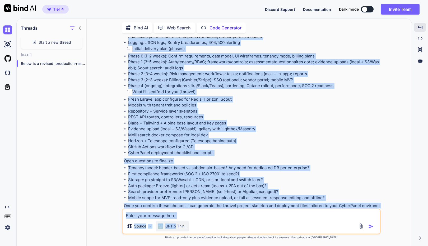
scroll to position [3258, 0]
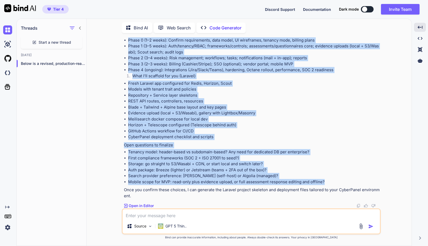
drag, startPoint x: 147, startPoint y: 71, endPoint x: 328, endPoint y: 182, distance: 212.5
copy div "Below is a revised, production-ready blueprint for “Softvative GRC Tracker” ali…"
click at [107, 123] on div "You Build a SAAS based web application and mobile application. Name it Softvati…" at bounding box center [251, 141] width 321 height 208
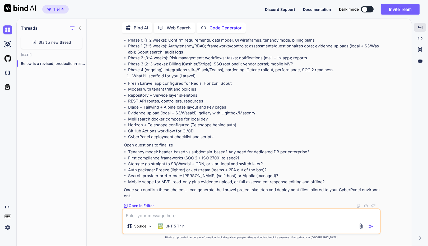
click at [210, 190] on p "Once you confirm these choices, I can generate the Laravel project skeleton and…" at bounding box center [252, 193] width 256 height 12
click at [150, 217] on textarea at bounding box center [252, 214] width 258 height 10
click at [139, 208] on div "Source GPT 5 Thin.." at bounding box center [251, 221] width 259 height 26
click at [139, 206] on p "Open in Editor" at bounding box center [141, 205] width 25 height 5
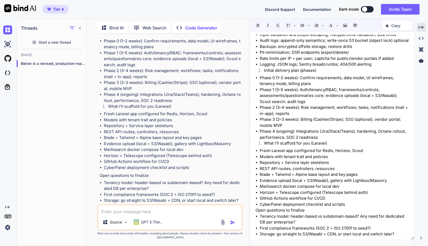
scroll to position [1768, 0]
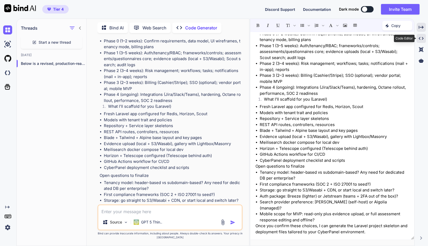
click at [423, 36] on icon "Created with Pixso." at bounding box center [421, 38] width 5 height 5
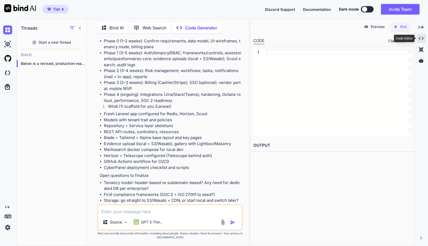
click at [423, 39] on icon at bounding box center [421, 38] width 5 height 3
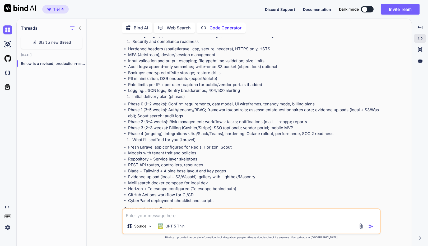
scroll to position [3258, 0]
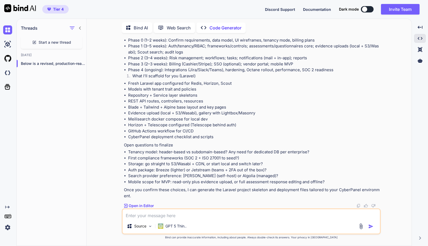
click at [161, 146] on p "Open questions to finalize" at bounding box center [252, 145] width 256 height 6
click at [172, 212] on textarea at bounding box center [252, 214] width 258 height 10
type textarea "x"
type textarea "I"
type textarea "x"
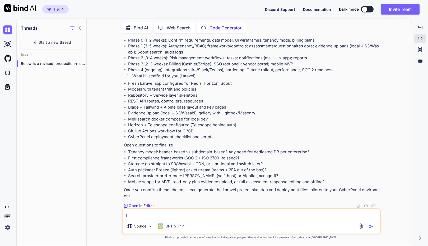
type textarea "I"
type textarea "x"
type textarea "I c"
type textarea "x"
type textarea "I co"
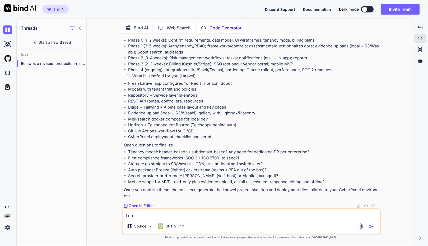
type textarea "x"
type textarea "I con"
type textarea "x"
type textarea "I conf"
type textarea "x"
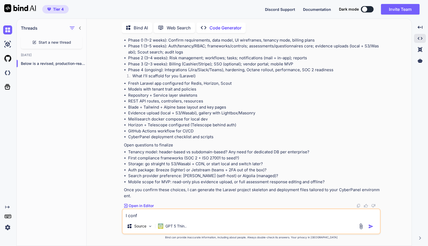
type textarea "I confi"
type textarea "x"
type textarea "I confir"
type textarea "x"
type textarea "I confirm"
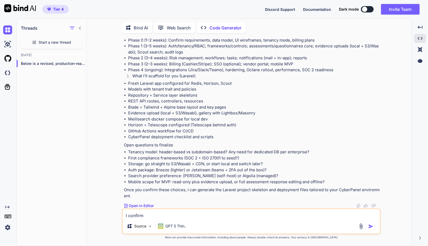
type textarea "x"
type textarea "I confirm"
type textarea "x"
type textarea "I confirm t"
type textarea "x"
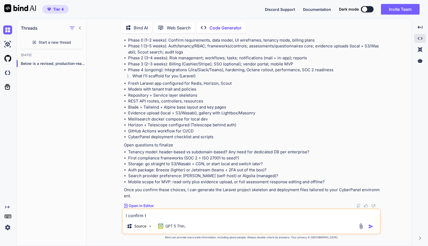
type textarea "I confirm th"
type textarea "x"
type textarea "I confirm the"
type textarea "x"
type textarea "I confirm thes"
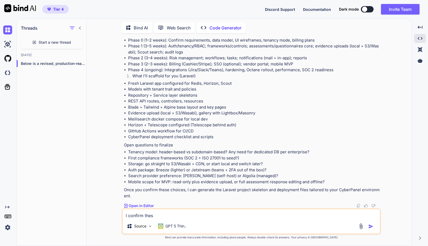
type textarea "x"
type textarea "I confirm these"
type textarea "x"
type textarea "I confirm these"
type textarea "x"
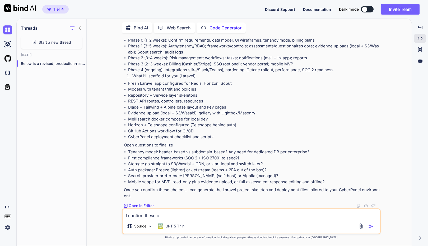
type textarea "I confirm these ch"
type textarea "x"
type textarea "I confirm these cho"
type textarea "x"
type textarea "I confirm these choi"
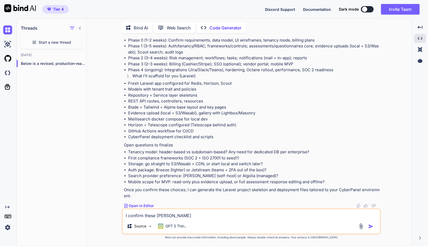
type textarea "x"
type textarea "I confirm these choic"
type textarea "x"
type textarea "I confirm these choice"
type textarea "x"
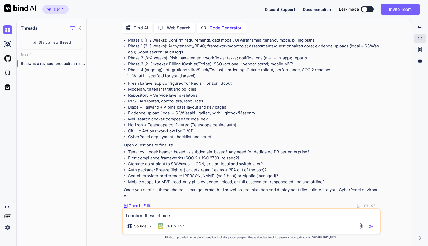
type textarea "I confirm these choices"
type textarea "x"
type textarea "I confirm these choices"
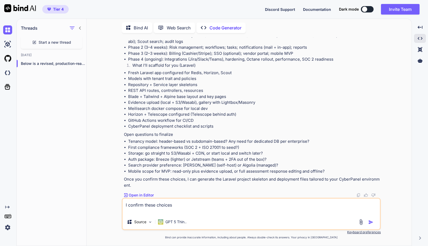
type textarea "x"
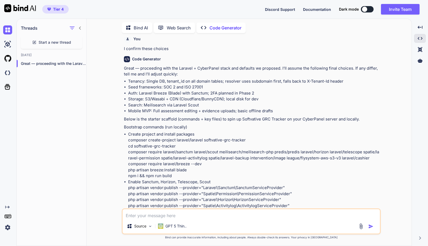
scroll to position [3416, 0]
drag, startPoint x: 152, startPoint y: 100, endPoint x: 196, endPoint y: 100, distance: 45.0
click at [193, 84] on li "Tenancy: Single DB, tenant_id on all domain tables; resolver uses subdomain fir…" at bounding box center [254, 81] width 252 height 6
click at [201, 96] on li "Auth: Laravel Breeze (Blade) with Sanctum; 2FA planned in Phase 2" at bounding box center [254, 93] width 252 height 6
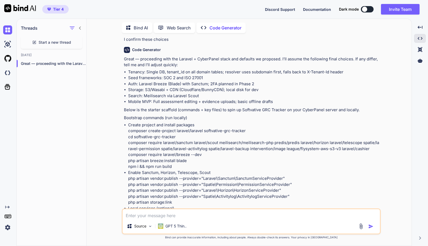
scroll to position [3426, 0]
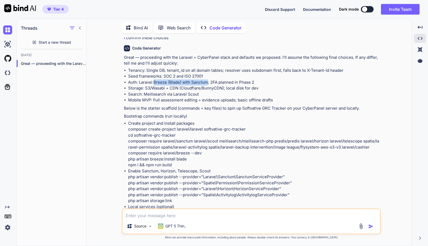
drag, startPoint x: 154, startPoint y: 98, endPoint x: 208, endPoint y: 100, distance: 53.2
click at [208, 85] on li "Auth: Laravel Breeze (Blade) with Sanctum; 2FA planned in Phase 2" at bounding box center [254, 82] width 252 height 6
click at [203, 97] on li "Search: Meilisearch via Laravel Scout" at bounding box center [254, 94] width 252 height 6
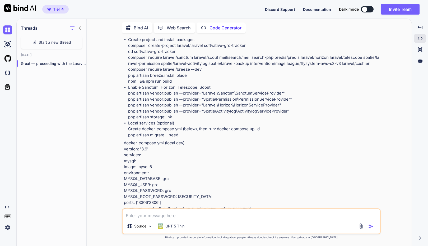
scroll to position [3510, 0]
drag, startPoint x: 135, startPoint y: 61, endPoint x: 233, endPoint y: 61, distance: 98.4
click at [233, 61] on p "Create project and install packages composer create-project laravel/laravel sof…" at bounding box center [254, 60] width 252 height 48
click at [211, 79] on p "Create project and install packages composer create-project laravel/laravel sof…" at bounding box center [254, 60] width 252 height 48
click at [130, 68] on p "Create project and install packages composer create-project laravel/laravel sof…" at bounding box center [254, 60] width 252 height 48
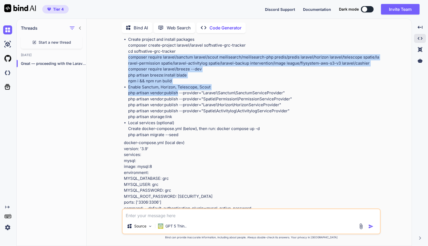
drag, startPoint x: 128, startPoint y: 72, endPoint x: 177, endPoint y: 108, distance: 61.1
click at [177, 108] on ul "Create project and install packages composer create-project laravel/laravel sof…" at bounding box center [252, 86] width 256 height 101
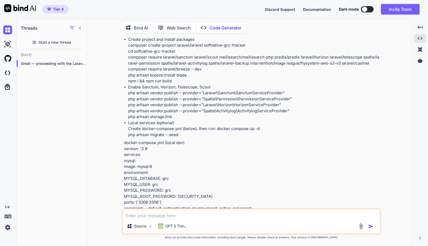
click at [166, 120] on p "Enable Sanctum, Horizon, Telescope, Scout php artisan vendor:publish --provider…" at bounding box center [254, 102] width 252 height 36
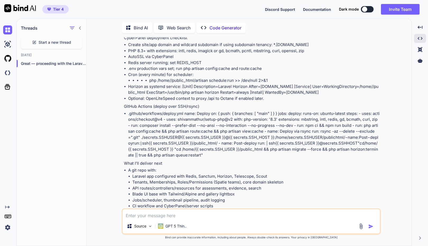
scroll to position [4881, 0]
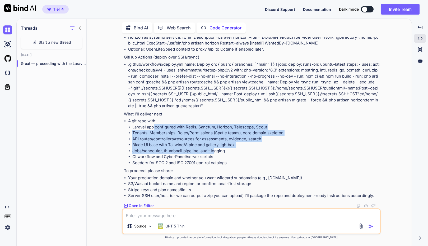
drag, startPoint x: 153, startPoint y: 126, endPoint x: 215, endPoint y: 149, distance: 66.0
click at [215, 149] on ul "Laravel app configured with Redis, Sanctum, Horizon, Telescope, Scout Tenants, …" at bounding box center [254, 145] width 252 height 42
click at [204, 154] on li "Jobs/scheduler, thumbnail pipeline, audit logging" at bounding box center [256, 151] width 248 height 6
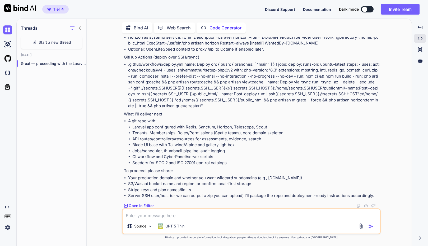
click at [367, 9] on div at bounding box center [364, 9] width 5 height 5
type textarea "x"
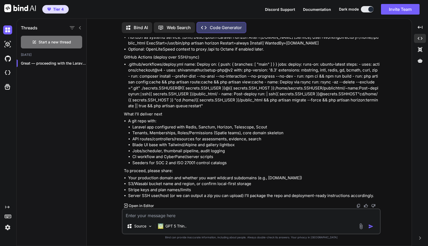
click at [156, 214] on textarea at bounding box center [252, 214] width 258 height 10
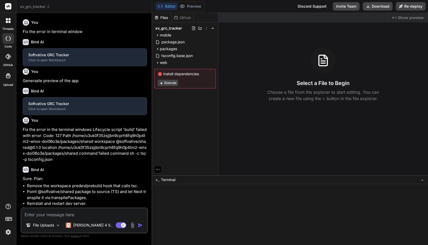
type textarea "x"
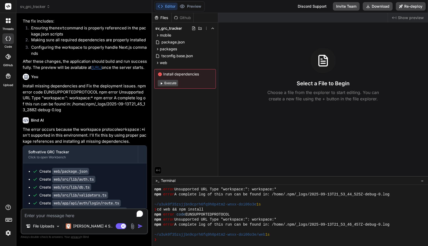
scroll to position [658, 0]
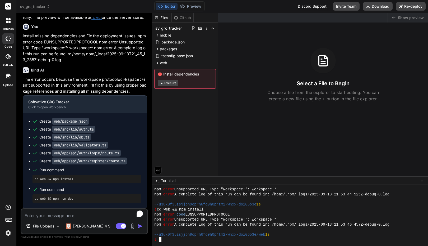
type textarea "C"
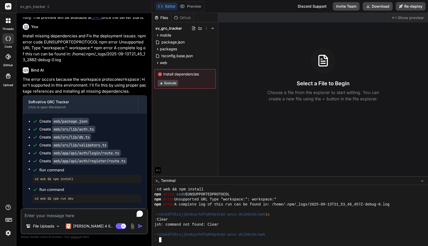
scroll to position [0, 0]
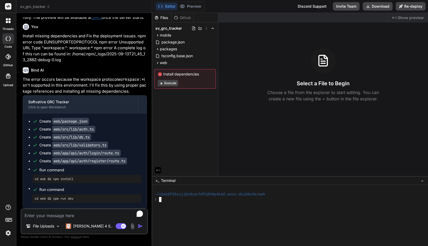
click at [218, 214] on div at bounding box center [287, 214] width 267 height 5
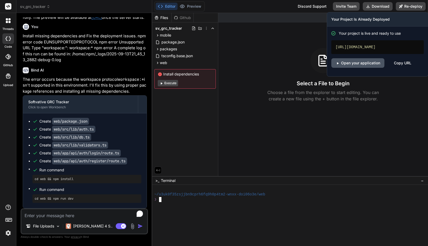
click at [371, 64] on link "Open your application" at bounding box center [358, 63] width 53 height 10
click at [351, 64] on link "Open your application" at bounding box center [358, 63] width 53 height 10
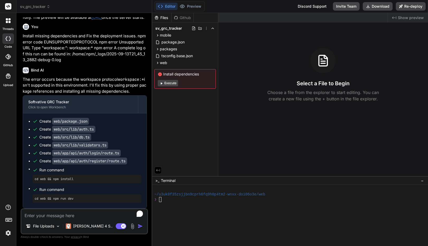
click at [178, 75] on span "Install dependencies" at bounding box center [185, 73] width 55 height 5
click at [166, 75] on span "Install dependencies" at bounding box center [185, 73] width 55 height 5
click at [161, 74] on icon at bounding box center [160, 74] width 4 height 4
click at [38, 5] on span "sv_grc_tracker" at bounding box center [35, 6] width 30 height 5
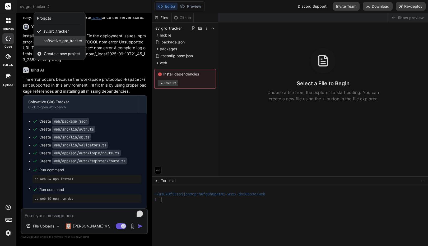
click at [51, 43] on span "softvative_grc_tracker" at bounding box center [63, 40] width 39 height 5
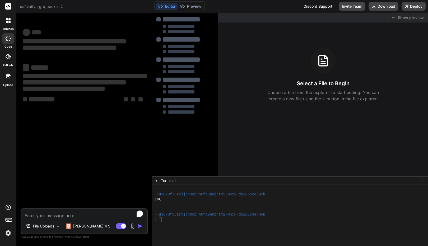
click at [42, 8] on span "softvative_grc_tracker" at bounding box center [42, 6] width 44 height 5
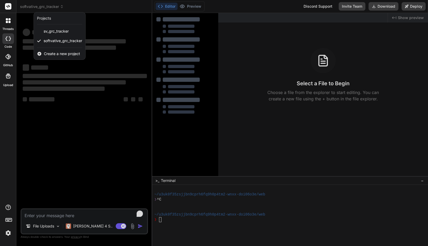
click at [100, 8] on div at bounding box center [214, 123] width 428 height 246
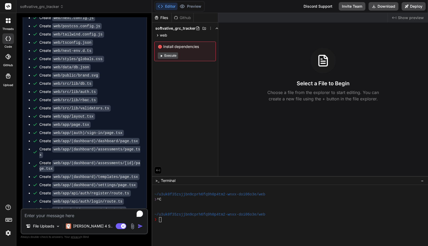
scroll to position [1055, 0]
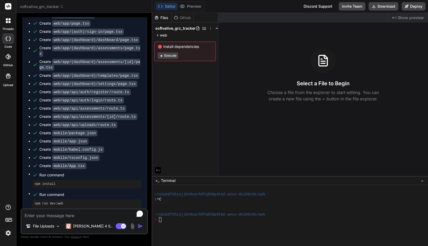
click at [37, 8] on span "softvative_grc_tracker" at bounding box center [42, 6] width 44 height 5
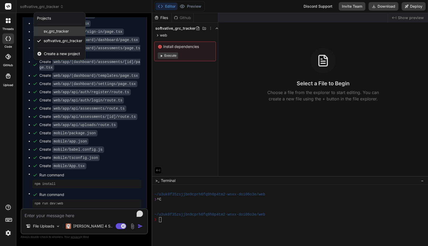
click at [58, 29] on span "sv_grc_tracker" at bounding box center [56, 31] width 25 height 5
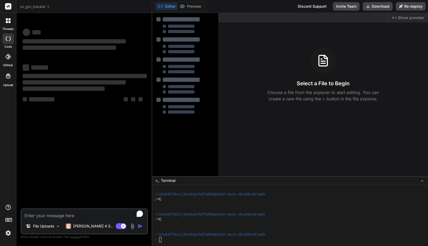
click at [9, 25] on div at bounding box center [8, 20] width 11 height 11
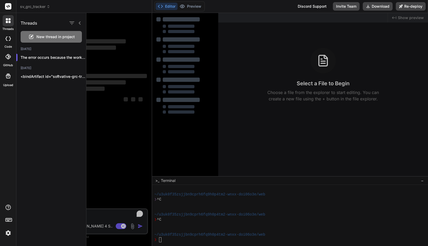
click at [8, 40] on div at bounding box center [8, 38] width 12 height 11
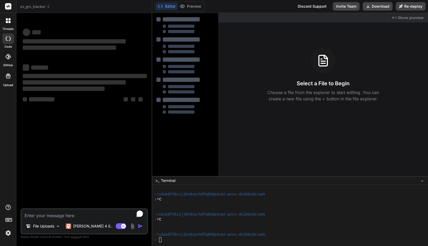
click at [8, 40] on div at bounding box center [8, 38] width 12 height 11
type textarea "x"
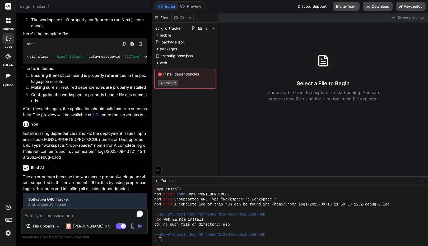
scroll to position [658, 0]
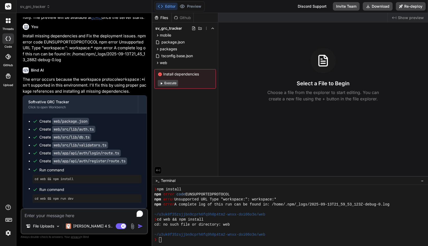
click at [116, 75] on div "Bind AI The error occurs because the workspace protocol workspace:* isn't suppo…" at bounding box center [85, 135] width 124 height 145
